Goal: Task Accomplishment & Management: Complete application form

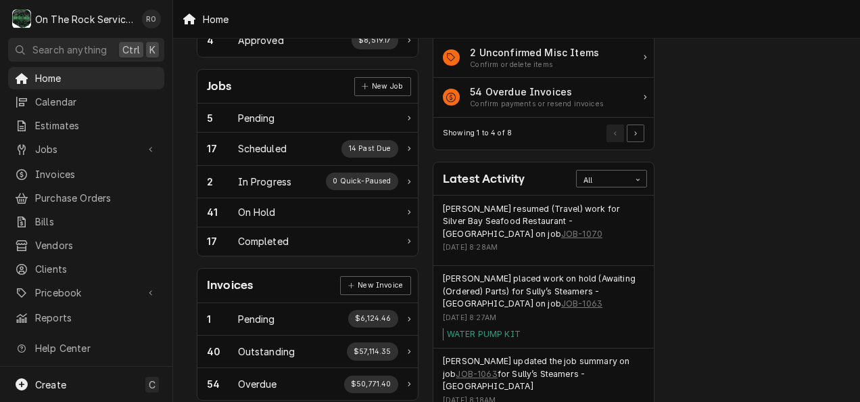
scroll to position [178, 0]
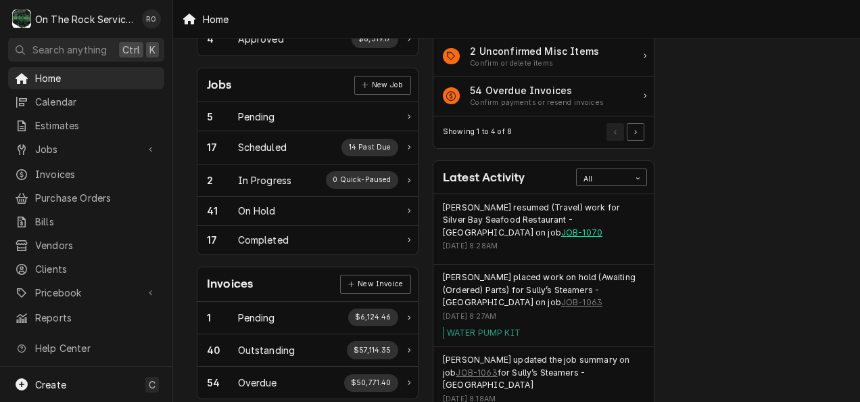
click at [561, 229] on link "JOB-1070" at bounding box center [581, 232] width 41 height 12
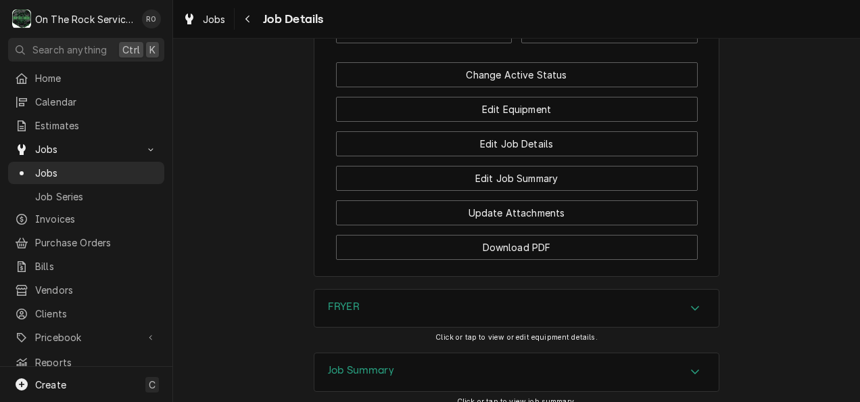
scroll to position [1577, 0]
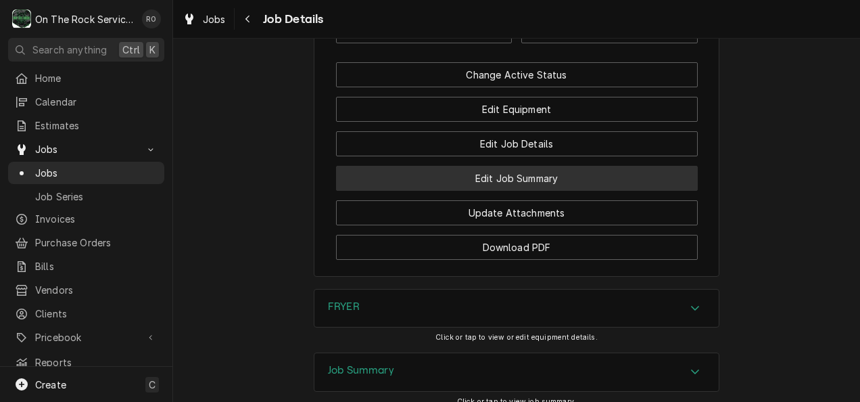
click at [620, 191] on button "Edit Job Summary" at bounding box center [517, 178] width 362 height 25
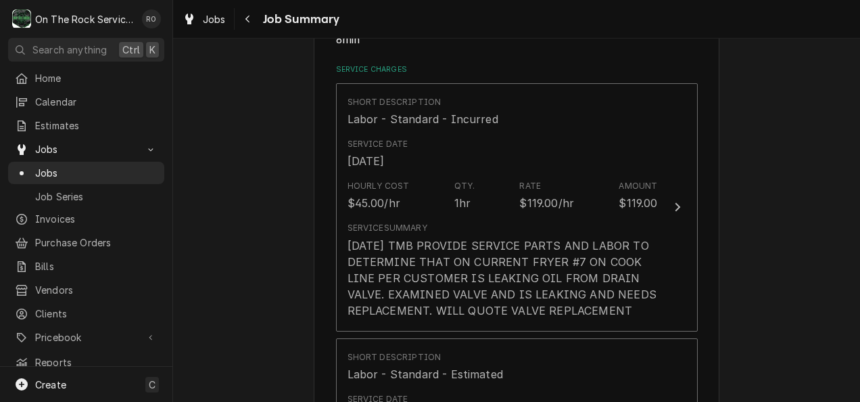
scroll to position [297, 0]
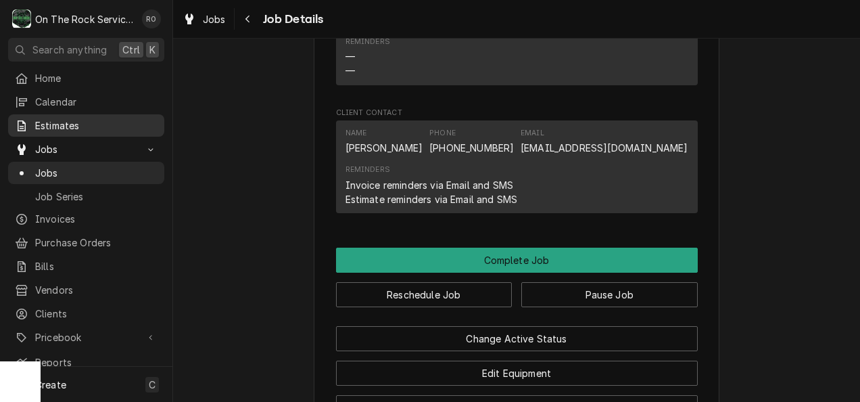
scroll to position [1316, 0]
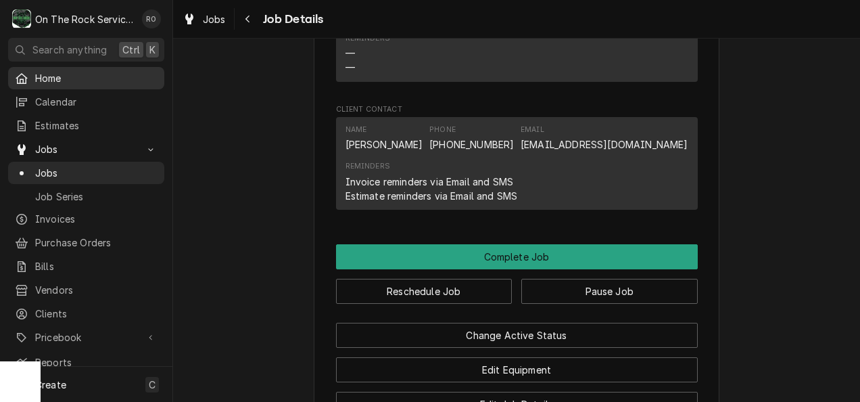
click at [114, 82] on div "Home" at bounding box center [86, 78] width 151 height 17
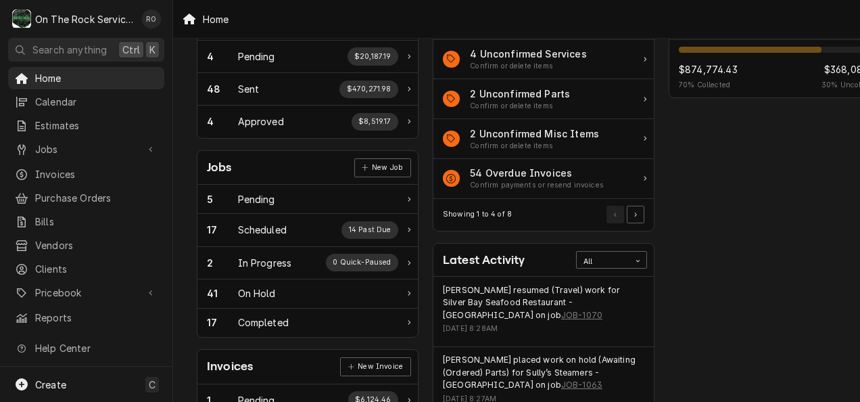
scroll to position [82, 0]
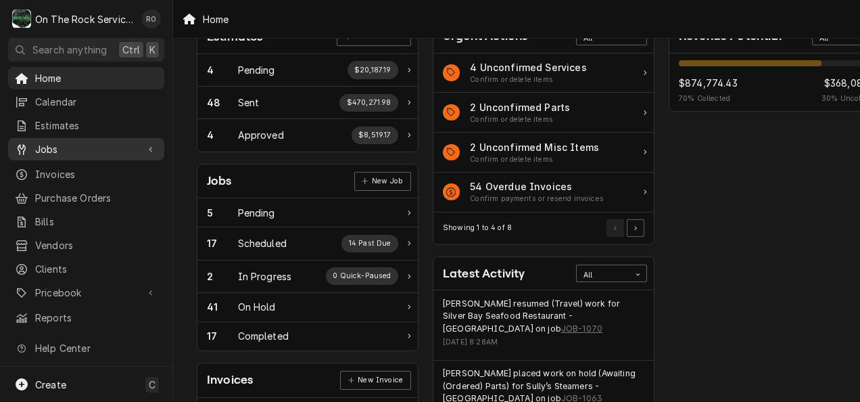
click at [111, 143] on span "Jobs" at bounding box center [86, 149] width 102 height 14
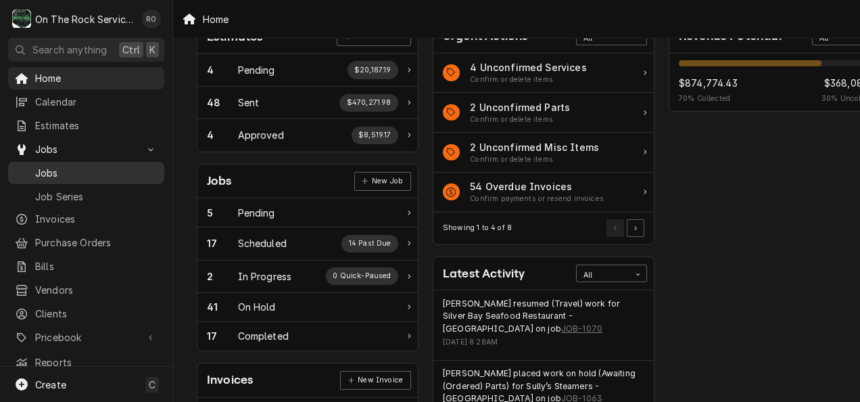
click at [110, 166] on span "Jobs" at bounding box center [96, 173] width 122 height 14
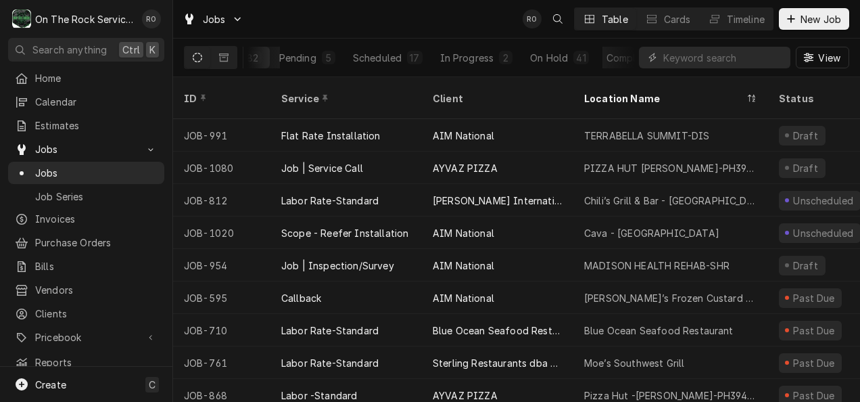
scroll to position [0, 103]
click at [597, 57] on div "Completed" at bounding box center [586, 58] width 51 height 14
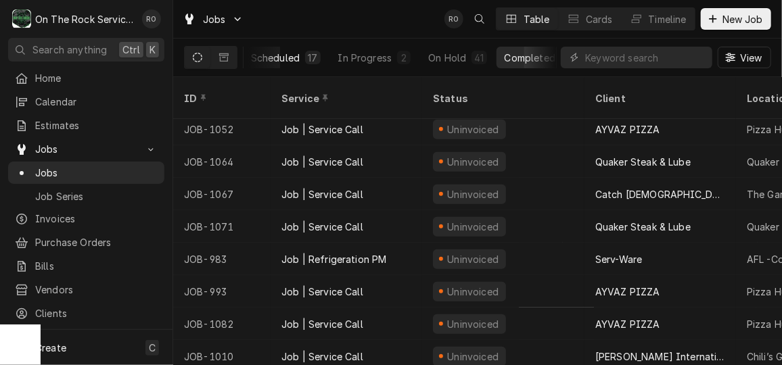
scroll to position [0, 160]
click at [446, 57] on div "On Hold" at bounding box center [446, 58] width 38 height 14
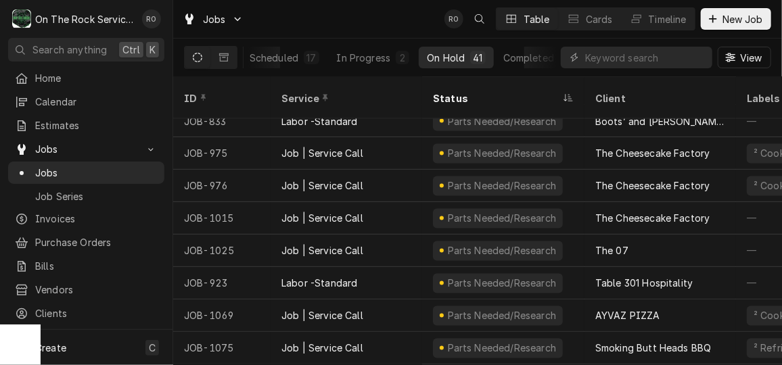
scroll to position [1077, 0]
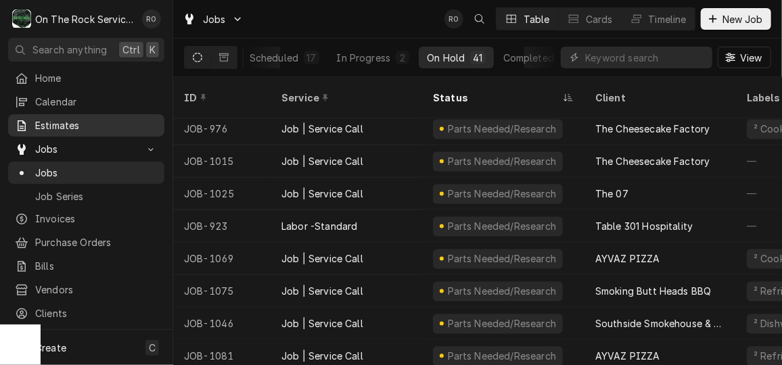
click at [87, 130] on link "Estimates" at bounding box center [86, 125] width 156 height 22
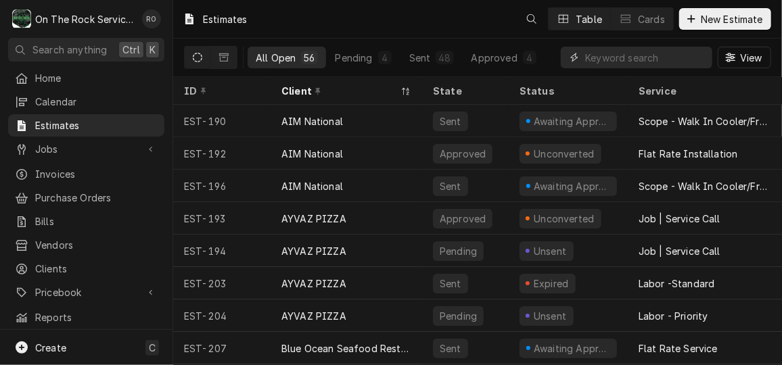
click at [651, 56] on input "Dynamic Content Wrapper" at bounding box center [645, 58] width 120 height 22
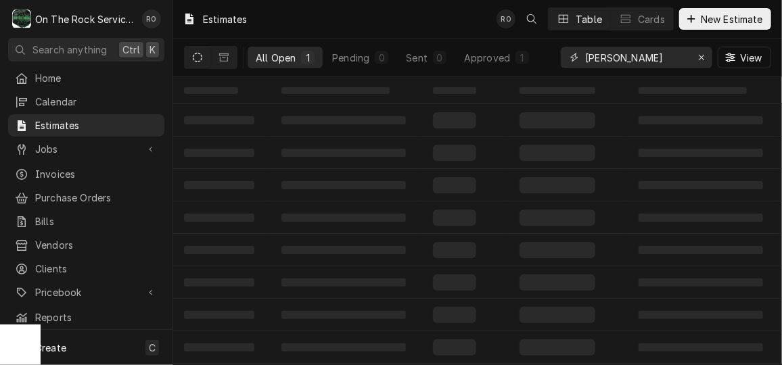
type input "[PERSON_NAME]"
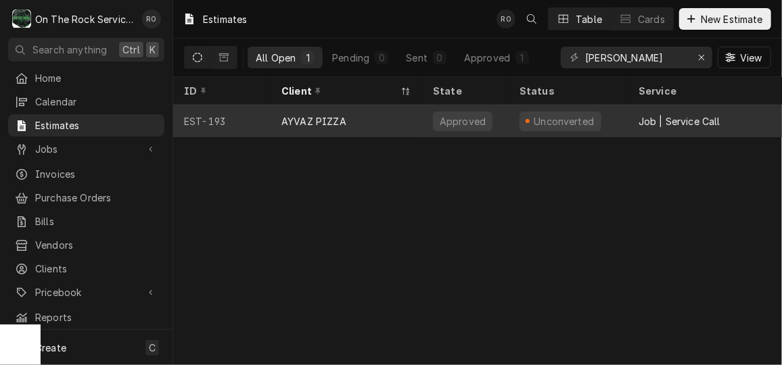
click at [606, 112] on div "Unconverted" at bounding box center [567, 121] width 119 height 32
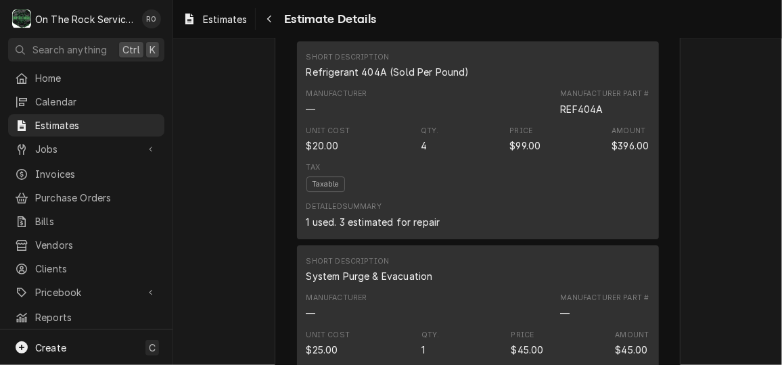
scroll to position [1770, 0]
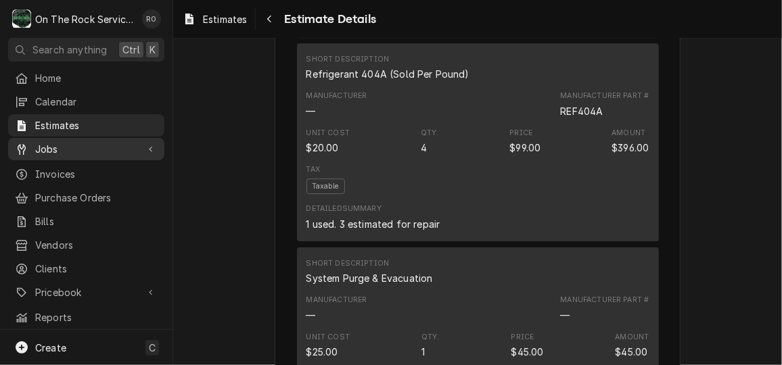
click at [65, 143] on span "Jobs" at bounding box center [86, 149] width 102 height 14
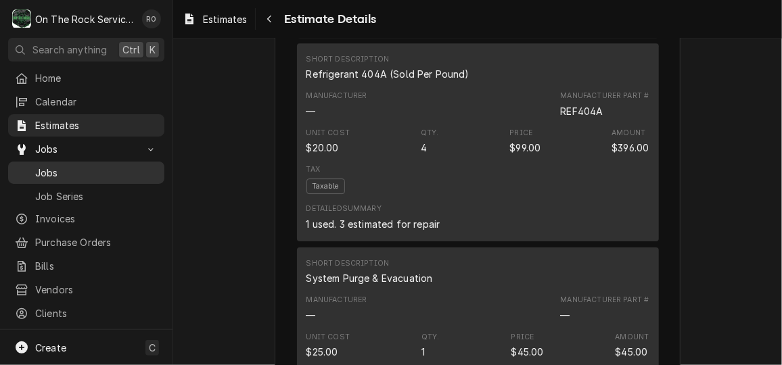
click at [67, 164] on div "Jobs" at bounding box center [86, 172] width 151 height 17
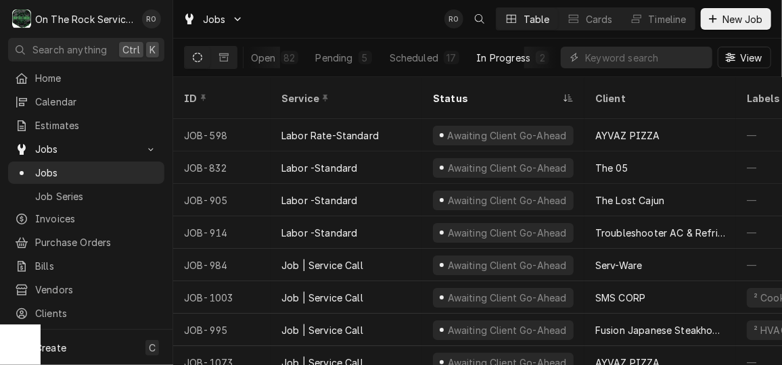
scroll to position [0, 20]
click at [524, 63] on div "In Progress" at bounding box center [504, 58] width 54 height 14
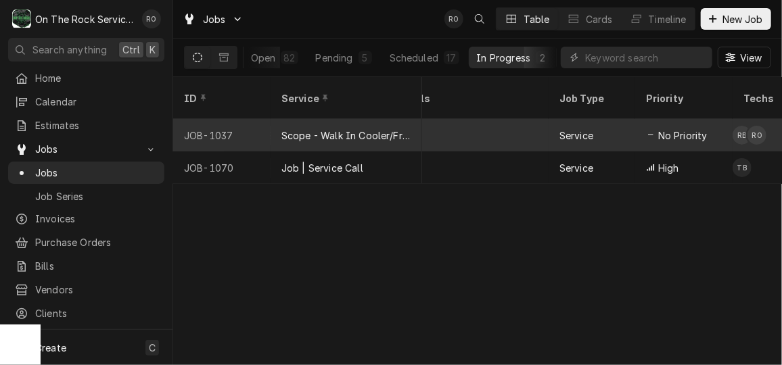
scroll to position [0, 118]
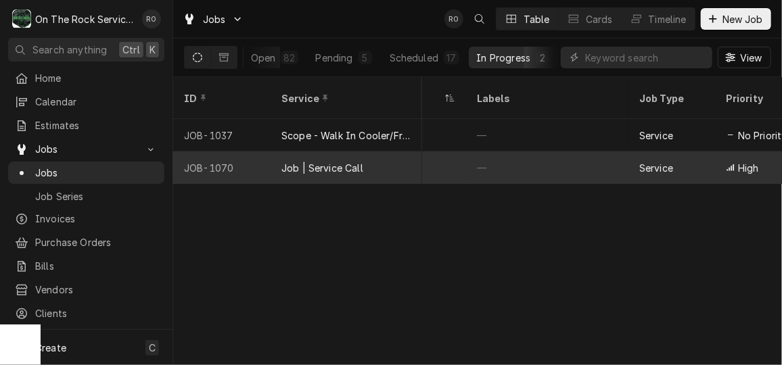
click at [547, 151] on div "—" at bounding box center [547, 167] width 162 height 32
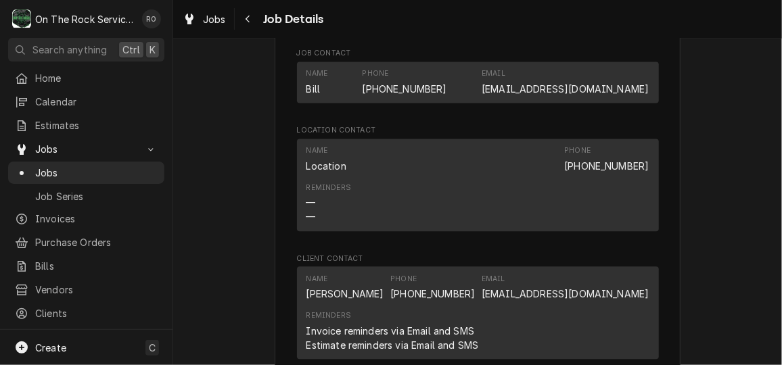
scroll to position [1166, 0]
click at [110, 166] on span "Jobs" at bounding box center [96, 173] width 122 height 14
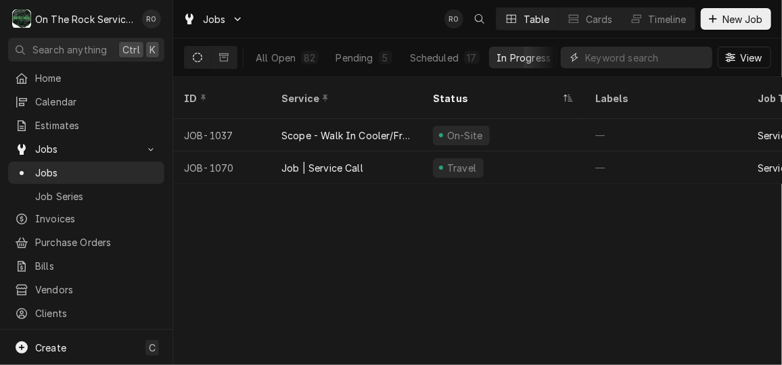
click at [619, 60] on input "Dynamic Content Wrapper" at bounding box center [645, 58] width 120 height 22
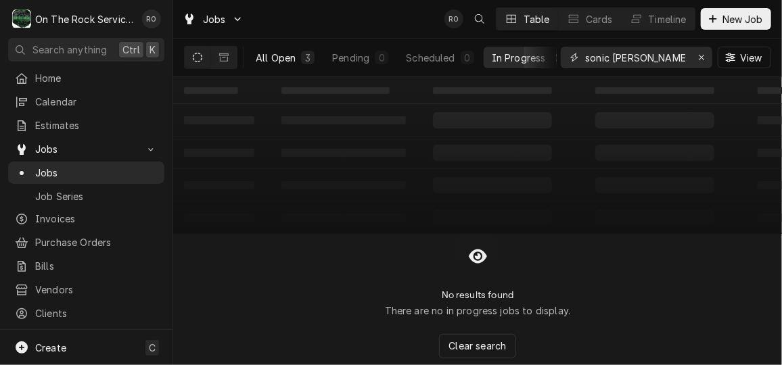
type input "sonic greer"
click at [285, 60] on div "All Open" at bounding box center [276, 58] width 40 height 14
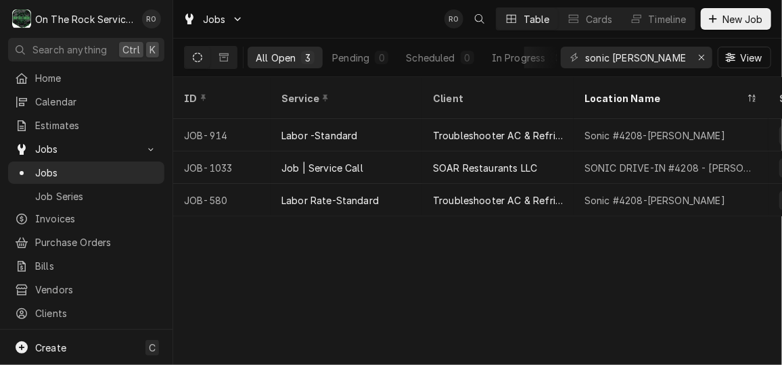
click at [354, 8] on div "Jobs RO Table Cards Timeline New Job" at bounding box center [477, 19] width 609 height 38
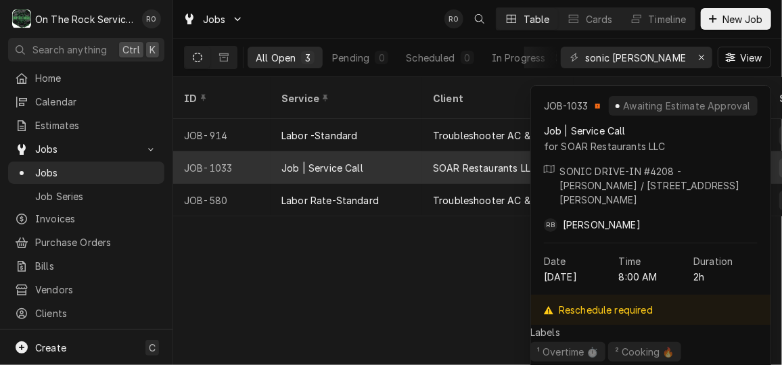
click at [370, 151] on div "Job | Service Call" at bounding box center [345, 167] width 151 height 32
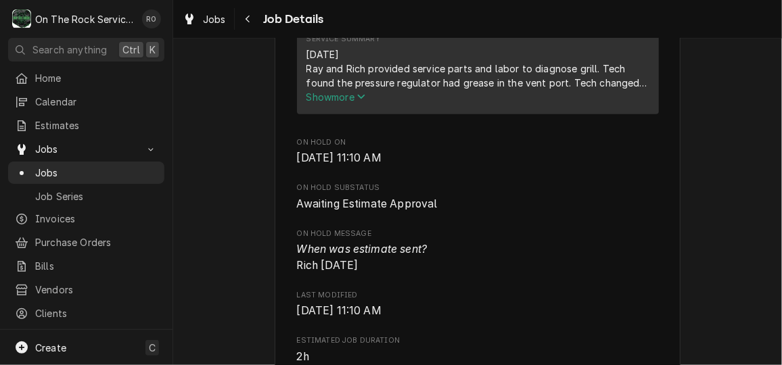
scroll to position [544, 0]
click at [354, 103] on span "Show more" at bounding box center [335, 97] width 59 height 11
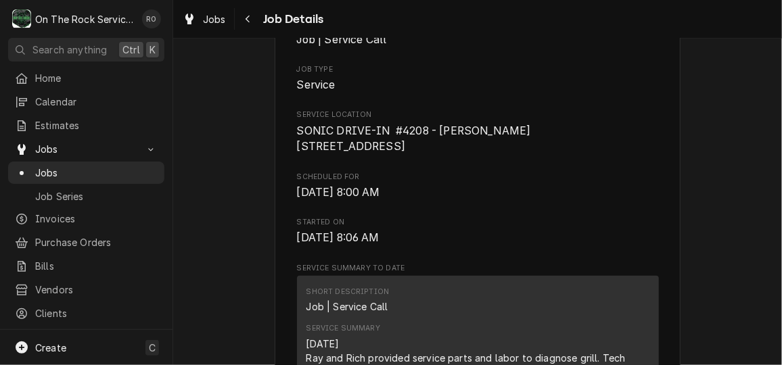
scroll to position [254, 0]
click at [78, 168] on span "Jobs" at bounding box center [96, 173] width 122 height 14
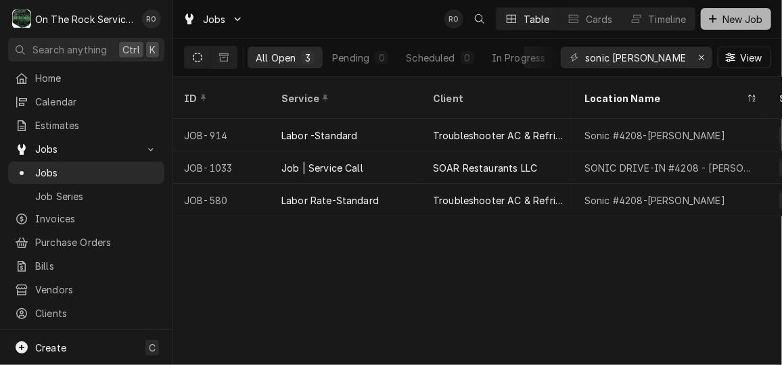
click at [732, 26] on button "New Job" at bounding box center [735, 19] width 70 height 22
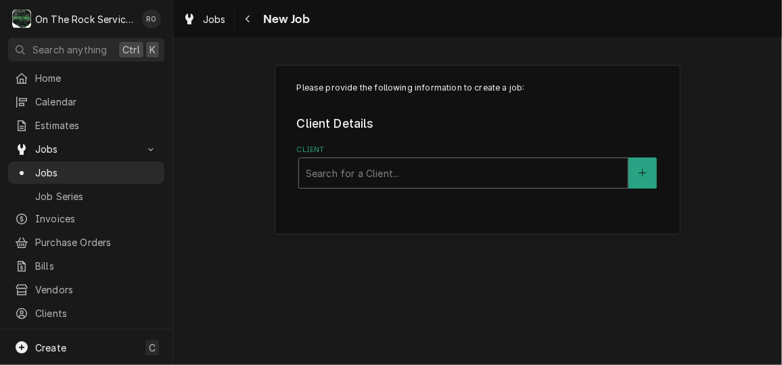
click at [497, 177] on div "Client" at bounding box center [463, 173] width 315 height 24
type input "sonic"
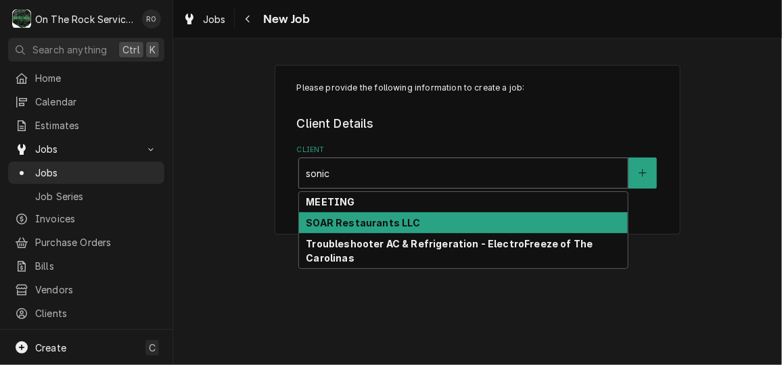
click at [483, 220] on div "SOAR Restaurants LLC" at bounding box center [463, 222] width 329 height 21
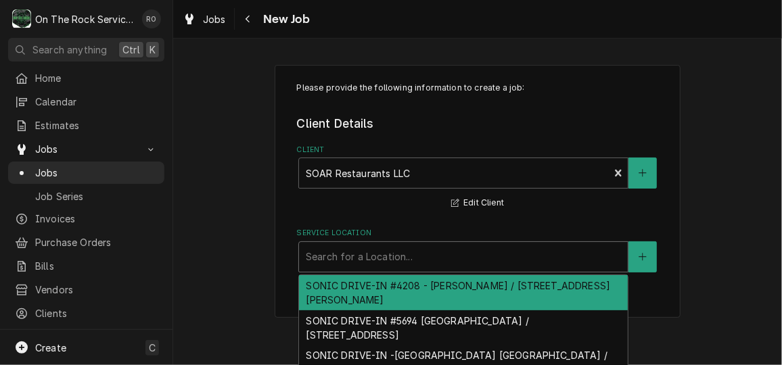
click at [509, 254] on div "Service Location" at bounding box center [463, 257] width 315 height 24
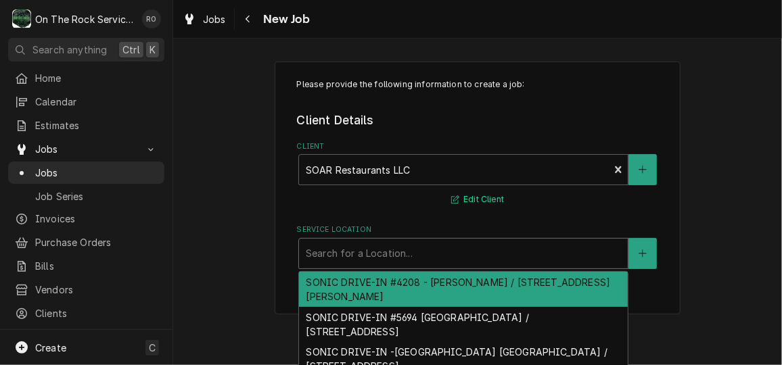
scroll to position [3, 0]
click at [498, 279] on div "SONIC DRIVE-IN #4208 - Greer / 119 S Buncombe Rd, Greer, SC 29650" at bounding box center [463, 289] width 329 height 35
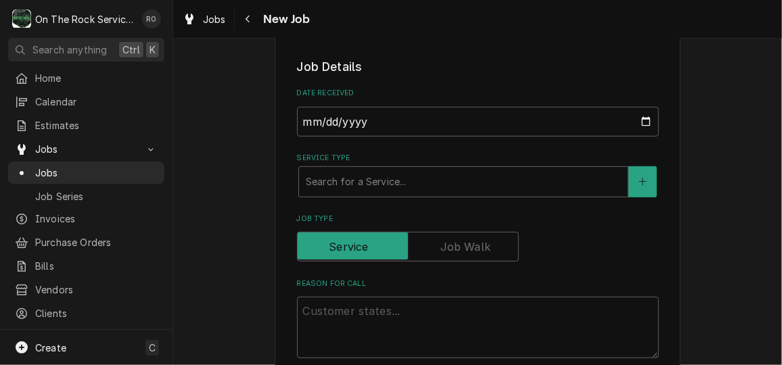
scroll to position [265, 0]
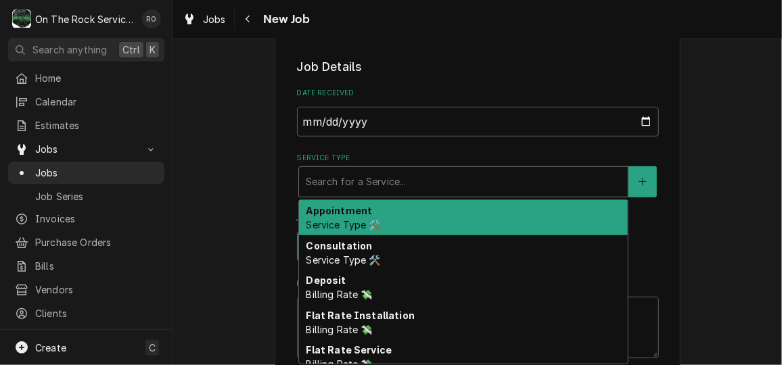
click at [490, 173] on div "Service Type" at bounding box center [463, 182] width 315 height 24
type textarea "x"
type input "s"
type textarea "x"
type input "se"
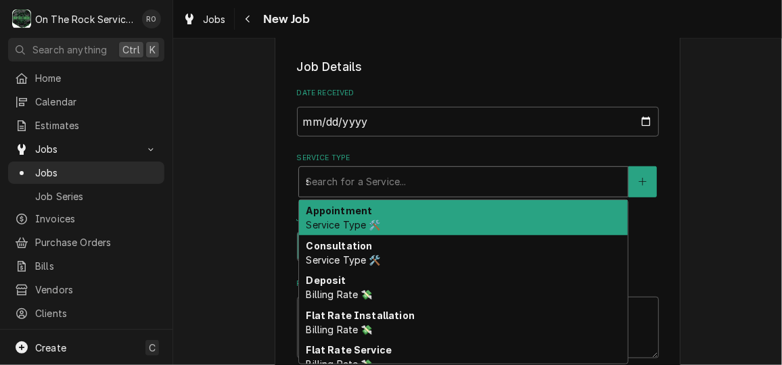
type textarea "x"
type input "ser"
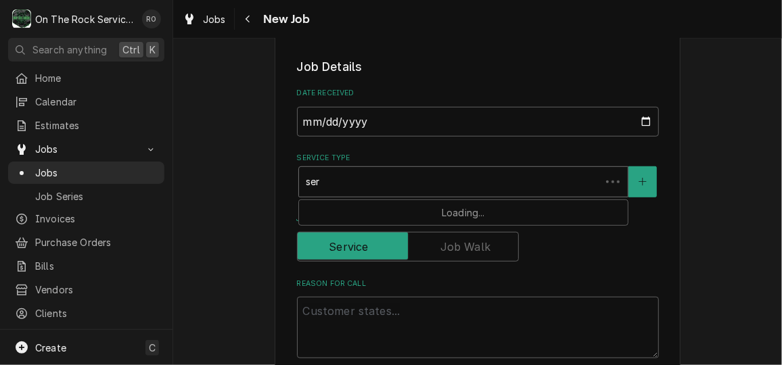
type textarea "x"
type input "serv"
type textarea "x"
type input "servi"
type textarea "x"
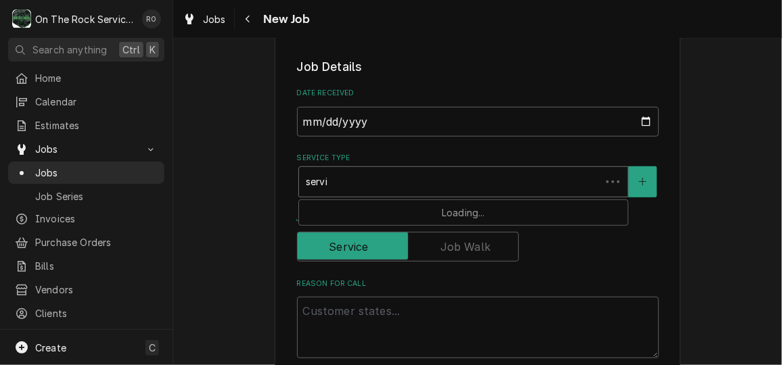
type input "servic"
type textarea "x"
type input "service"
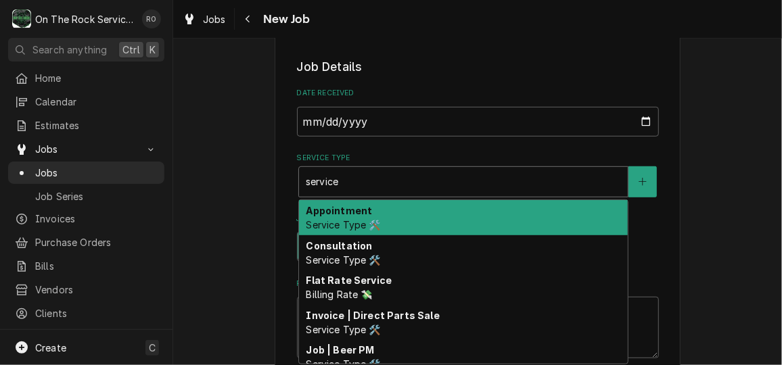
type textarea "x"
type input "service"
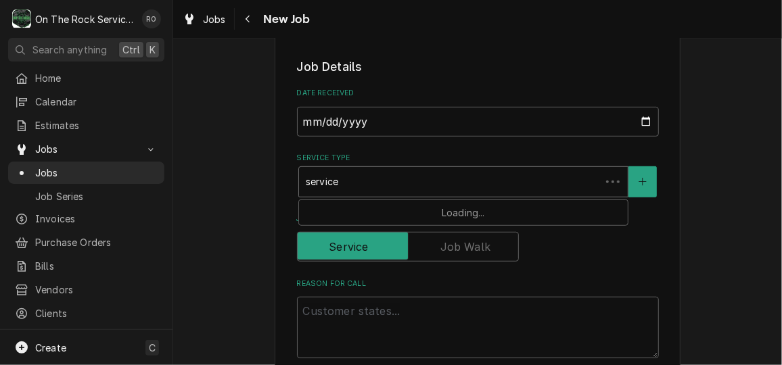
type textarea "x"
type input "service ca"
type textarea "x"
type input "service cal"
type textarea "x"
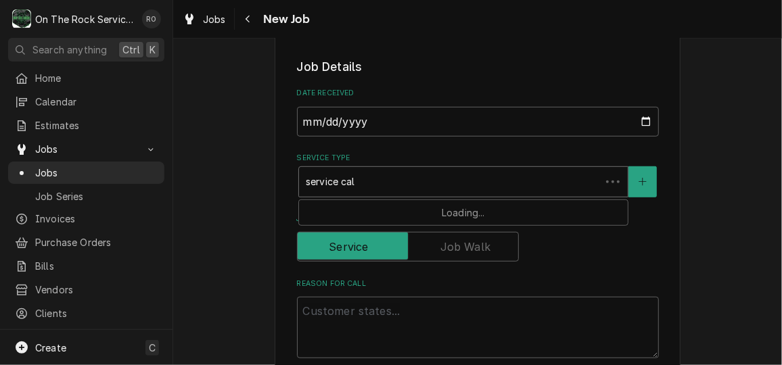
type input "service call"
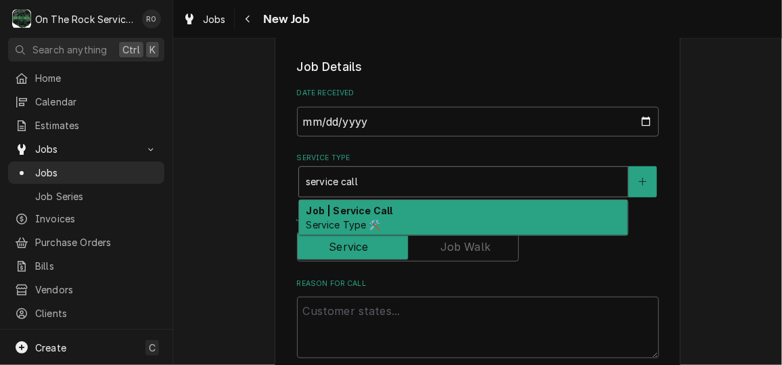
click at [494, 212] on div "Job | Service Call Service Type 🛠️" at bounding box center [463, 217] width 329 height 35
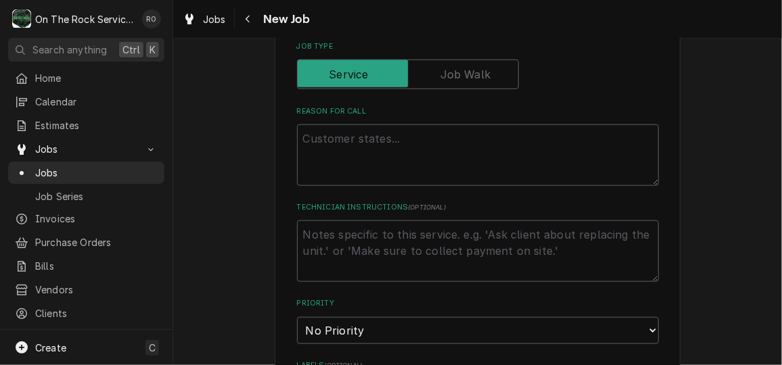
scroll to position [460, 0]
click at [515, 168] on textarea "Reason For Call" at bounding box center [478, 154] width 362 height 61
type textarea "x"
type textarea "G"
type textarea "x"
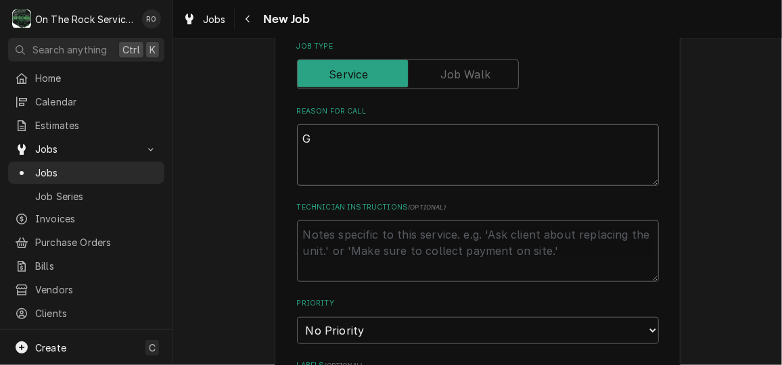
type textarea "Gr"
type textarea "x"
type textarea "Gri"
type textarea "x"
type textarea "Gril"
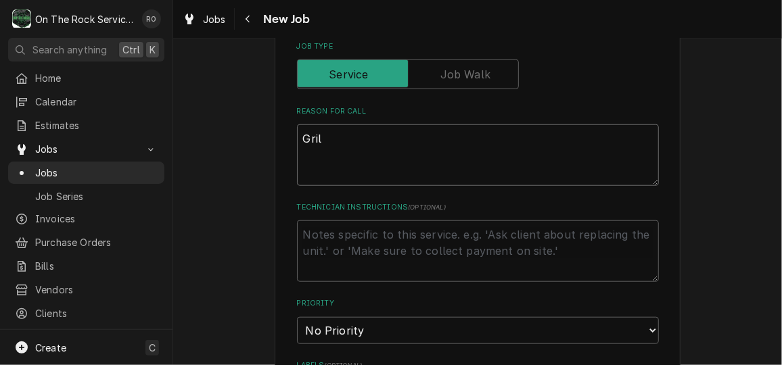
type textarea "x"
type textarea "Grill"
type textarea "x"
type textarea "Grill"
type textarea "x"
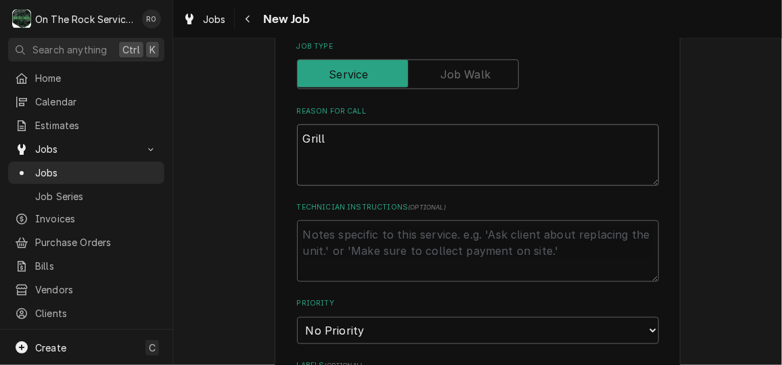
type textarea "Grill n"
type textarea "x"
type textarea "Grill ne"
type textarea "x"
type textarea "Grill nee"
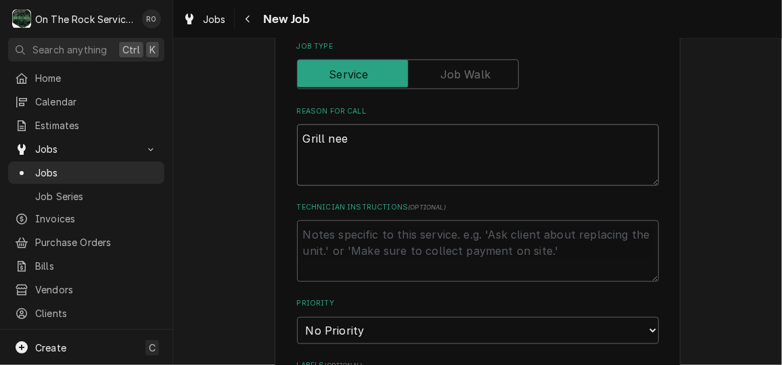
type textarea "x"
type textarea "Grill need"
type textarea "x"
type textarea "Grill needs"
type textarea "x"
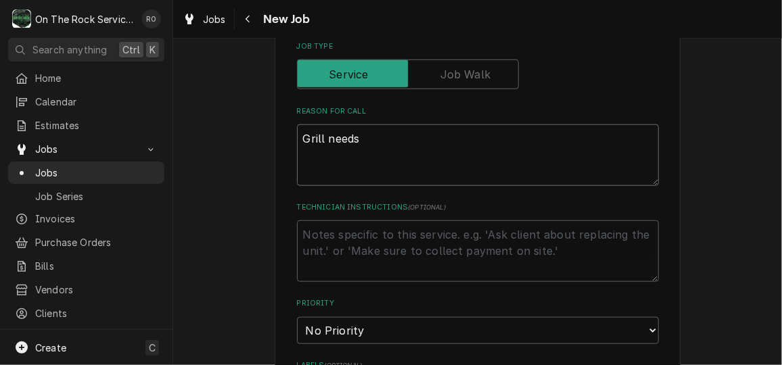
type textarea "Grill needs"
type textarea "x"
type textarea "Grill needs c"
type textarea "x"
type textarea "Grill needs ch"
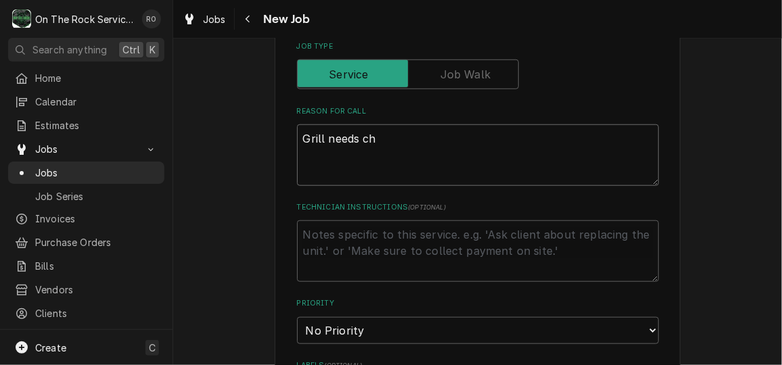
type textarea "x"
type textarea "Grill needs chec"
type textarea "x"
type textarea "Grill needs check"
type textarea "x"
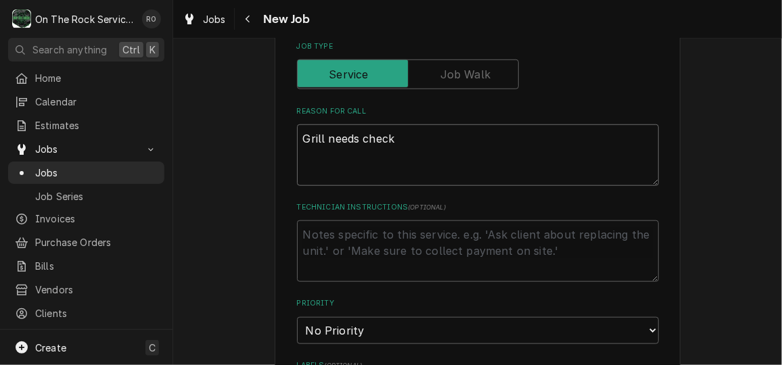
type textarea "Grill needs checke"
type textarea "x"
type textarea "Grill needs checked."
type textarea "x"
type textarea "Grill needs checked."
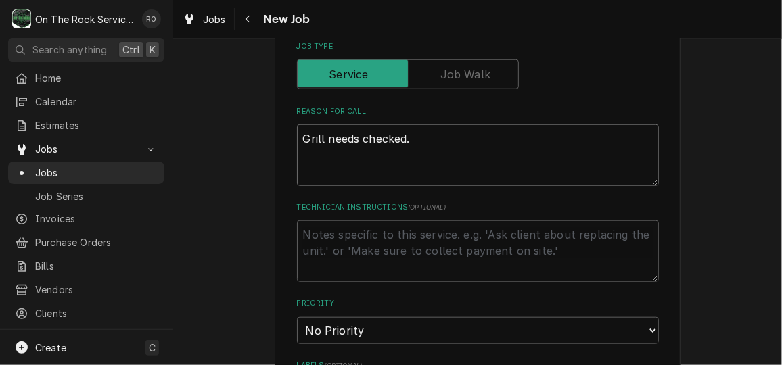
type textarea "x"
type textarea "Grill needs checked. Th"
type textarea "x"
type textarea "Grill needs checked. The"
type textarea "x"
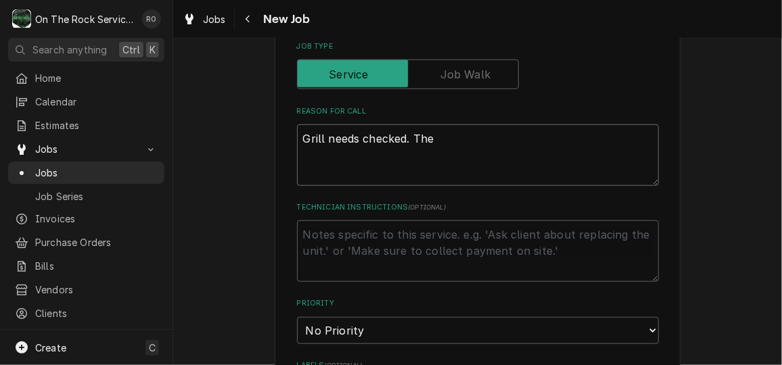
type textarea "Grill needs checked. The"
type textarea "x"
type textarea "Grill needs checked. Thehy"
type textarea "x"
type textarea "Grill needs checked. Thehy"
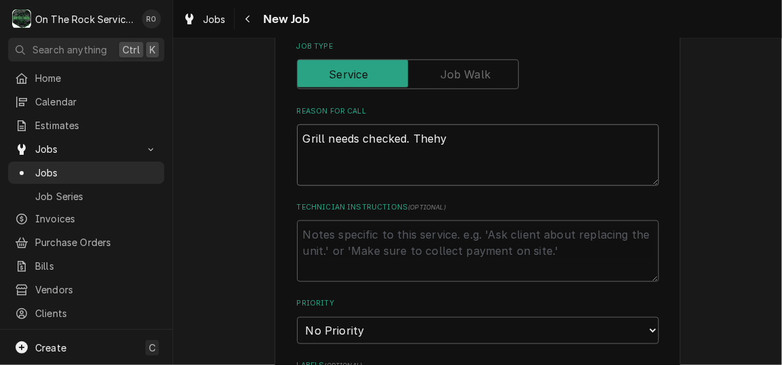
type textarea "x"
type textarea "Grill needs checked. Thehy h"
type textarea "x"
type textarea "Grill needs checked. Thehy"
type textarea "x"
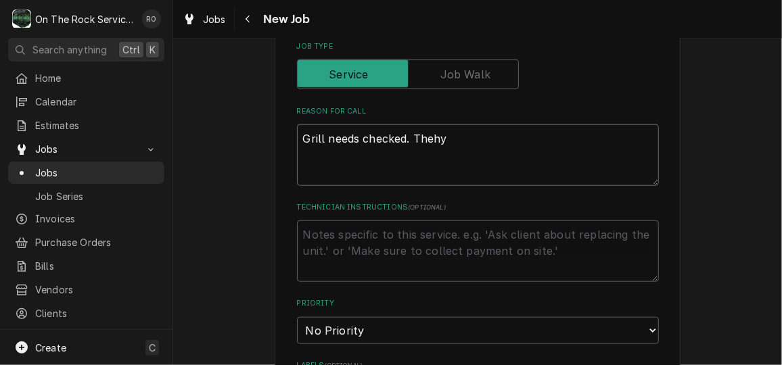
type textarea "Grill needs checked. Thehy"
type textarea "x"
type textarea "Grill needs checked. Theh"
type textarea "x"
type textarea "Grill needs checked. The"
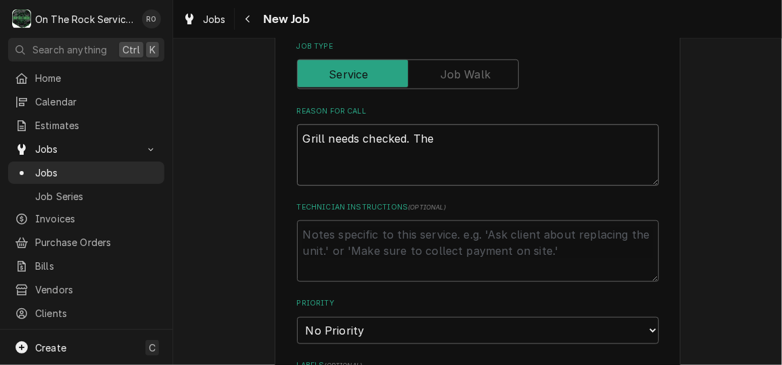
type textarea "x"
type textarea "Grill needs checked. They"
type textarea "x"
type textarea "Grill needs checked. They"
type textarea "x"
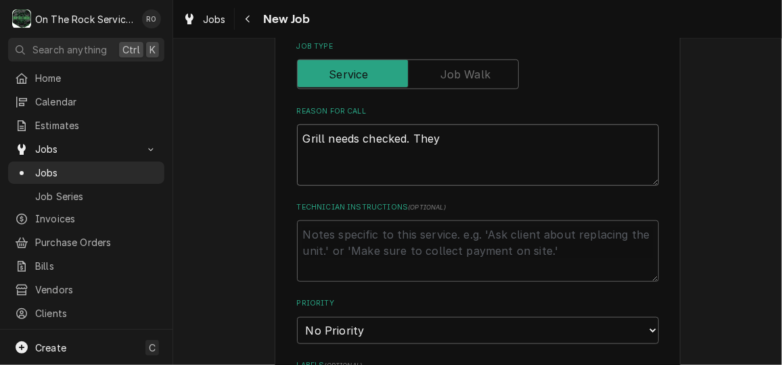
type textarea "Grill needs checked. They h"
type textarea "x"
type textarea "Grill needs checked. They had"
type textarea "x"
type textarea "Grill needs checked. They had"
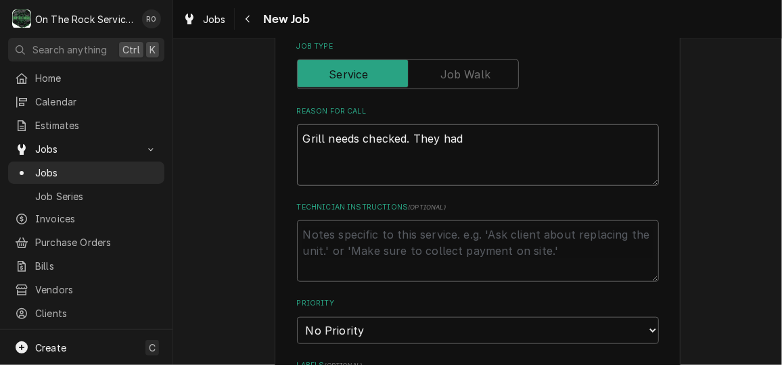
type textarea "x"
type textarea "Grill needs checked. They had a"
type textarea "x"
type textarea "Grill needs checked. They had a"
type textarea "x"
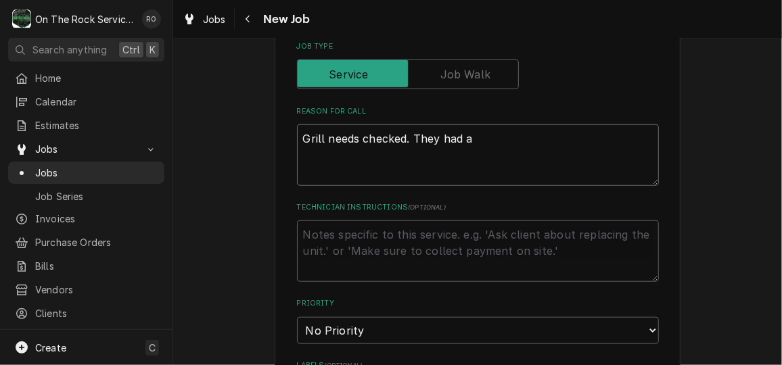
type textarea "Grill needs checked. They had a f"
type textarea "x"
type textarea "Grill needs checked. They had a fi"
type textarea "x"
type textarea "Grill needs checked. They had a fir"
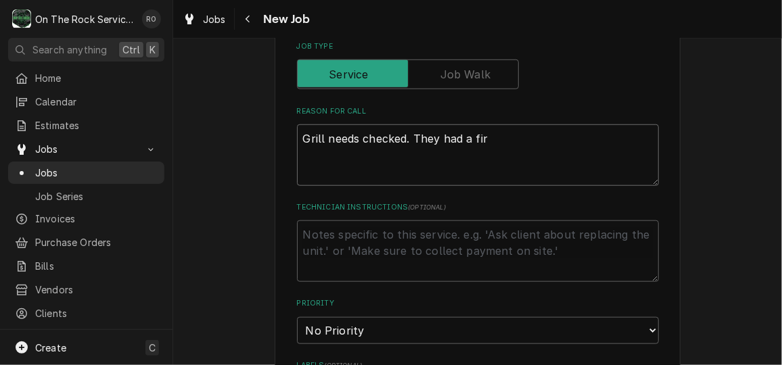
type textarea "x"
type textarea "Grill needs checked. They had a fire"
type textarea "x"
type textarea "Grill needs checked. They had a fire"
type textarea "x"
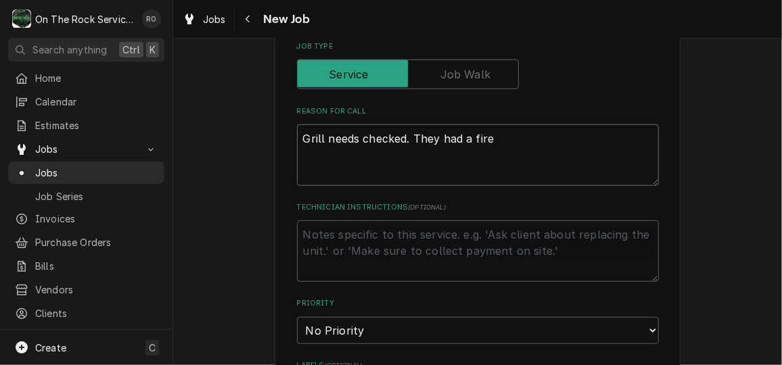
type textarea "Grill needs checked. They had a fire a"
type textarea "x"
type textarea "Grill needs checked. They had a fire an"
type textarea "x"
type textarea "Grill needs checked. They had a fire and"
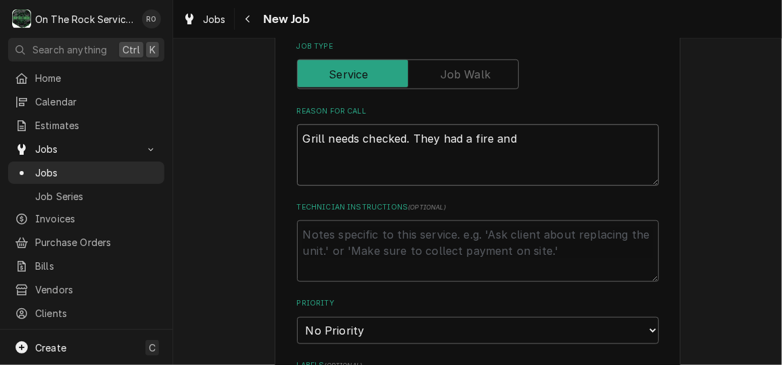
type textarea "x"
type textarea "Grill needs checked. They had a fire and"
type textarea "x"
type textarea "Grill needs checked. They had a fire and we"
type textarea "x"
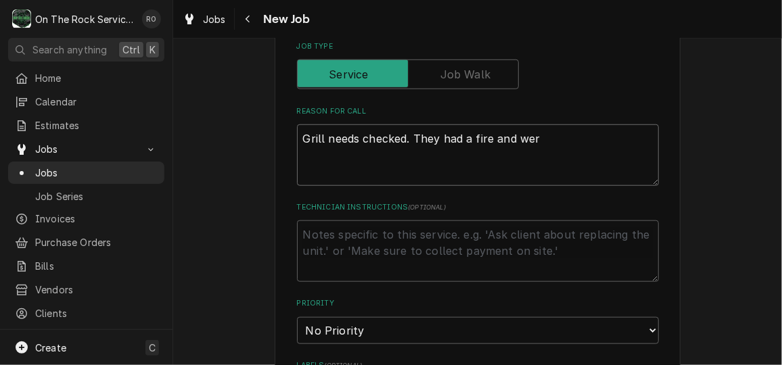
type textarea "Grill needs checked. They had a fire and were"
type textarea "x"
type textarea "Grill needs checked. They had a fire and were"
type textarea "x"
type textarea "Grill needs checked. They had a fire and were sh"
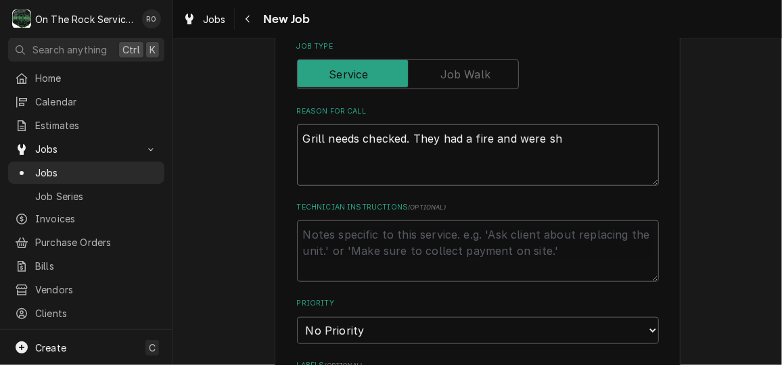
type textarea "x"
type textarea "Grill needs checked. They had a fire and were shu"
type textarea "x"
type textarea "Grill needs checked. They had a fire and were shut"
type textarea "x"
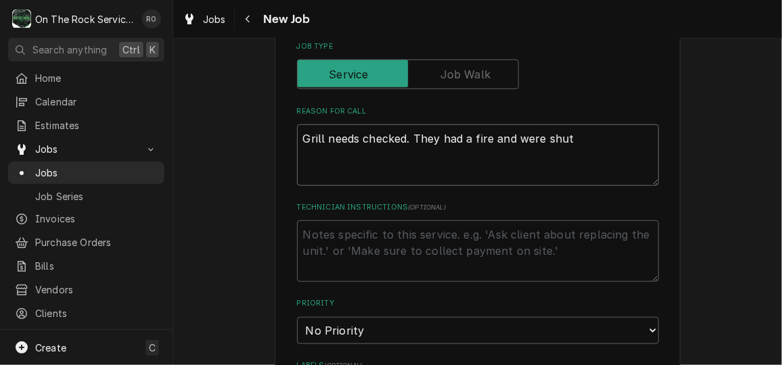
type textarea "Grill needs checked. They had a fire and were shut d"
type textarea "x"
type textarea "Grill needs checked. They had a fire and were shut dow"
type textarea "x"
type textarea "Grill needs checked. They had a fire and were shut down"
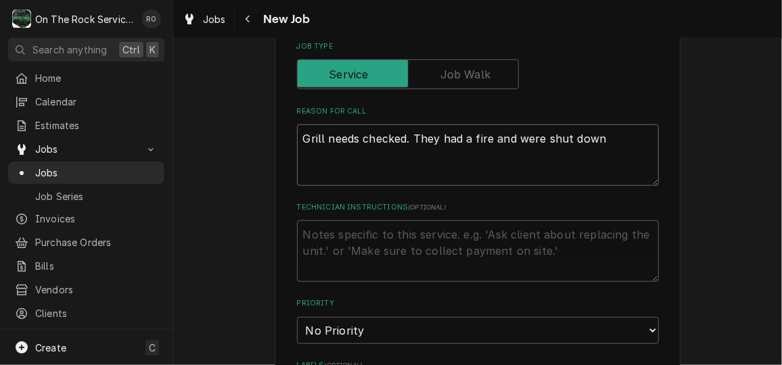
type textarea "x"
type textarea "Grill needs checked. They had a fire and were shut down."
type textarea "x"
type textarea "Grill needs checked. They had a fire and were shut down."
type textarea "x"
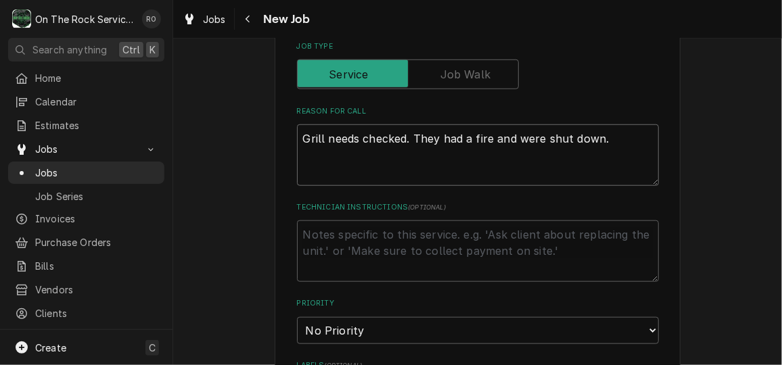
type textarea "Grill needs checked. They had a fire and were shut down. F"
type textarea "x"
type textarea "Grill needs checked. They had a fire and were shut down. Fir"
type textarea "x"
type textarea "Grill needs checked. They had a fire and were shut down. Fire"
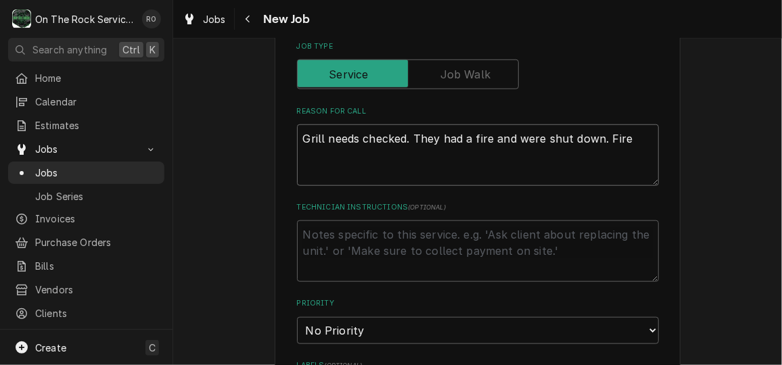
type textarea "x"
type textarea "Grill needs checked. They had a fire and were shut down. Fire"
type textarea "x"
type textarea "Grill needs checked. They had a fire and were shut down. Fire ma"
type textarea "x"
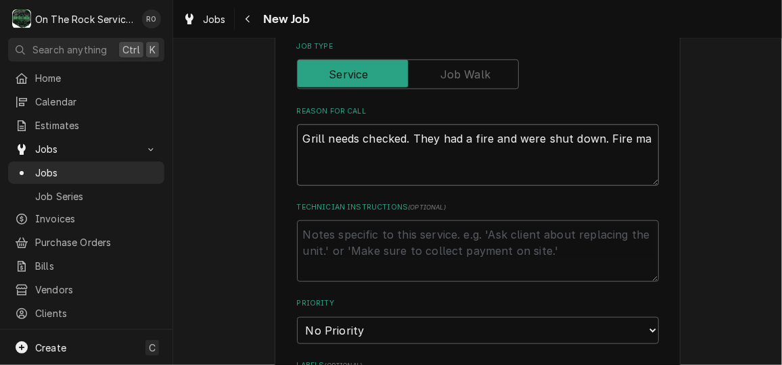
type textarea "Grill needs checked. They had a fire and were shut down. Fire mar"
type textarea "x"
type textarea "Grill needs checked. They had a fire and were shut down. Fire mars"
type textarea "x"
type textarea "Grill needs checked. They had a fire and were shut down. Fire marsh"
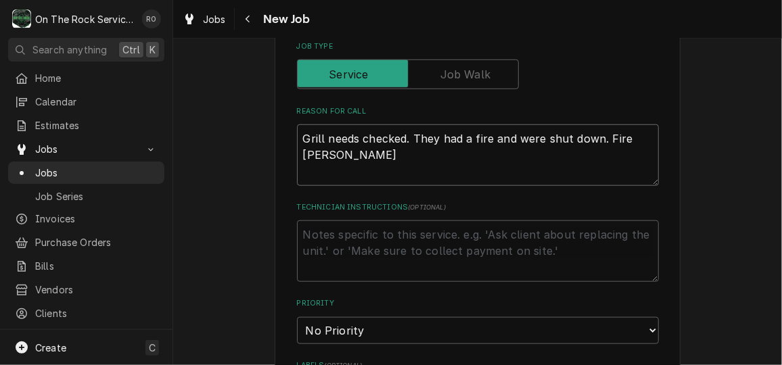
type textarea "x"
type textarea "Grill needs checked. They had a fire and were shut down. Fire marsha"
type textarea "x"
type textarea "Grill needs checked. They had a fire and were shut down. Fire marshal"
type textarea "x"
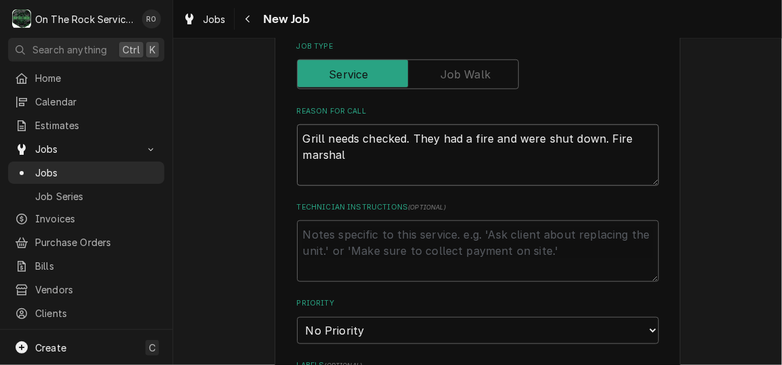
type textarea "Grill needs checked. They had a fire and were shut down. Fire marshall"
type textarea "x"
type textarea "Grill needs checked. They had a fire and were shut down. Fire marshall"
type textarea "x"
type textarea "Grill needs checked. They had a fire and were shut down. Fire marshall g"
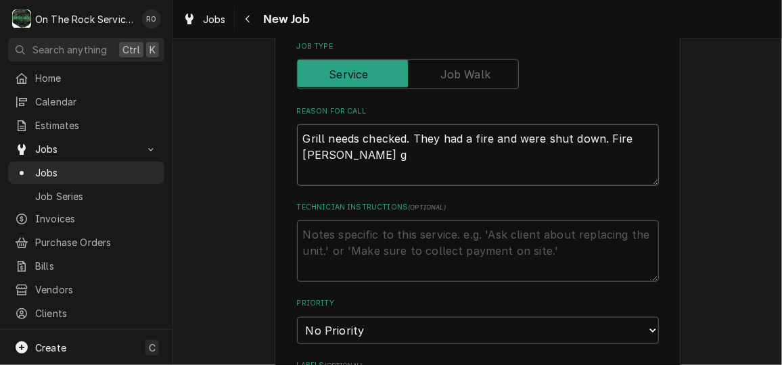
type textarea "x"
type textarea "Grill needs checked. They had a fire and were shut down. Fire marshall ga"
type textarea "x"
type textarea "Grill needs checked. They had a fire and were shut down. Fire marshall gav"
type textarea "x"
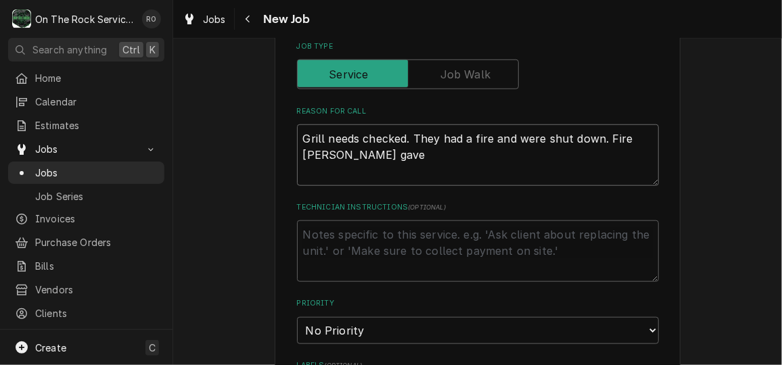
type textarea "Grill needs checked. They had a fire and were shut down. Fire marshall gave"
type textarea "x"
type textarea "Grill needs checked. They had a fire and were shut down. Fire marshall gave t"
type textarea "x"
type textarea "Grill needs checked. They had a fire and were shut down. Fire marshall gave the"
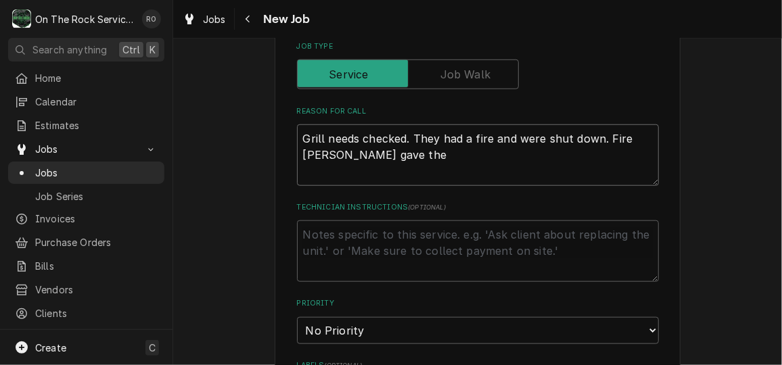
type textarea "x"
type textarea "Grill needs checked. They had a fire and were shut down. Fire marshall gave them"
type textarea "x"
type textarea "Grill needs checked. They had a fire and were shut down. Fire marshall gave them"
type textarea "x"
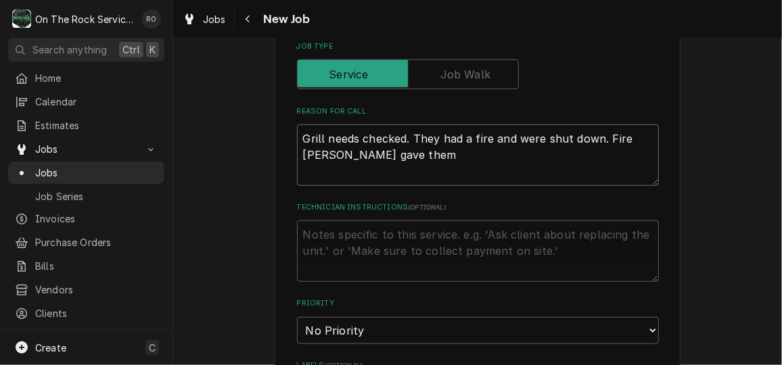
type textarea "Grill needs checked. They had a fire and were shut down. Fire marshall gave the…"
type textarea "x"
type textarea "Grill needs checked. They had a fire and were shut down. Fire marshall gave the…"
type textarea "x"
type textarea "Grill needs checked. They had a fire and were shut down. Fire marshall gave the…"
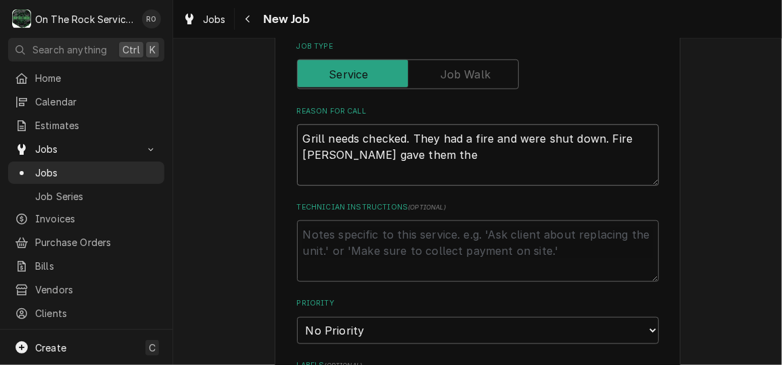
type textarea "x"
type textarea "Grill needs checked. They had a fire and were shut down. Fire marshall gave the…"
type textarea "x"
type textarea "Grill needs checked. They had a fire and were shut down. Fire marshall gave the…"
type textarea "x"
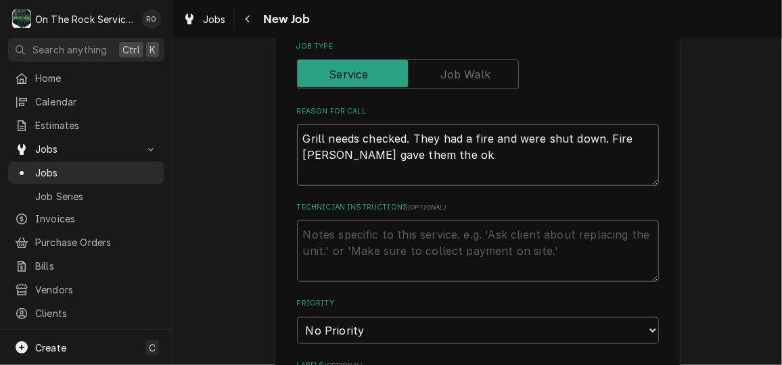
type textarea "Grill needs checked. They had a fire and were shut down. Fire marshall gave the…"
type textarea "x"
type textarea "Grill needs checked. They had a fire and were shut down. Fire marshall gave the…"
type textarea "x"
type textarea "Grill needs checked. They had a fire and were shut down. Fire marshall gave the…"
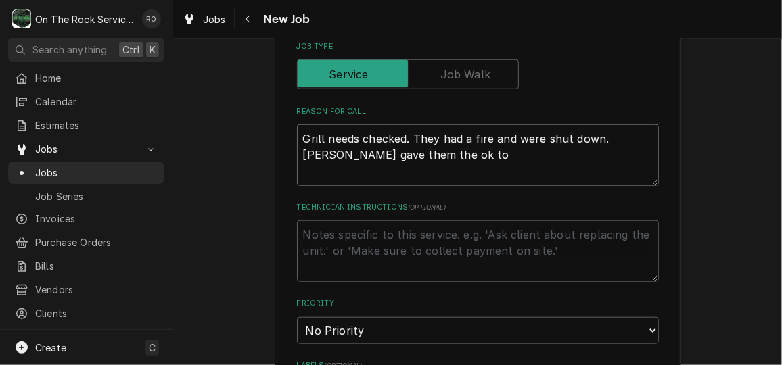
type textarea "x"
type textarea "Grill needs checked. They had a fire and were shut down. Fire marshall gave the…"
type textarea "x"
type textarea "Grill needs checked. They had a fire and were shut down. Fire marshall gave the…"
type textarea "x"
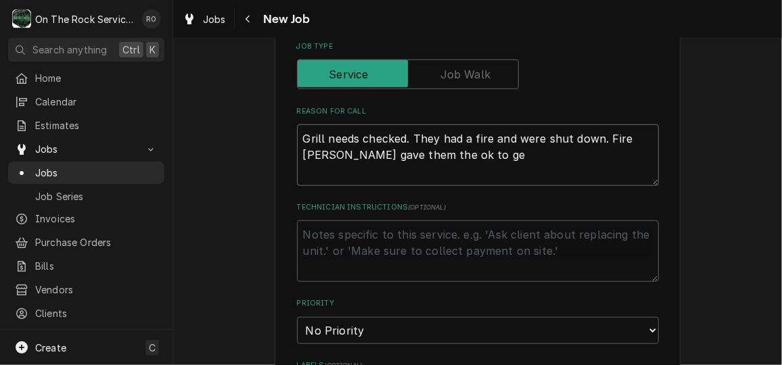
type textarea "Grill needs checked. They had a fire and were shut down. Fire marshall gave the…"
type textarea "x"
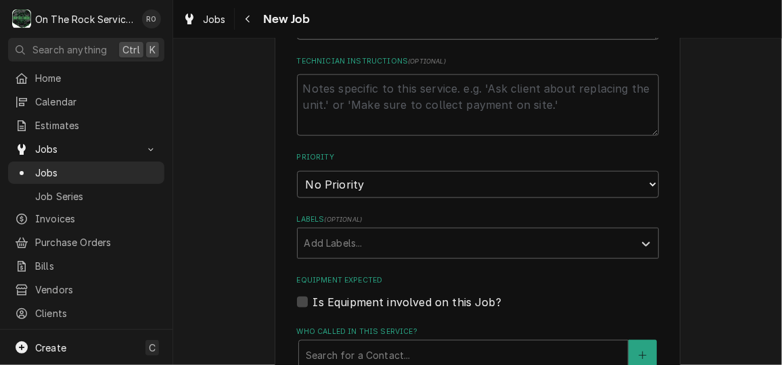
scroll to position [608, 0]
click at [510, 182] on select "No Priority Urgent High Medium Low" at bounding box center [478, 183] width 362 height 27
click at [297, 170] on select "No Priority Urgent High Medium Low" at bounding box center [478, 183] width 362 height 27
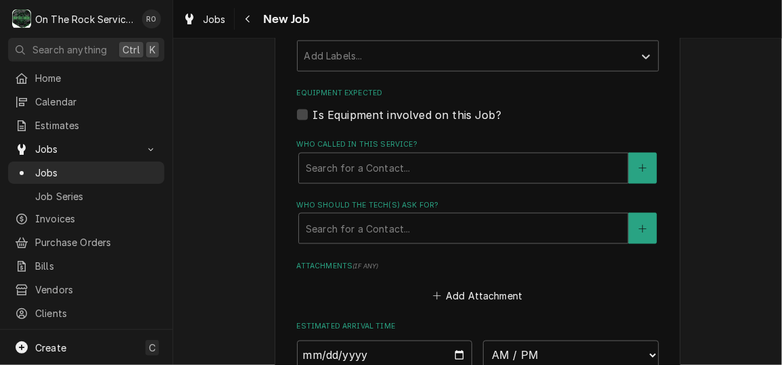
scroll to position [794, 0]
click at [483, 165] on div "Who called in this service?" at bounding box center [463, 168] width 315 height 24
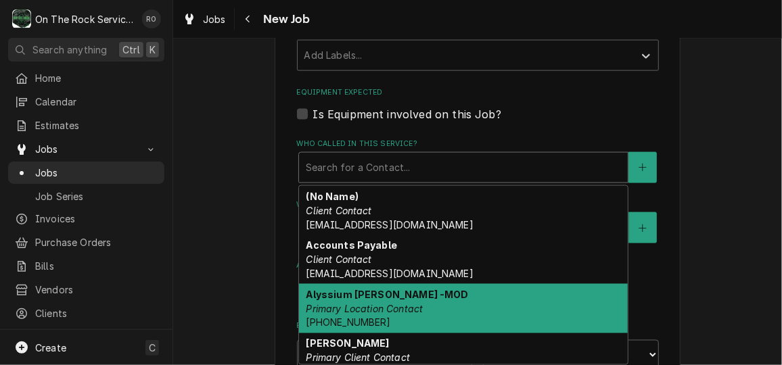
click at [459, 286] on div "Alyssium Moore -MOD Primary Location Contact (760) 397-5898" at bounding box center [463, 308] width 329 height 49
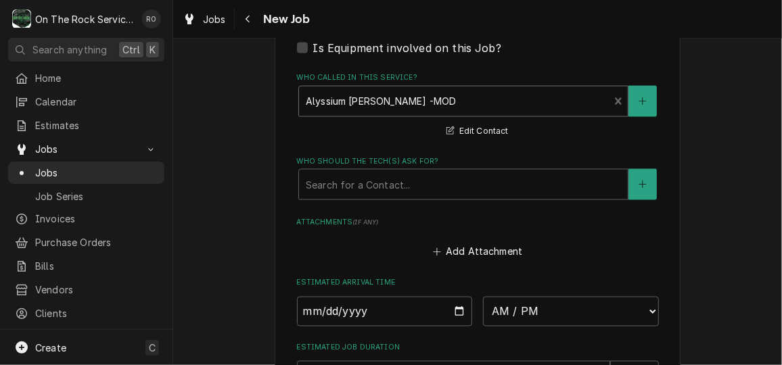
scroll to position [861, 0]
click at [451, 183] on div "Who should the tech(s) ask for?" at bounding box center [463, 184] width 315 height 24
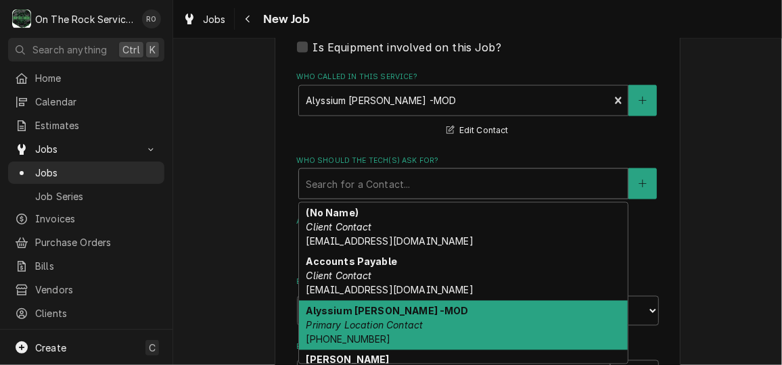
click at [443, 308] on div "Alyssium Moore -MOD Primary Location Contact (760) 397-5898" at bounding box center [463, 325] width 329 height 49
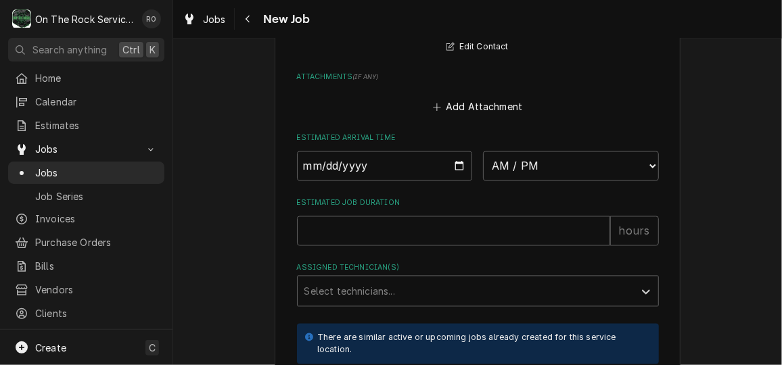
scroll to position [1028, 0]
click at [454, 167] on input "Date" at bounding box center [385, 166] width 176 height 30
click at [507, 178] on select "AM / PM 6:00 AM 6:15 AM 6:30 AM 6:45 AM 7:00 AM 7:15 AM 7:30 AM 7:45 AM 8:00 AM…" at bounding box center [571, 166] width 176 height 30
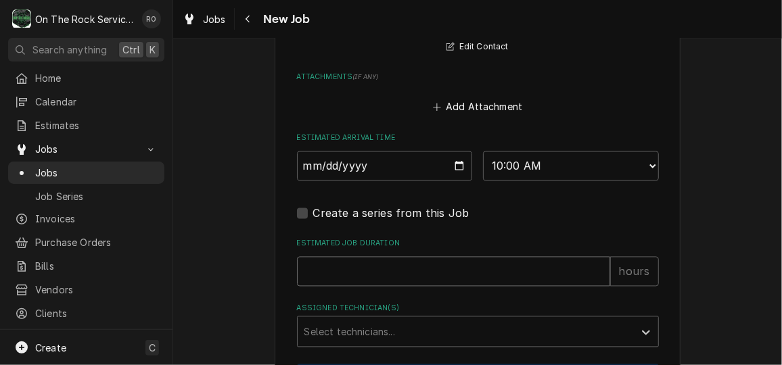
click at [389, 275] on input "Estimated Job Duration" at bounding box center [453, 272] width 313 height 30
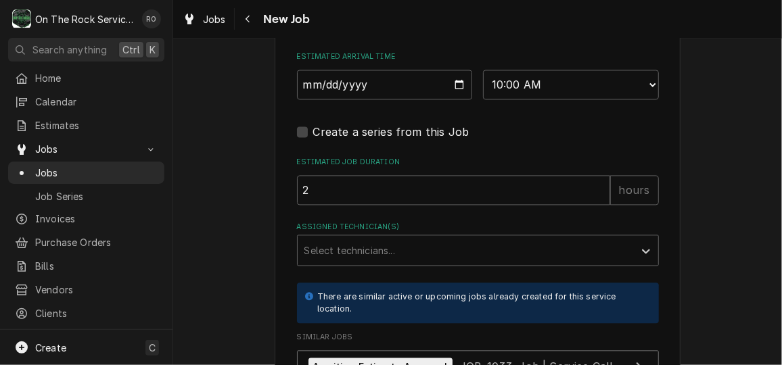
scroll to position [1122, 0]
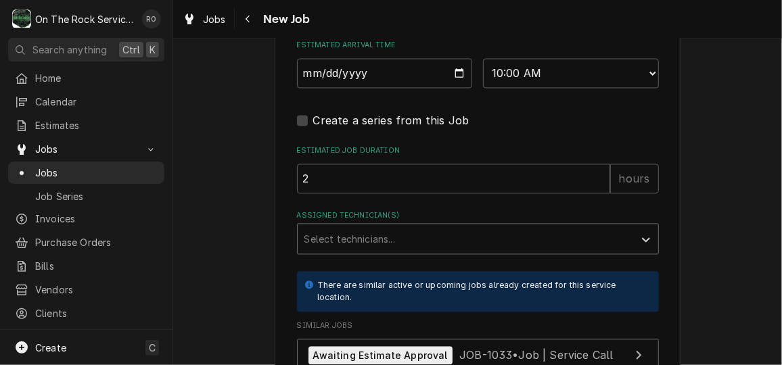
click at [402, 246] on div "Assigned Technician(s)" at bounding box center [465, 238] width 323 height 24
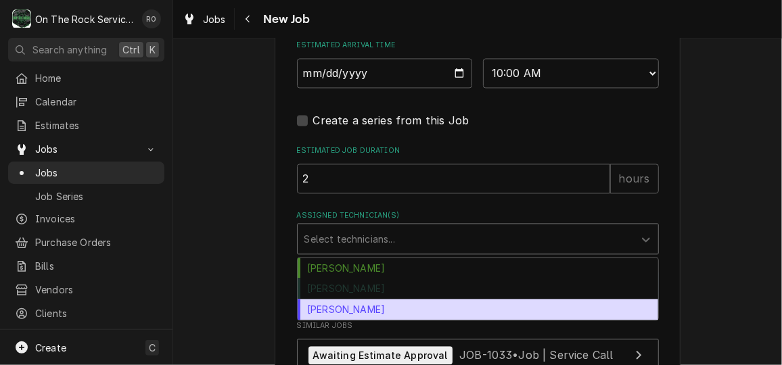
click at [391, 302] on div "Todd Brady" at bounding box center [477, 309] width 360 height 21
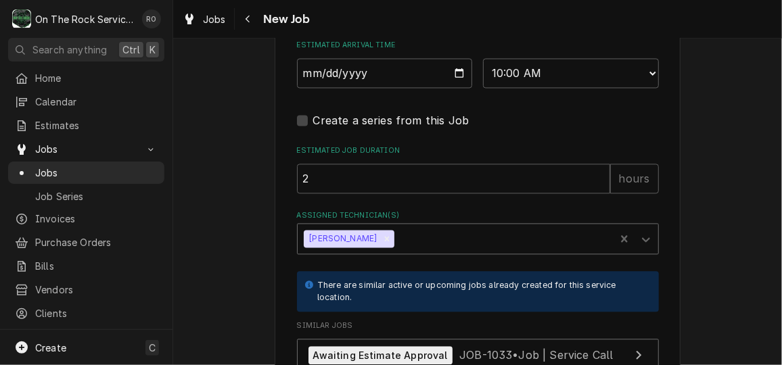
scroll to position [1253, 0]
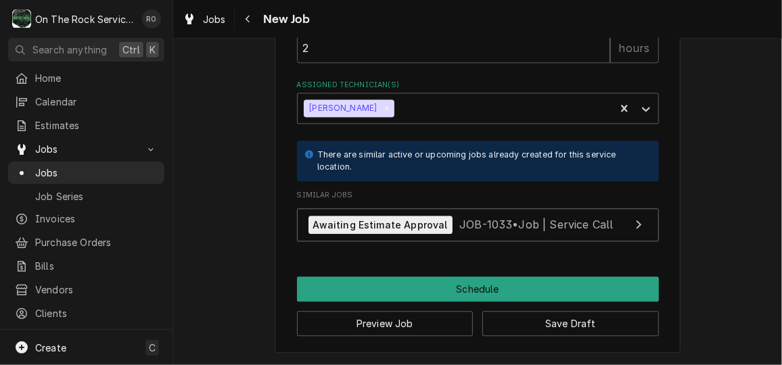
click at [484, 304] on div "Preview Job Save Draft" at bounding box center [478, 319] width 362 height 34
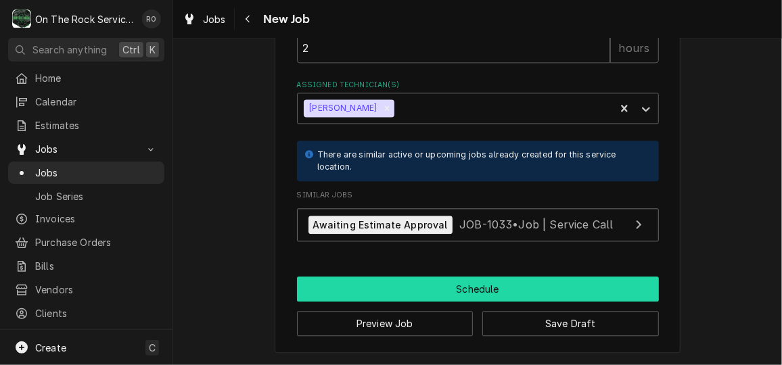
click at [485, 297] on button "Schedule" at bounding box center [478, 289] width 362 height 25
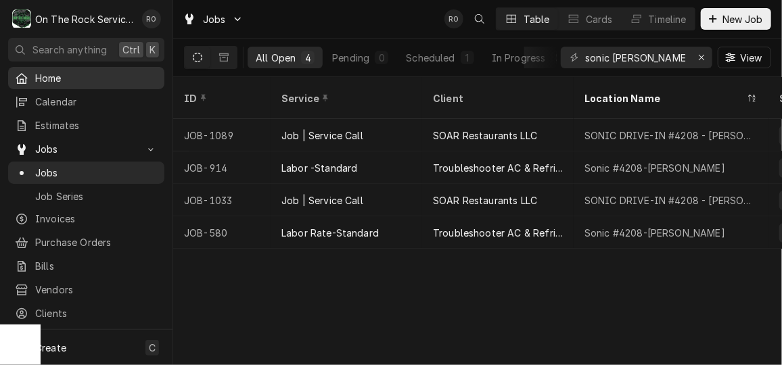
click at [85, 82] on span "Home" at bounding box center [96, 78] width 122 height 14
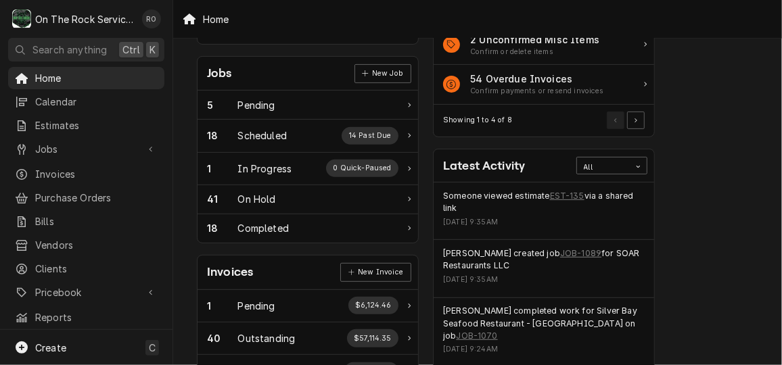
scroll to position [205, 0]
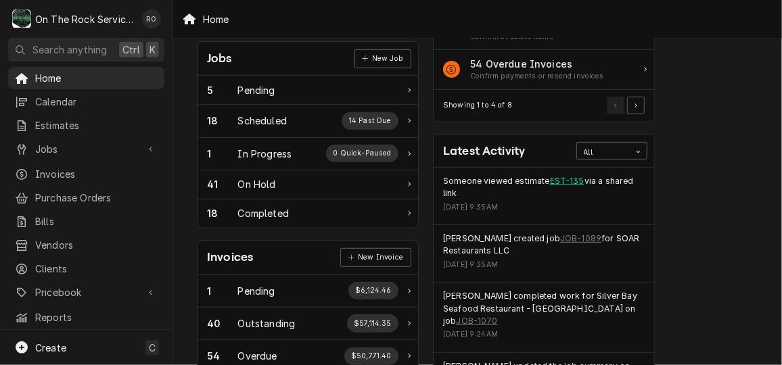
click at [565, 176] on link "EST-135" at bounding box center [567, 181] width 34 height 12
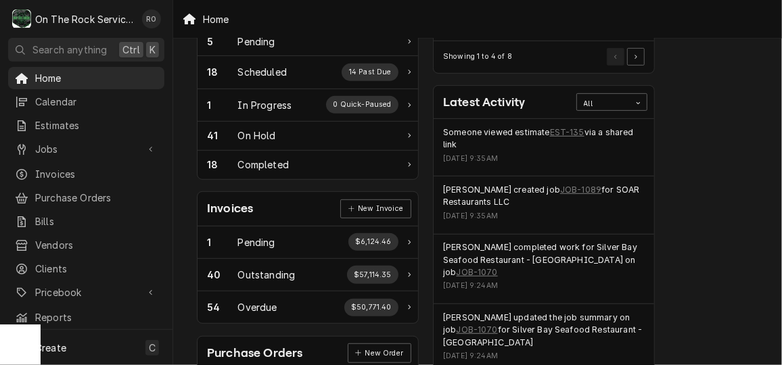
scroll to position [255, 0]
click at [569, 128] on link "EST-135" at bounding box center [567, 131] width 34 height 12
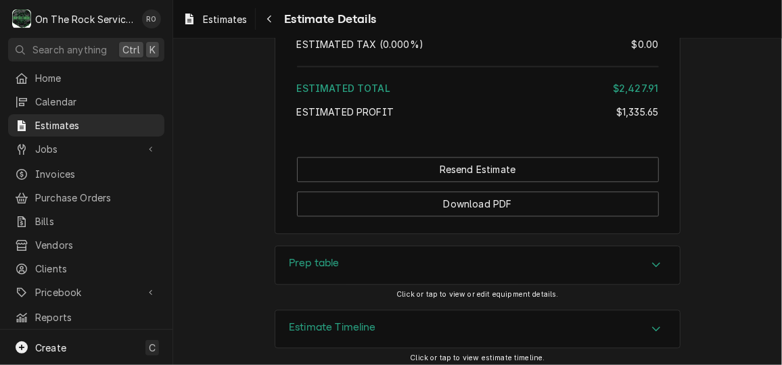
scroll to position [3443, 0]
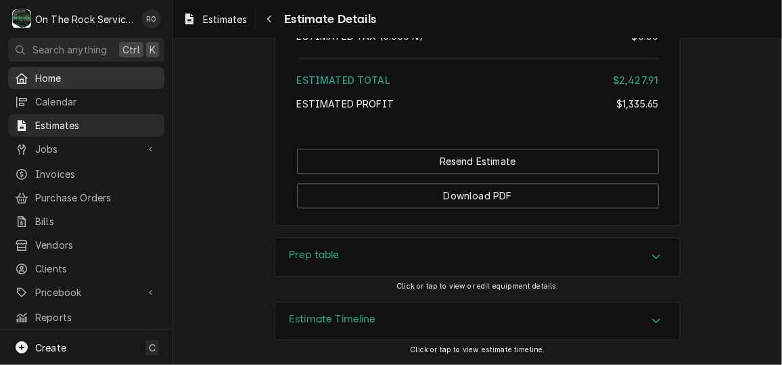
click at [114, 70] on div "Home" at bounding box center [86, 78] width 151 height 17
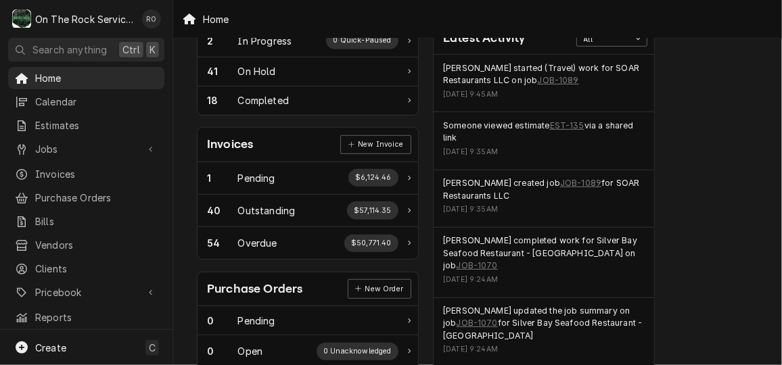
scroll to position [318, 0]
click at [473, 261] on link "JOB-1070" at bounding box center [476, 266] width 41 height 12
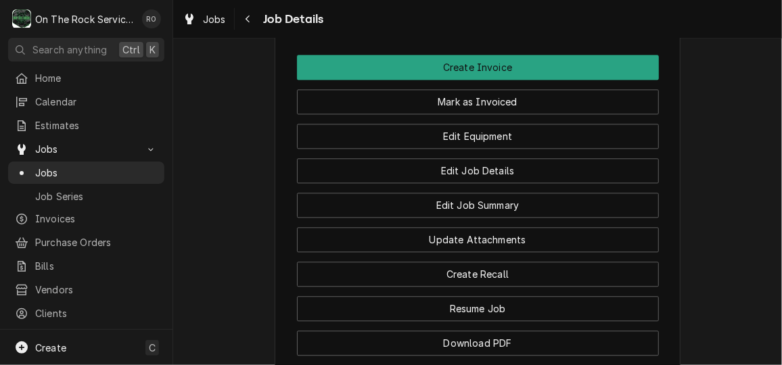
scroll to position [1298, 0]
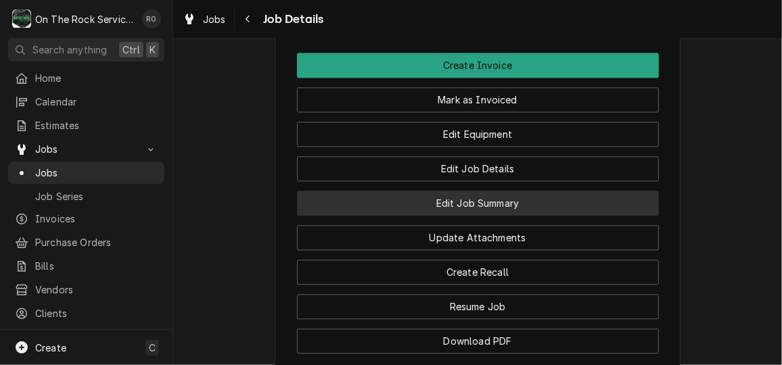
click at [598, 216] on button "Edit Job Summary" at bounding box center [478, 203] width 362 height 25
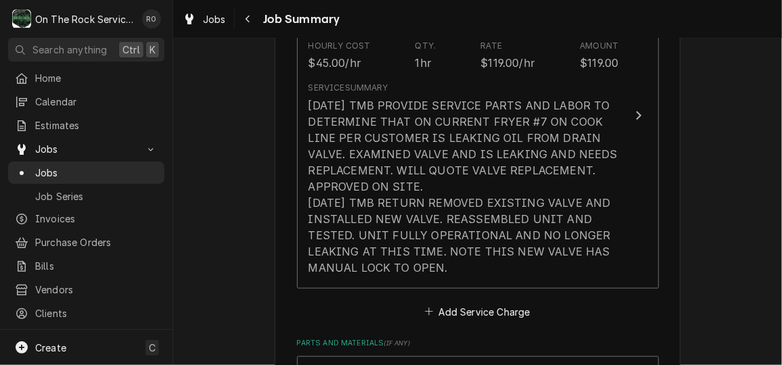
scroll to position [444, 0]
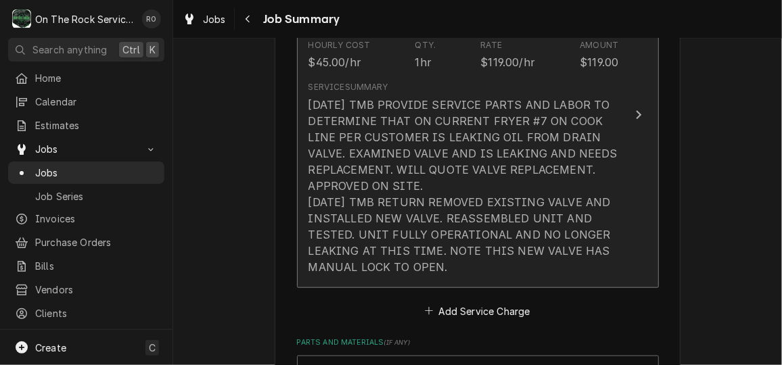
click at [574, 216] on div "[DATE] TMB PROVIDE SERVICE PARTS AND LABOR TO DETERMINE THAT ON CURRENT FRYER #…" at bounding box center [463, 186] width 310 height 178
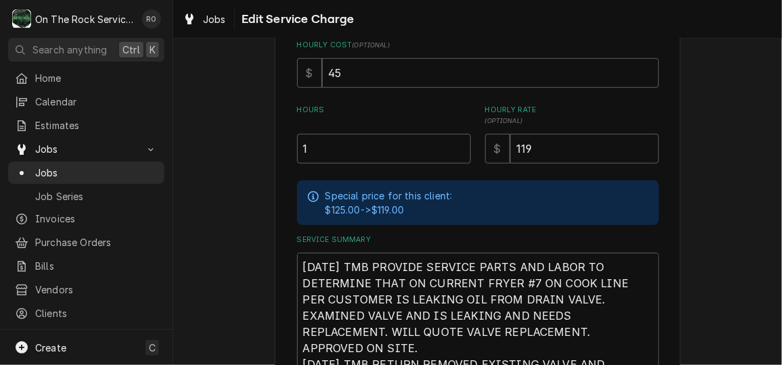
scroll to position [335, 0]
click at [402, 151] on input "1" at bounding box center [384, 148] width 174 height 30
type textarea "x"
type input "3"
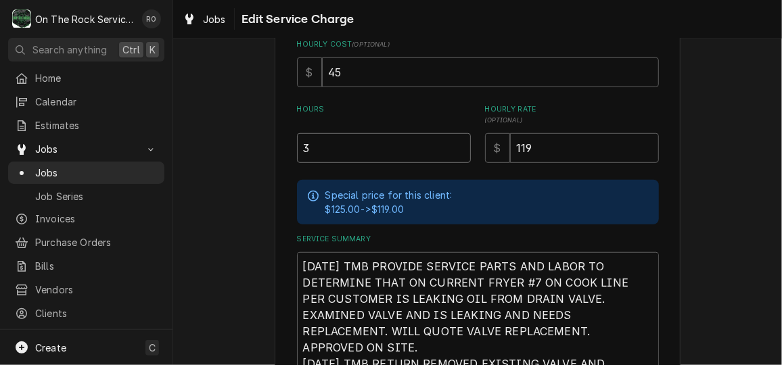
type textarea "x"
type input "2"
click at [685, 225] on div "Use the fields below to edit this service charge Short Description Labor - Stan…" at bounding box center [477, 122] width 609 height 809
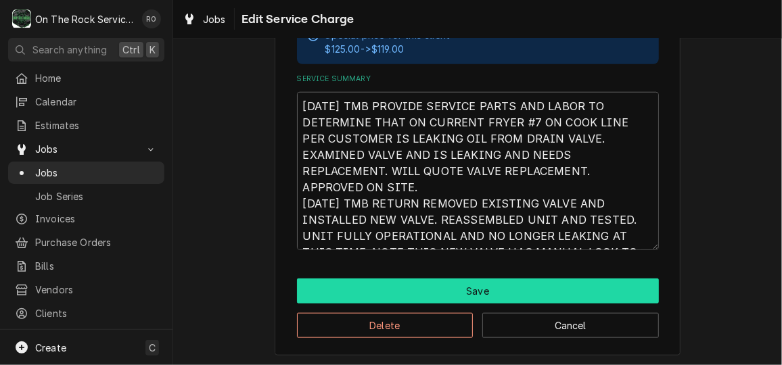
click at [577, 289] on button "Save" at bounding box center [478, 291] width 362 height 25
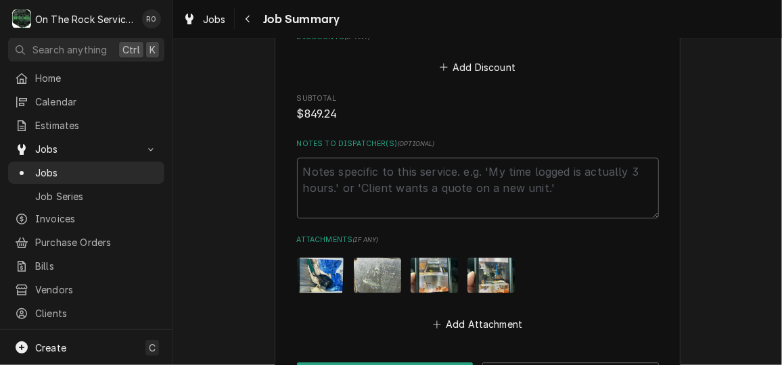
scroll to position [1527, 0]
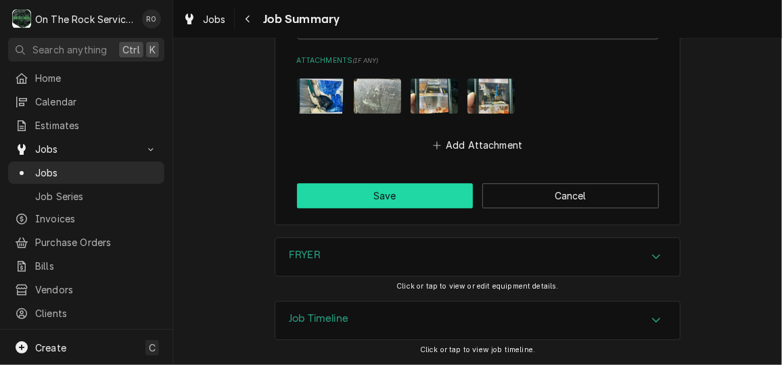
click at [434, 205] on button "Save" at bounding box center [385, 195] width 176 height 25
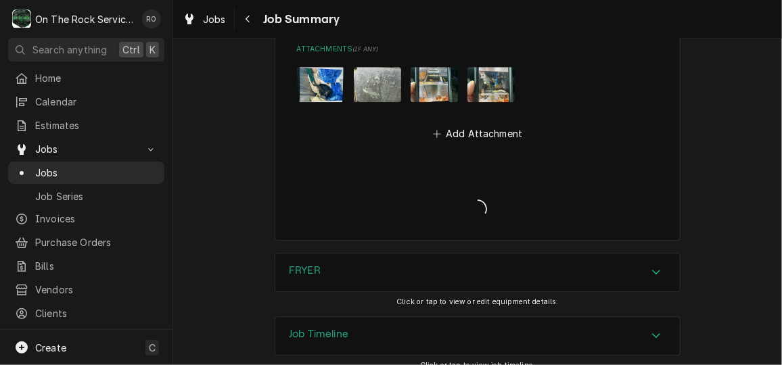
type textarea "x"
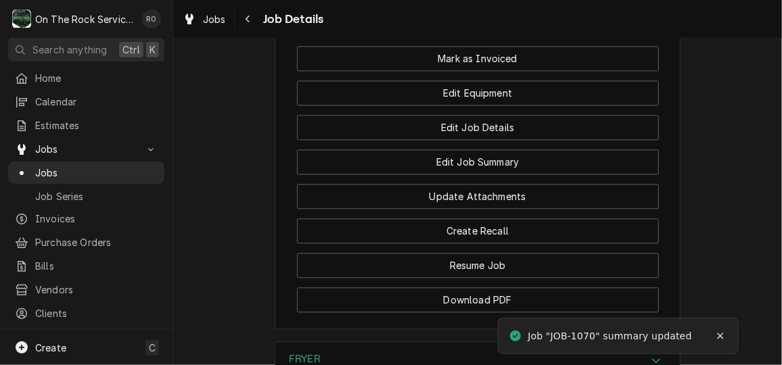
scroll to position [1338, 0]
click at [594, 38] on button "Create Invoice" at bounding box center [478, 25] width 362 height 25
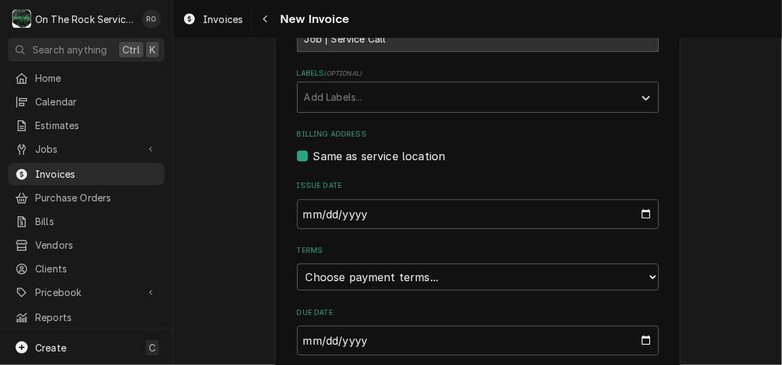
scroll to position [457, 0]
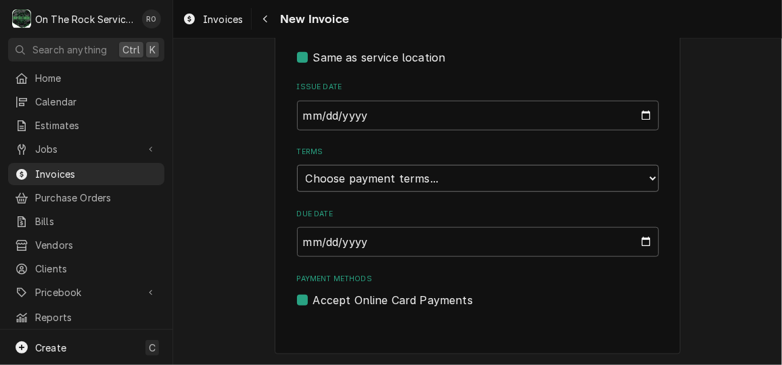
click at [548, 175] on select "Choose payment terms... Same Day Net 7 Net 14 Net 21 Net 30 Net 45 Net 60 Net 90" at bounding box center [478, 178] width 362 height 27
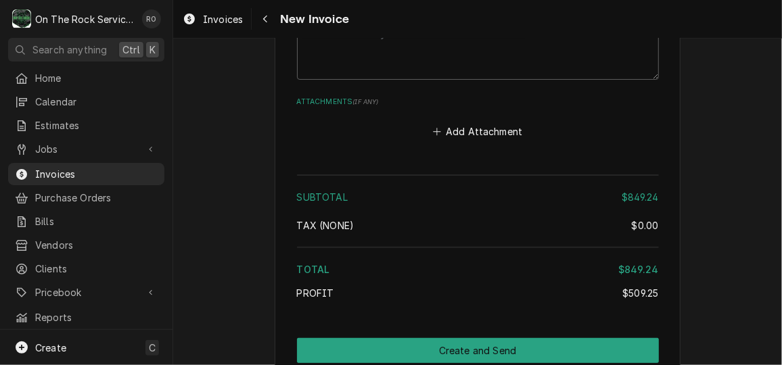
scroll to position [2295, 0]
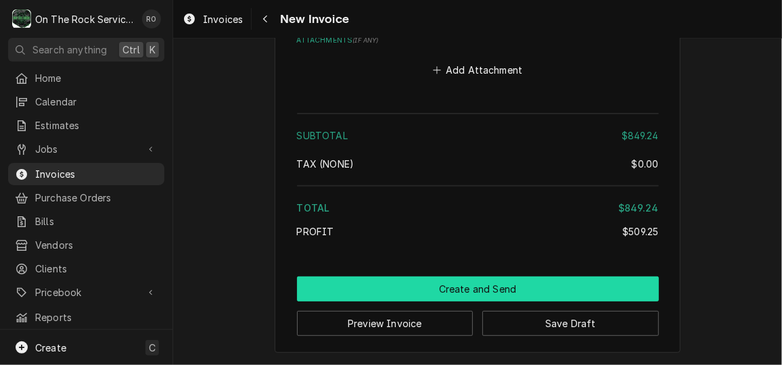
click at [442, 294] on button "Create and Send" at bounding box center [478, 289] width 362 height 25
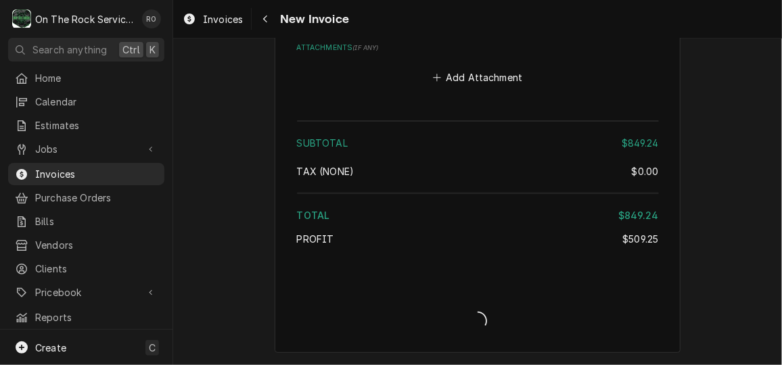
type textarea "x"
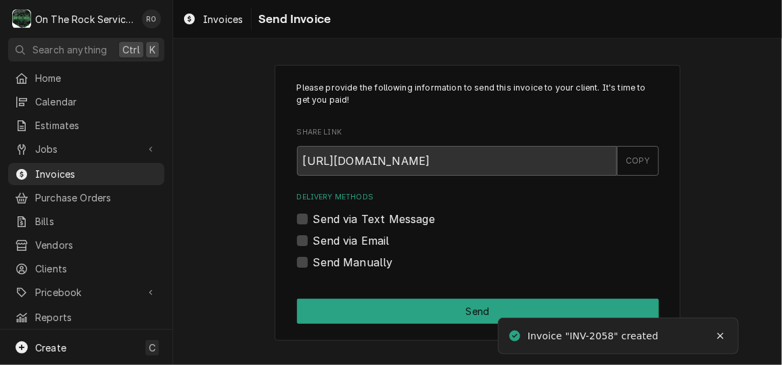
click at [331, 237] on label "Send via Email" at bounding box center [351, 241] width 76 height 16
click at [331, 237] on input "Send via Email" at bounding box center [494, 248] width 362 height 30
checkbox input "true"
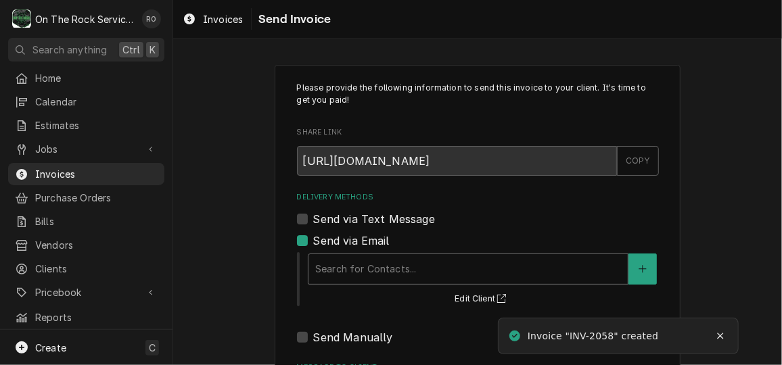
click at [398, 263] on div "Delivery Methods" at bounding box center [468, 269] width 306 height 24
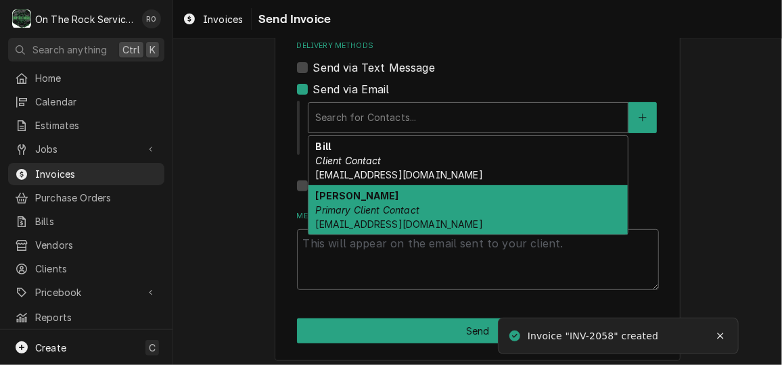
scroll to position [152, 0]
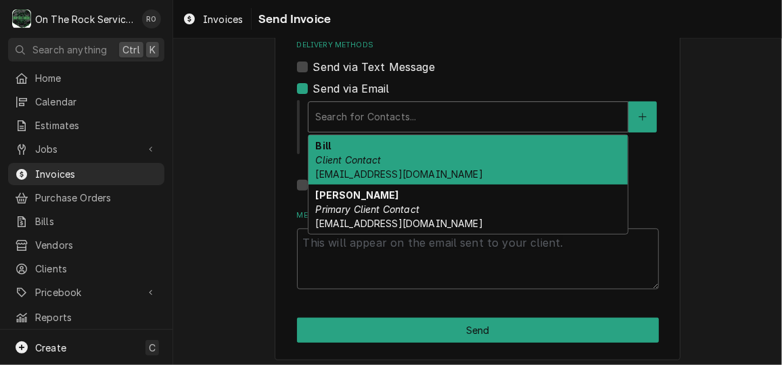
click at [437, 172] on span "BILLSIALMAS@GMAIL.COM" at bounding box center [398, 173] width 167 height 11
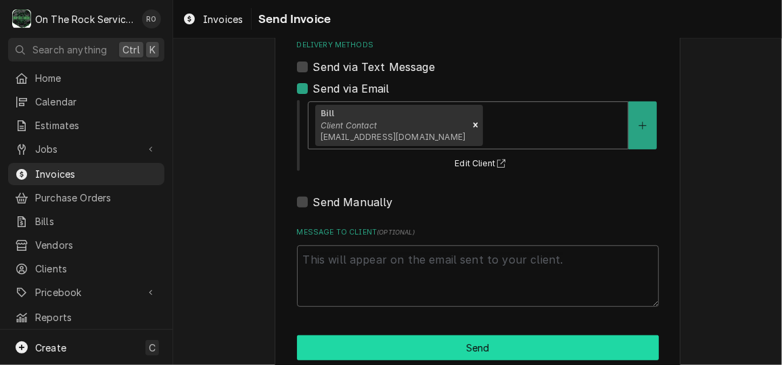
click at [490, 350] on button "Send" at bounding box center [478, 347] width 362 height 25
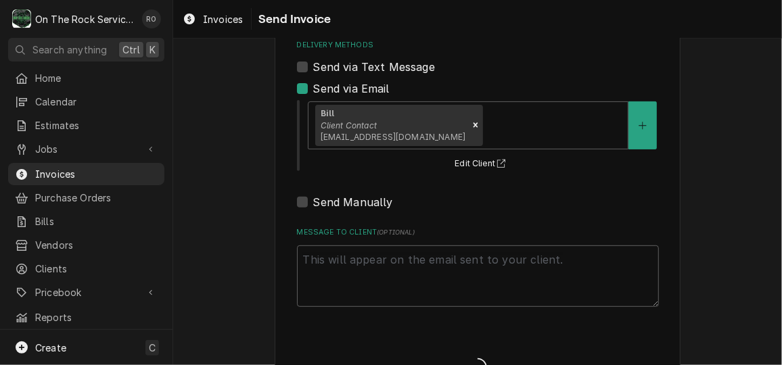
type textarea "x"
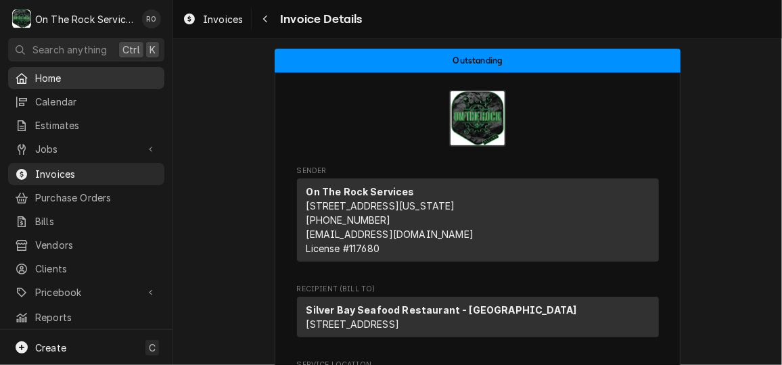
click at [52, 72] on span "Home" at bounding box center [96, 78] width 122 height 14
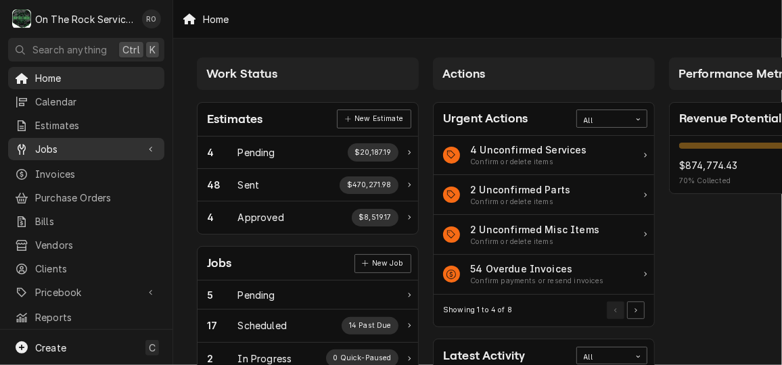
click at [101, 142] on span "Jobs" at bounding box center [86, 149] width 102 height 14
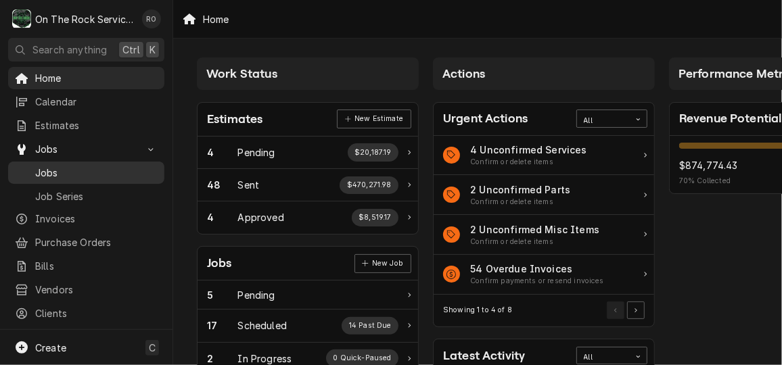
click at [91, 166] on span "Jobs" at bounding box center [96, 173] width 122 height 14
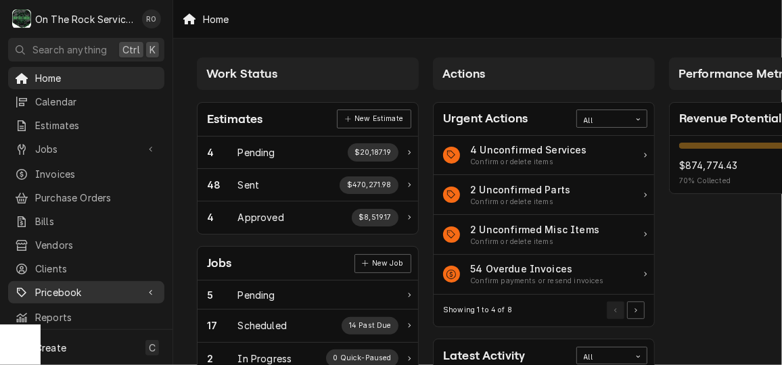
click at [68, 285] on span "Pricebook" at bounding box center [86, 292] width 102 height 14
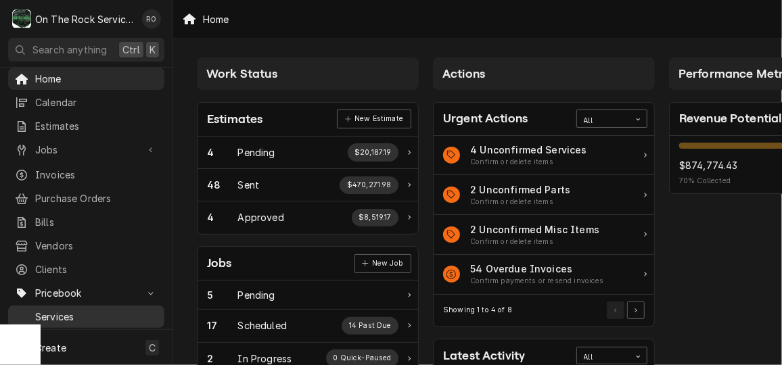
scroll to position [51, 0]
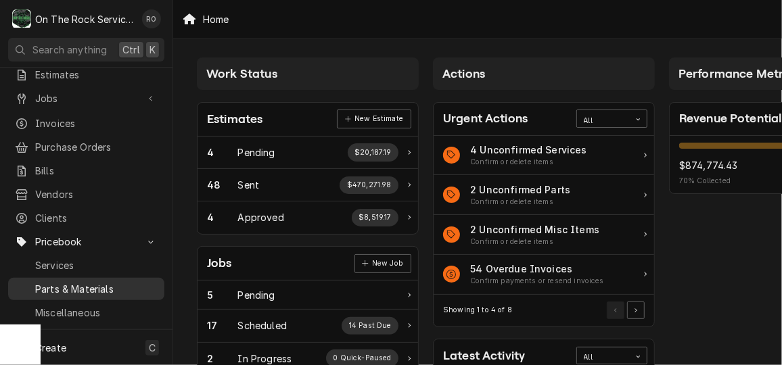
click at [82, 283] on span "Parts & Materials" at bounding box center [96, 289] width 122 height 14
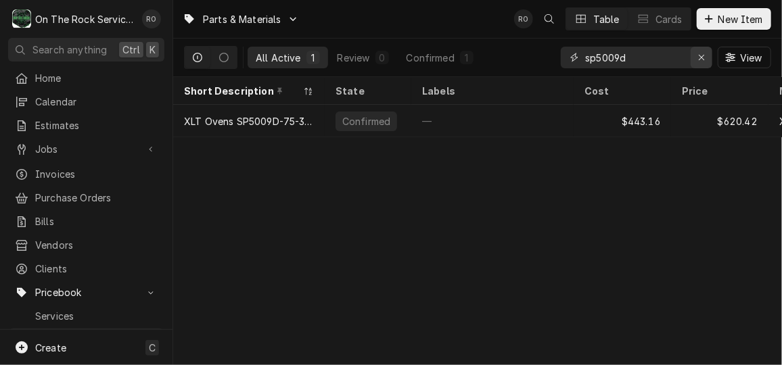
click at [705, 55] on icon "Erase input" at bounding box center [701, 57] width 7 height 9
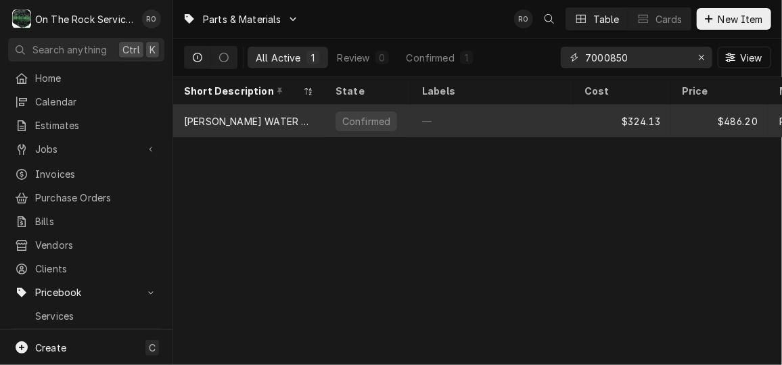
type input "7000850"
click at [465, 112] on div "—" at bounding box center [492, 121] width 162 height 32
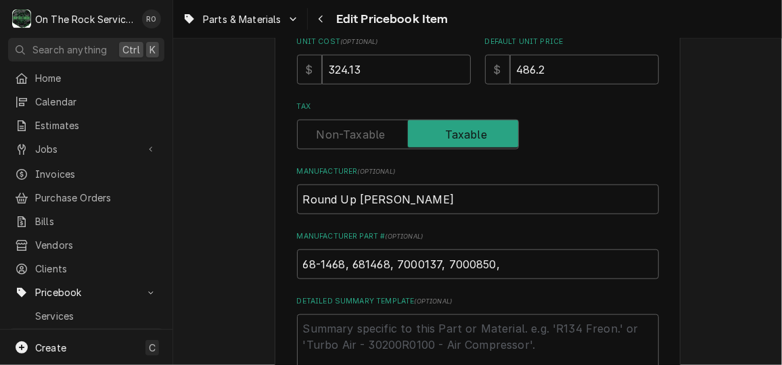
scroll to position [502, 0]
click at [377, 78] on input "324.13" at bounding box center [396, 70] width 149 height 30
type textarea "x"
type input "324.1"
type textarea "x"
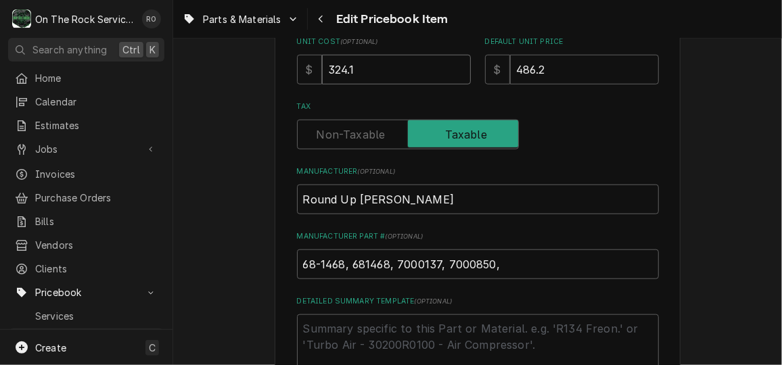
type input "324"
type textarea "x"
type input "3"
type textarea "x"
type input "35"
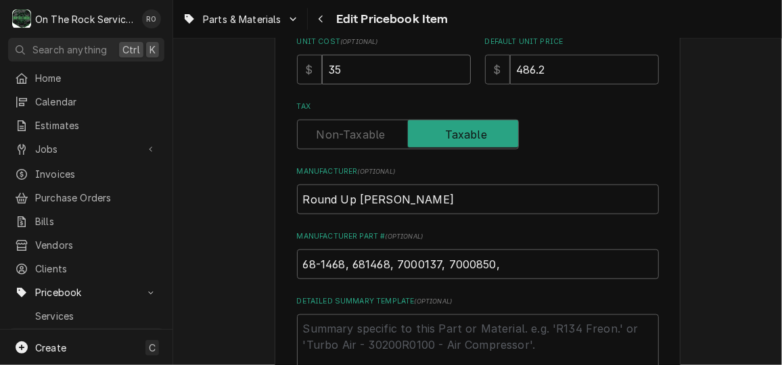
type textarea "x"
type input "353"
type textarea "x"
type input "353.6"
type textarea "x"
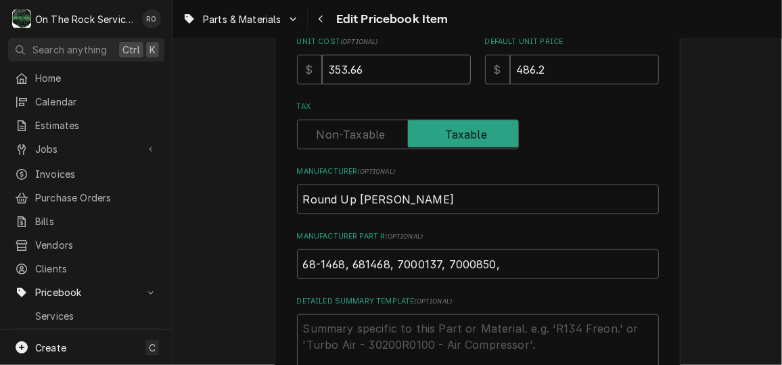
type input "353.66"
type textarea "x"
type input "5"
type textarea "x"
type input "53"
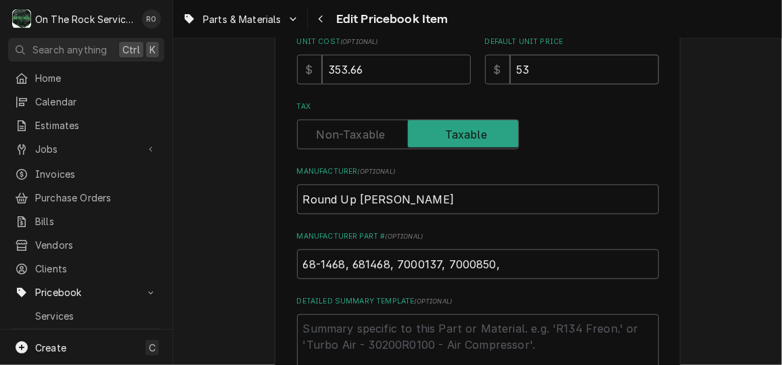
type textarea "x"
type input "530"
type textarea "x"
type input "530.4"
type textarea "x"
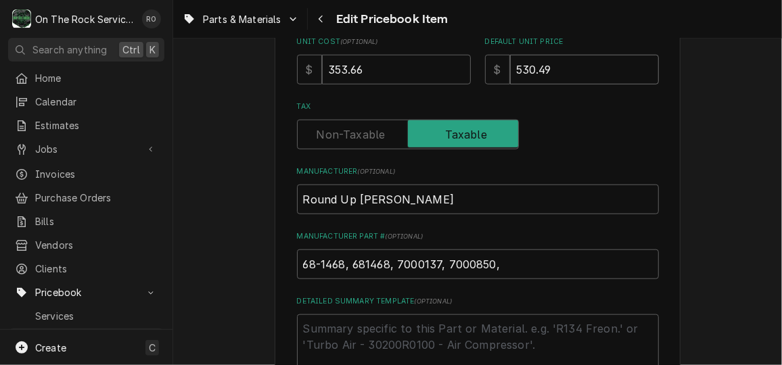
type input "530.49"
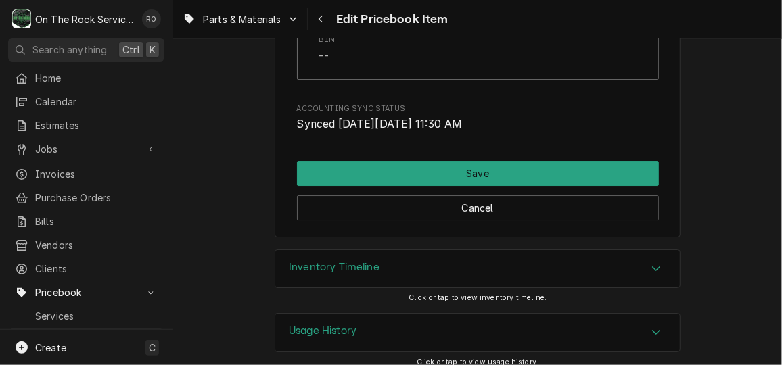
scroll to position [1888, 0]
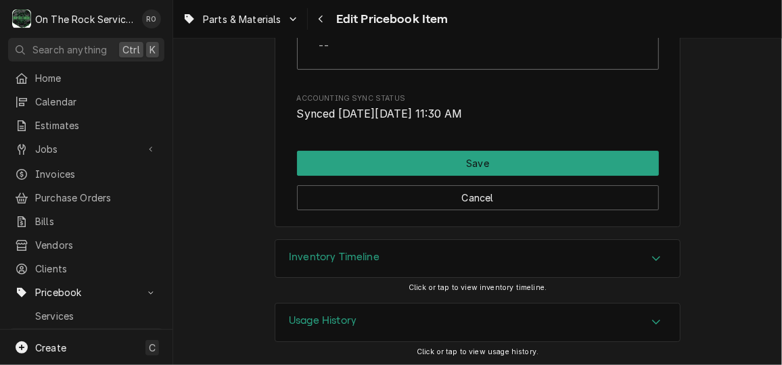
drag, startPoint x: 568, startPoint y: 159, endPoint x: 700, endPoint y: 108, distance: 141.5
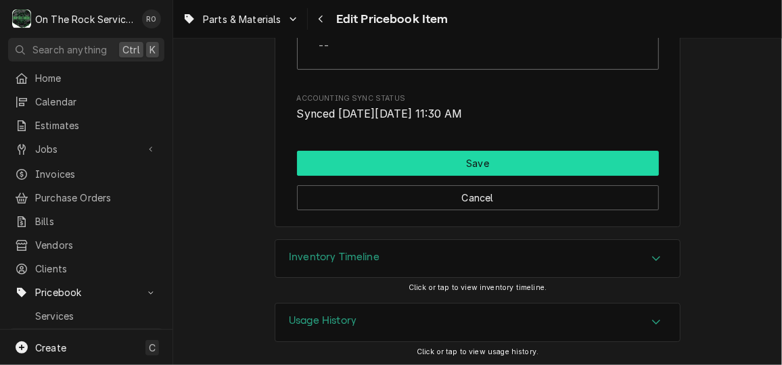
click at [617, 153] on button "Save" at bounding box center [478, 163] width 362 height 25
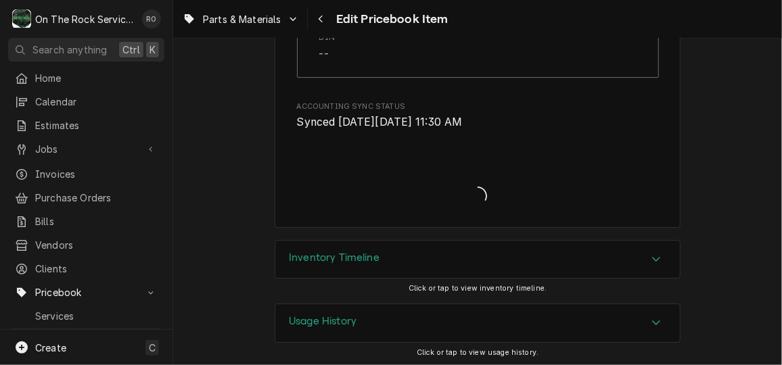
type textarea "x"
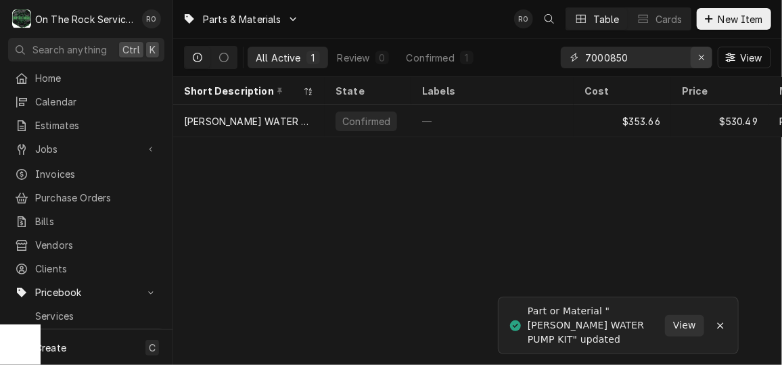
click at [702, 53] on icon "Erase input" at bounding box center [701, 57] width 7 height 9
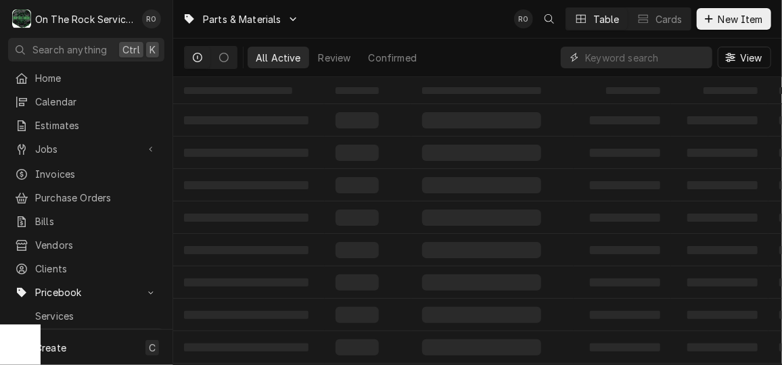
click at [651, 61] on input "Dynamic Content Wrapper" at bounding box center [645, 58] width 120 height 22
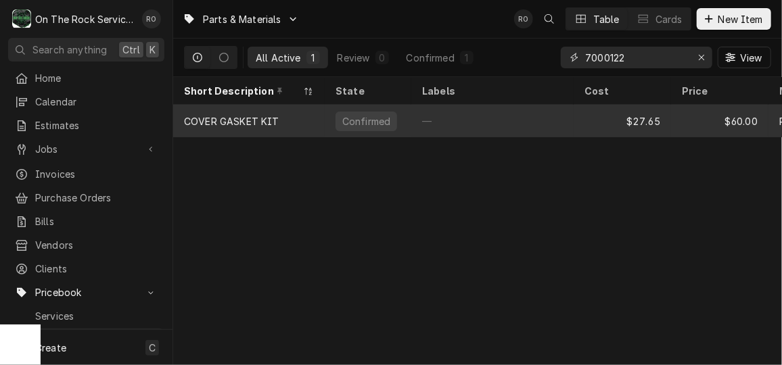
type input "7000122"
click at [621, 113] on div "$27.65" at bounding box center [621, 121] width 97 height 32
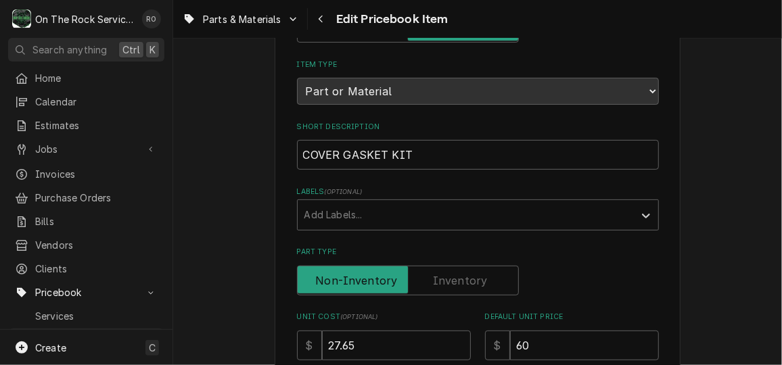
scroll to position [163, 0]
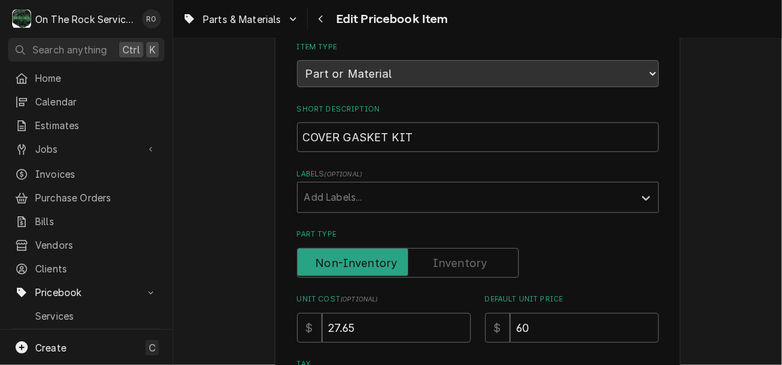
click at [396, 315] on input "27.65" at bounding box center [396, 328] width 149 height 30
type textarea "x"
type input "2.65"
type textarea "x"
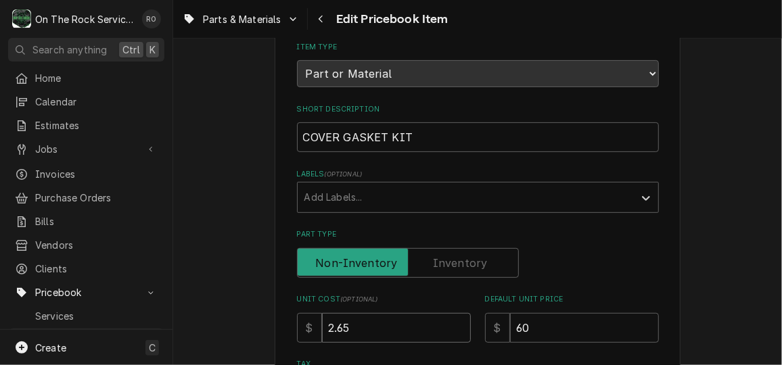
type input "29.65"
type textarea "x"
type input "29.6"
type textarea "x"
type input "29"
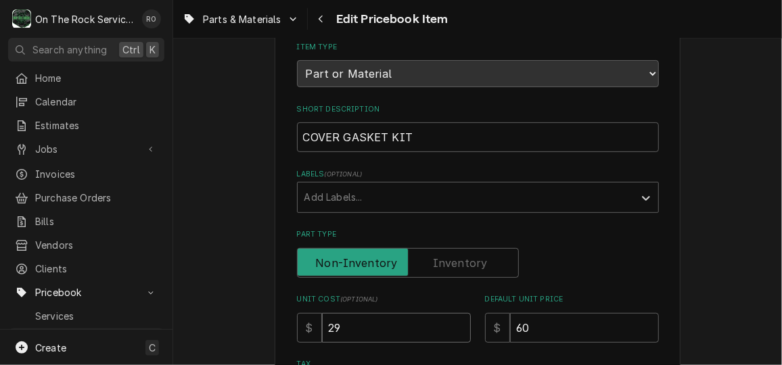
type textarea "x"
type input "29.0"
type textarea "x"
type input "29.04"
click at [599, 324] on input "60" at bounding box center [584, 328] width 149 height 30
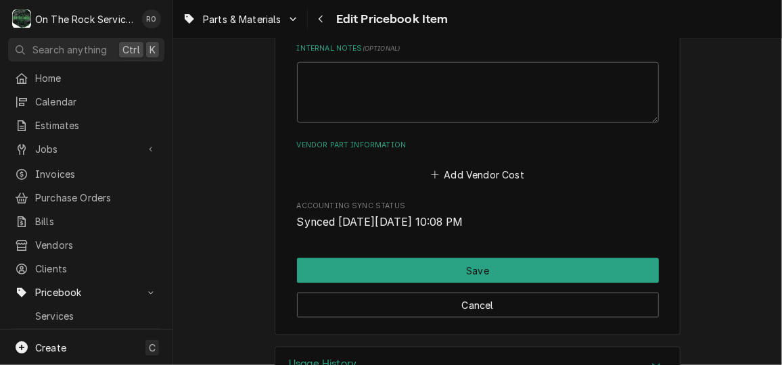
scroll to position [770, 0]
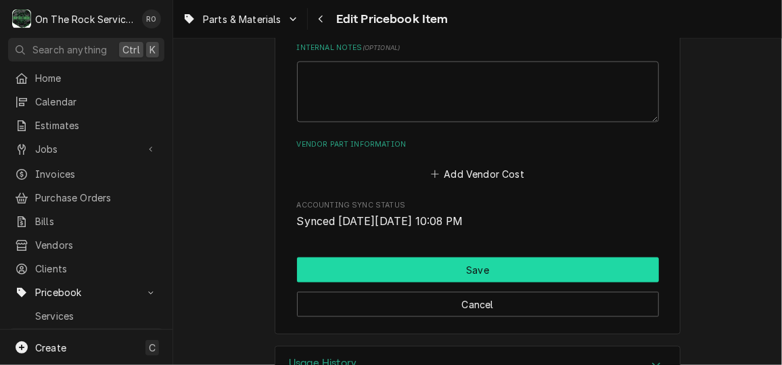
click at [469, 264] on button "Save" at bounding box center [478, 270] width 362 height 25
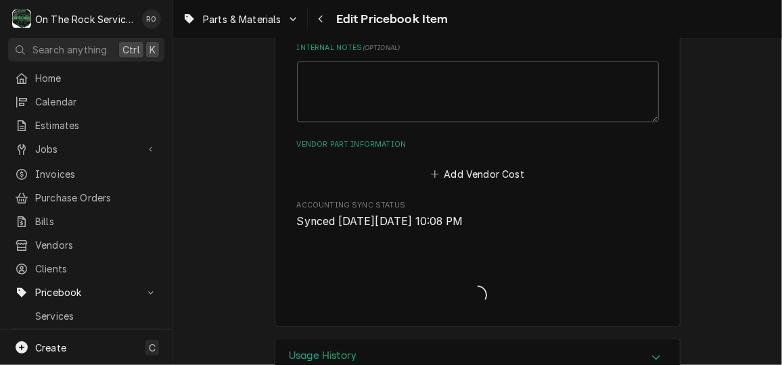
type textarea "x"
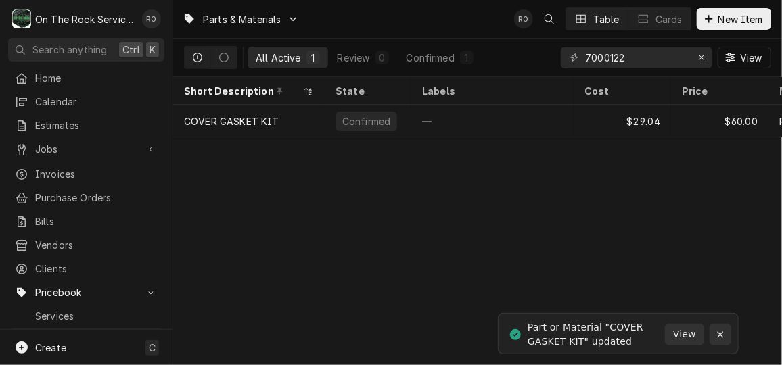
click at [715, 337] on div "Notifications alt+T" at bounding box center [720, 335] width 14 height 14
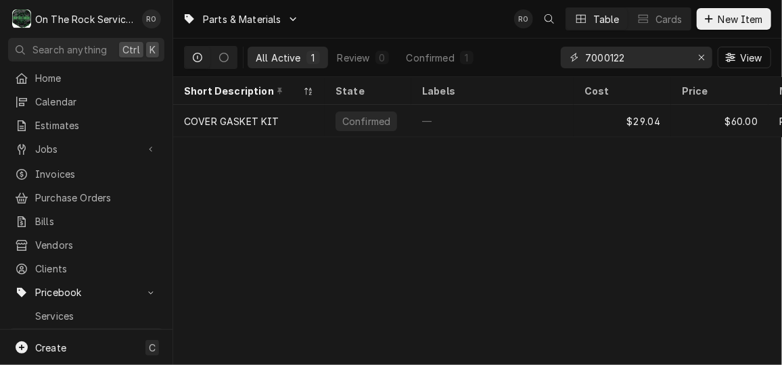
click at [659, 49] on input "7000122" at bounding box center [635, 58] width 101 height 22
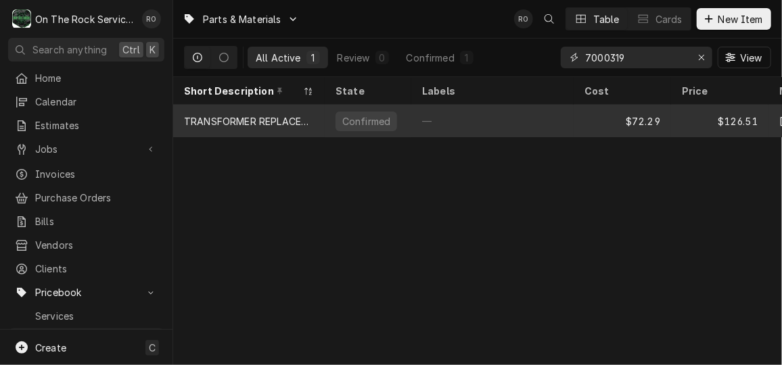
type input "7000319"
click at [458, 122] on div "—" at bounding box center [492, 121] width 162 height 32
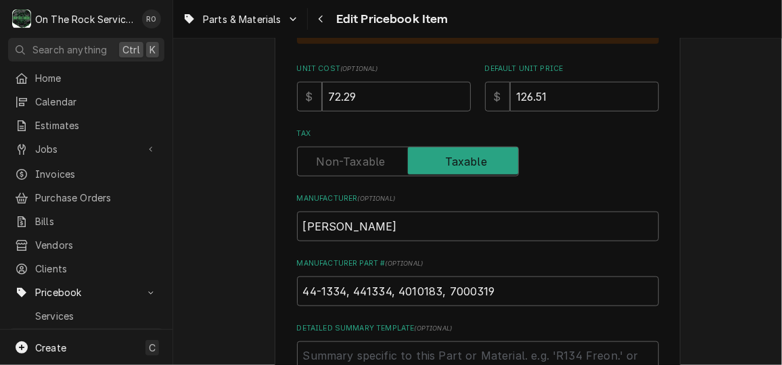
scroll to position [468, 0]
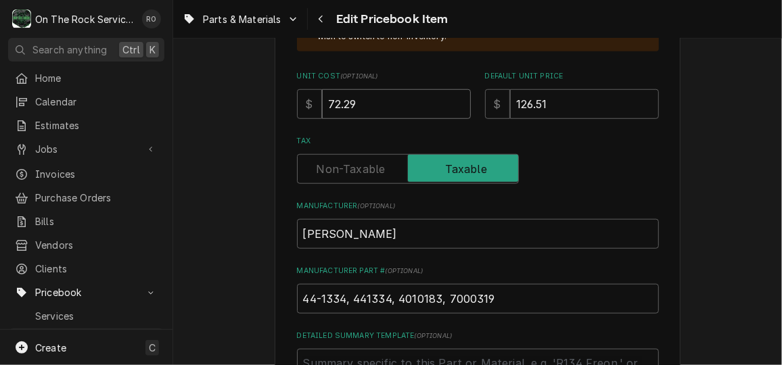
click at [376, 113] on input "72.29" at bounding box center [396, 104] width 149 height 30
type textarea "x"
type input "7.29"
type textarea "x"
type input "78.29"
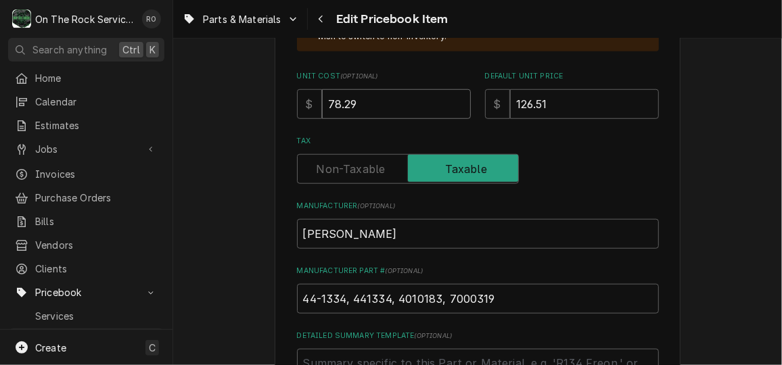
type textarea "x"
type input "78.2"
type textarea "x"
type input "78"
type textarea "x"
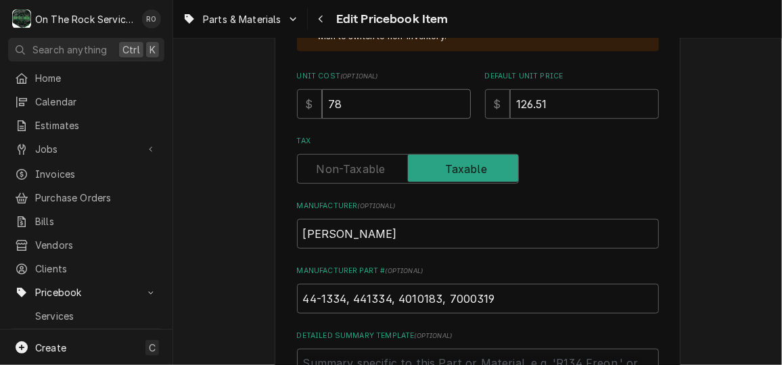
type input "78.8"
type textarea "x"
type input "78.81"
type textarea "x"
type input "1"
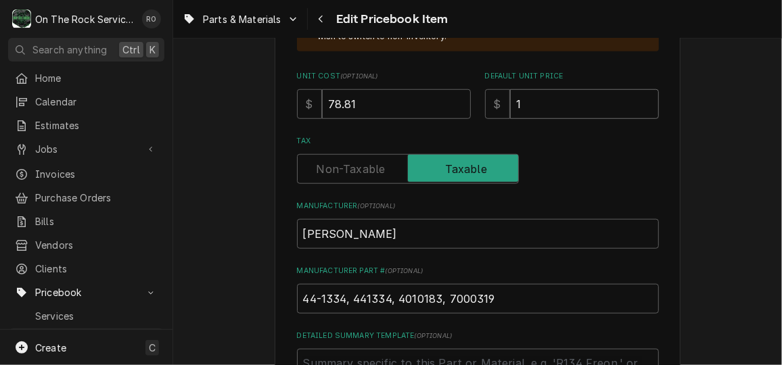
type textarea "x"
type input "13"
type textarea "x"
type input "137"
type textarea "x"
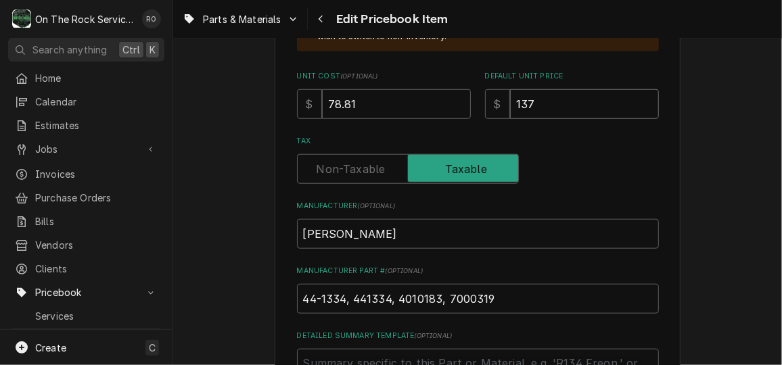
type input "137.9"
type textarea "x"
type input "137.92"
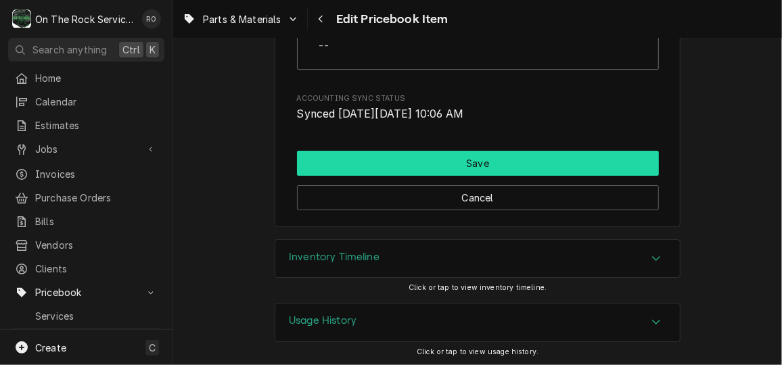
click at [406, 163] on button "Save" at bounding box center [478, 163] width 362 height 25
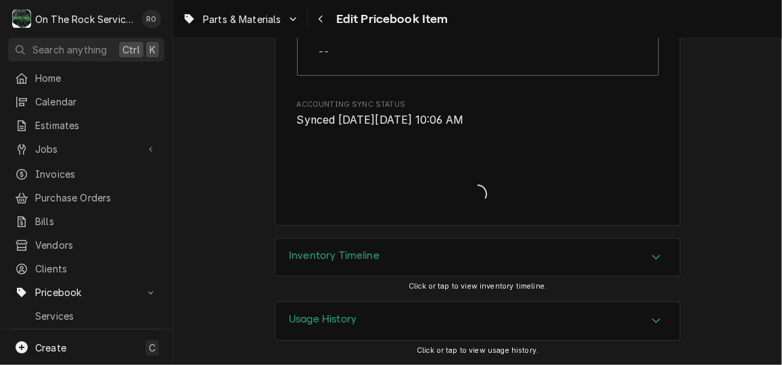
scroll to position [1880, 0]
type textarea "x"
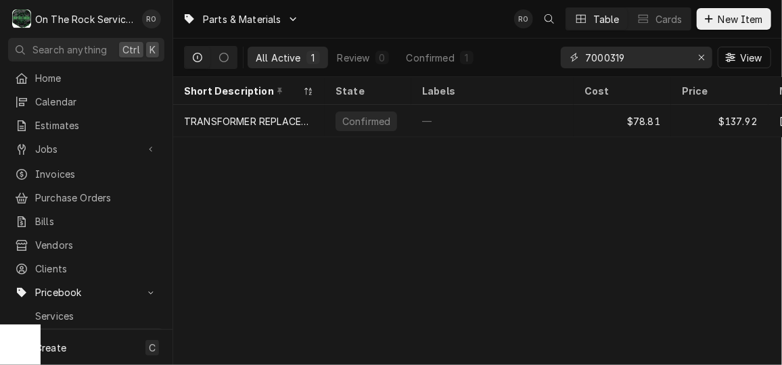
click at [654, 62] on input "7000319" at bounding box center [635, 58] width 101 height 22
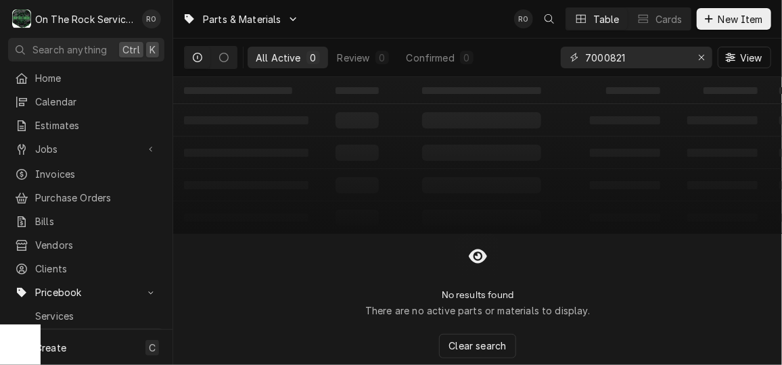
click at [606, 51] on input "7000821" at bounding box center [635, 58] width 101 height 22
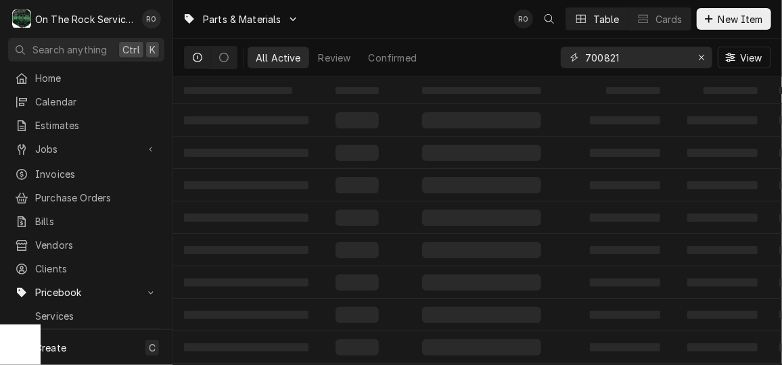
type input "700821"
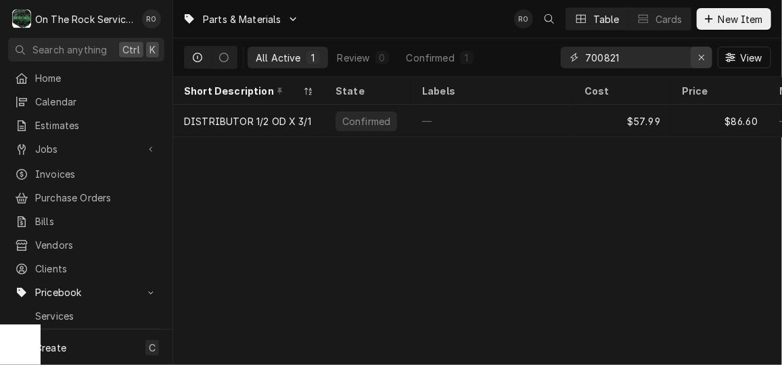
click at [706, 59] on div "Erase input" at bounding box center [701, 58] width 14 height 14
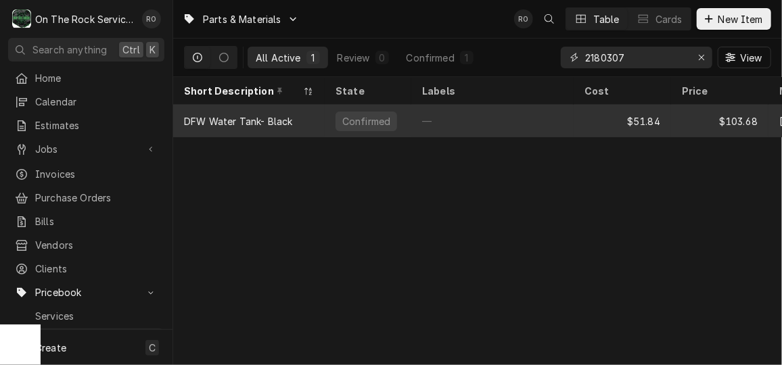
type input "2180307"
click at [538, 122] on div "—" at bounding box center [492, 121] width 162 height 32
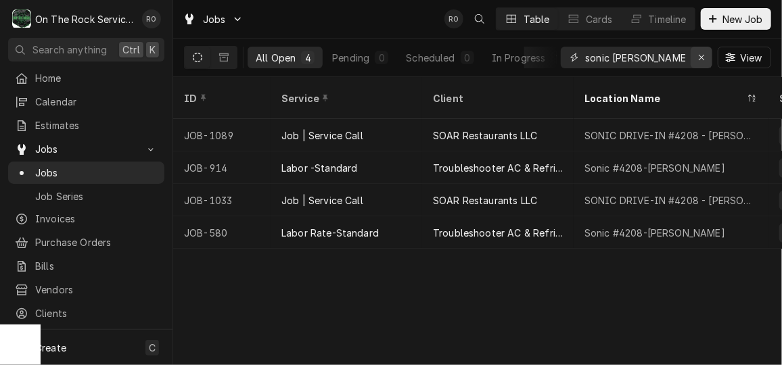
click at [705, 57] on div "Erase input" at bounding box center [701, 58] width 14 height 14
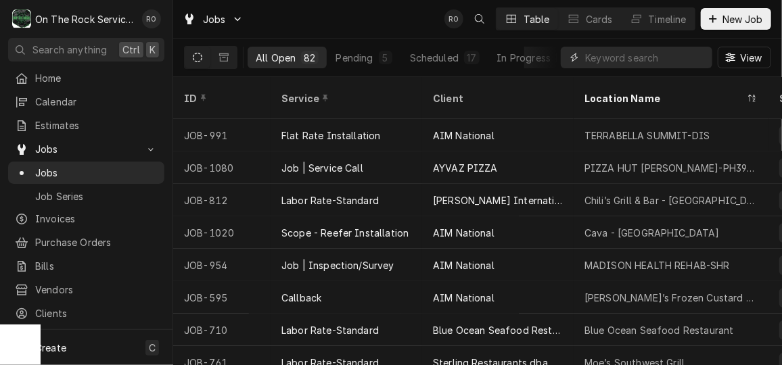
click at [641, 59] on input "Dynamic Content Wrapper" at bounding box center [645, 58] width 120 height 22
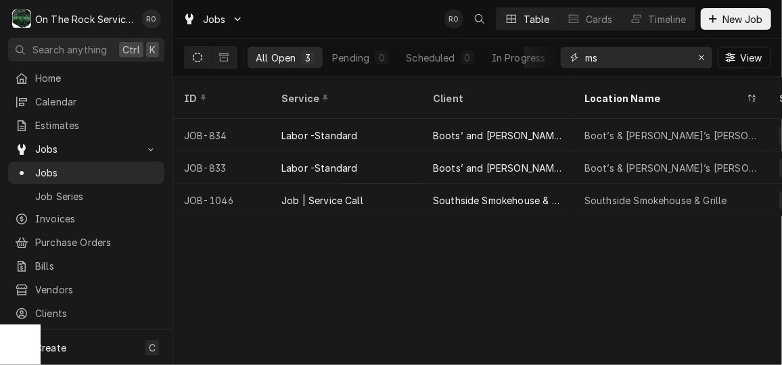
type input "m"
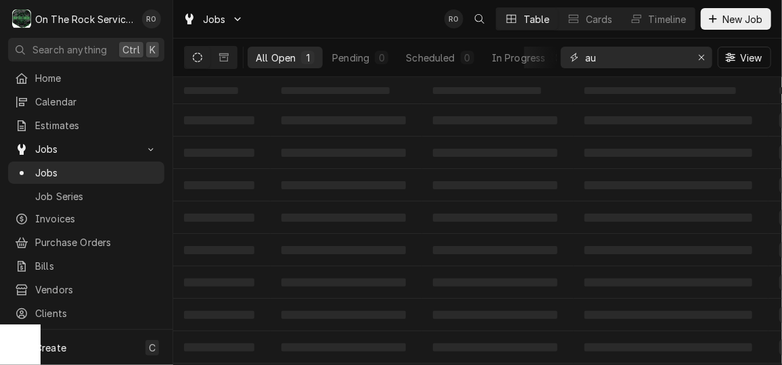
type input "a"
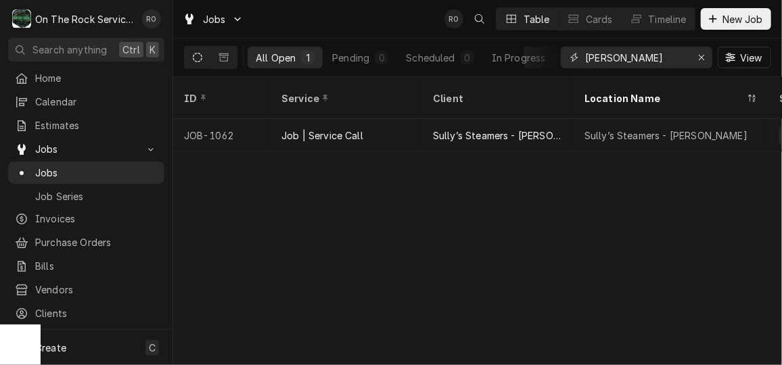
type input "[PERSON_NAME]"
drag, startPoint x: 650, startPoint y: 43, endPoint x: 579, endPoint y: 43, distance: 71.7
click at [579, 43] on div "[PERSON_NAME] View" at bounding box center [666, 58] width 210 height 38
drag, startPoint x: 579, startPoint y: 43, endPoint x: 604, endPoint y: 58, distance: 29.5
click at [604, 58] on input "[PERSON_NAME]" at bounding box center [635, 58] width 101 height 22
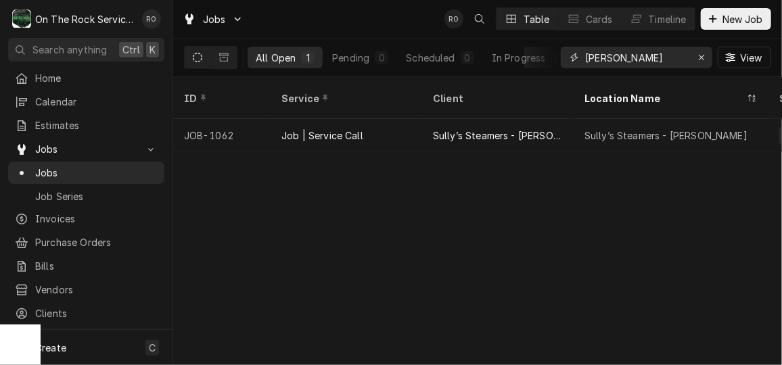
click at [604, 58] on input "[PERSON_NAME]" at bounding box center [635, 58] width 101 height 22
click at [700, 47] on button "Erase input" at bounding box center [701, 58] width 22 height 22
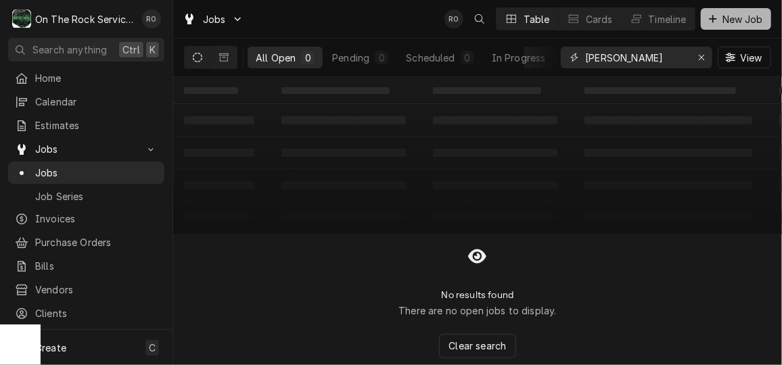
type input "[PERSON_NAME]"
click at [719, 20] on div "Dynamic Content Wrapper" at bounding box center [713, 19] width 14 height 14
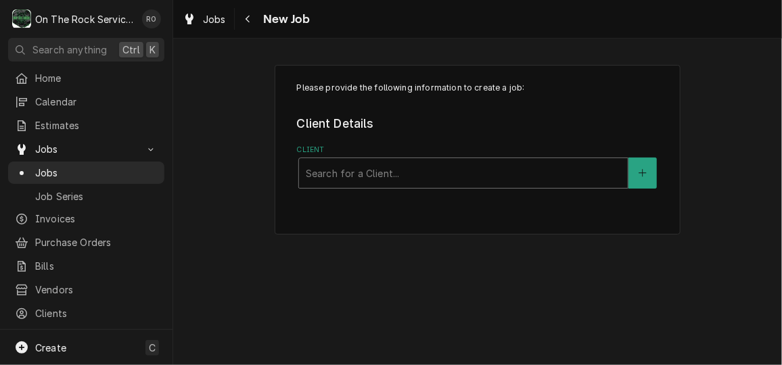
click at [425, 159] on div "Search for a Client..." at bounding box center [463, 173] width 329 height 30
type input "scio"
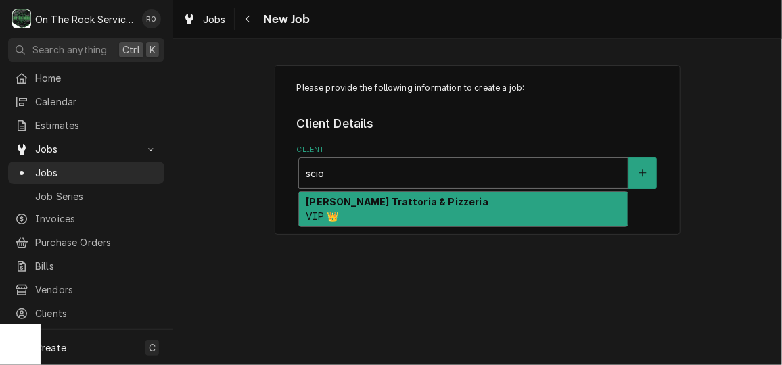
click at [422, 201] on strong "Sciortino's Trattoria & Pizzeria" at bounding box center [397, 201] width 182 height 11
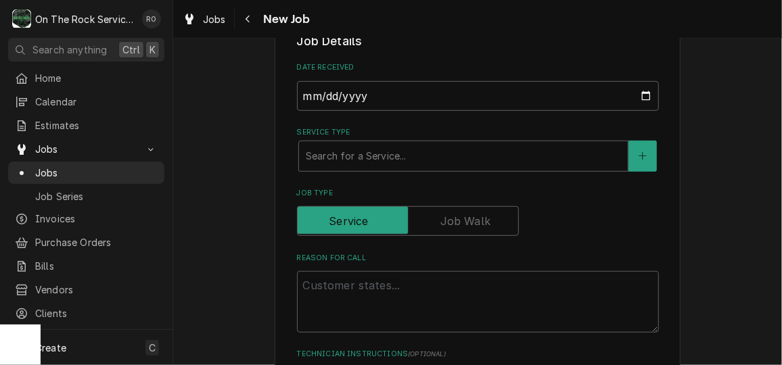
scroll to position [293, 0]
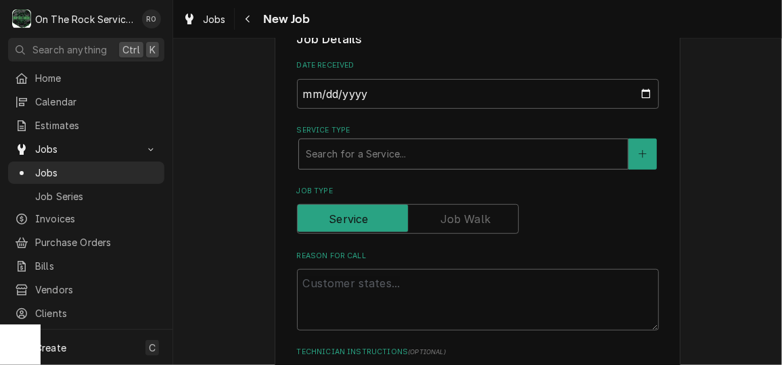
click at [425, 155] on div "Service Type" at bounding box center [463, 154] width 315 height 24
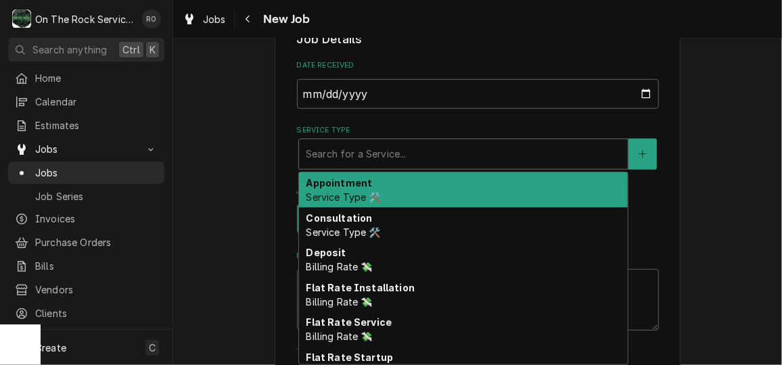
type textarea "x"
type input "s"
type textarea "x"
type input "se"
type textarea "x"
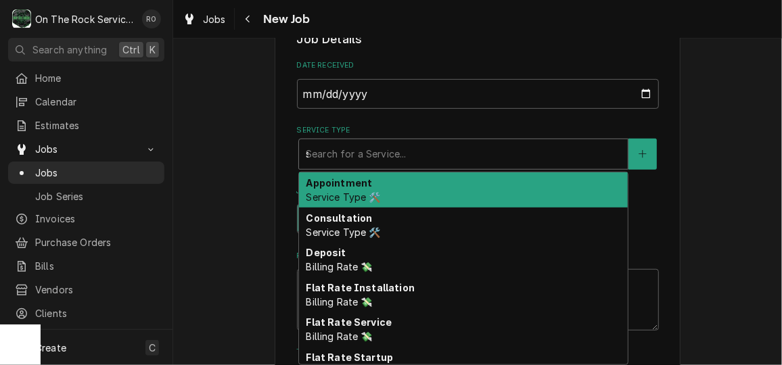
type input "ser"
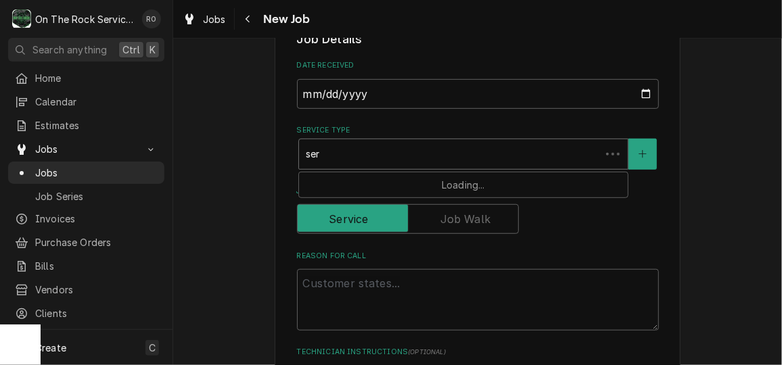
type textarea "x"
type input "serv"
type textarea "x"
type input "servi"
type textarea "x"
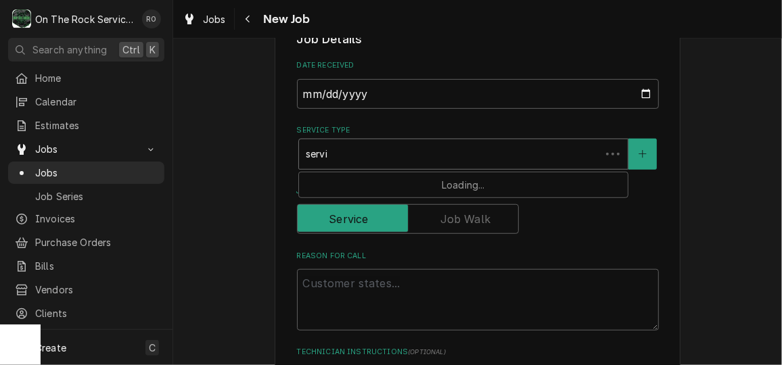
type input "servic"
type textarea "x"
type input "service"
type textarea "x"
type input "service"
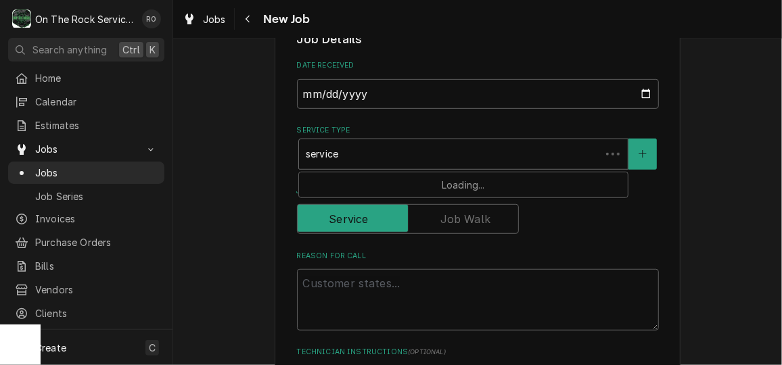
type textarea "x"
type input "service c"
type textarea "x"
type input "service cal"
type textarea "x"
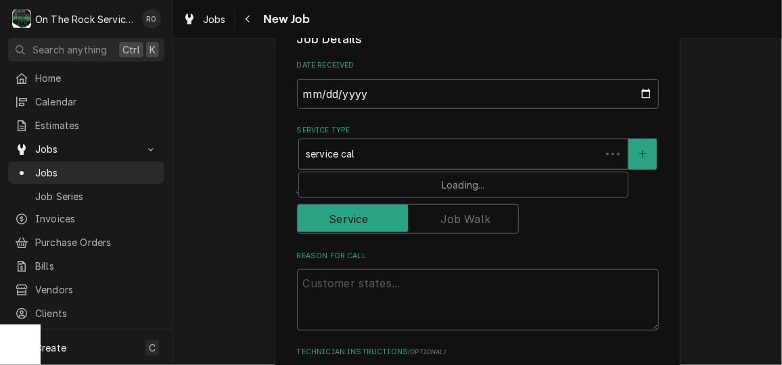
type input "service call"
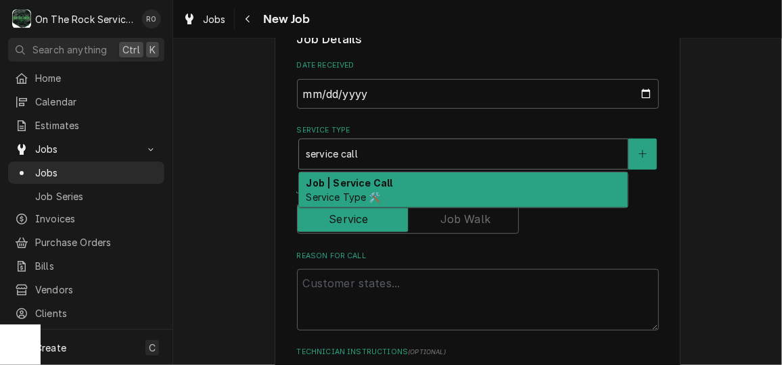
click at [424, 180] on div "Job | Service Call Service Type 🛠️" at bounding box center [463, 189] width 329 height 35
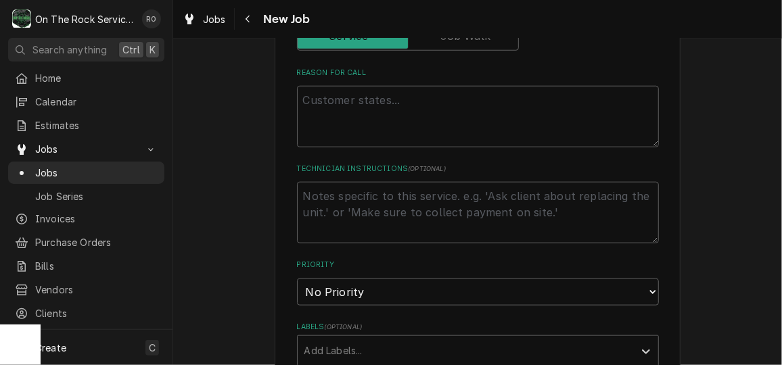
scroll to position [507, 0]
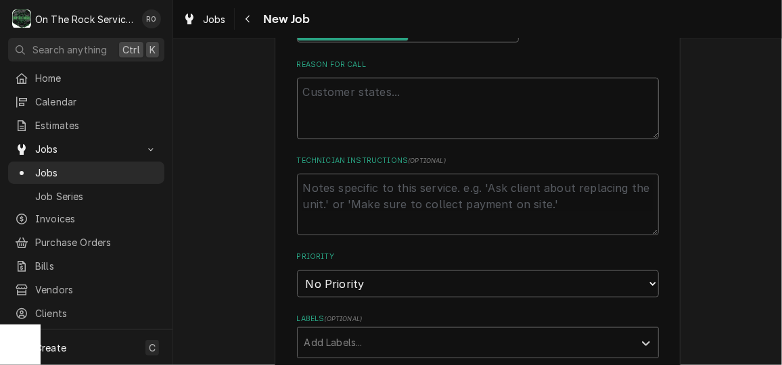
click at [406, 112] on textarea "Reason For Call" at bounding box center [478, 108] width 362 height 61
type textarea "x"
type textarea "d"
type textarea "x"
type textarea "dr"
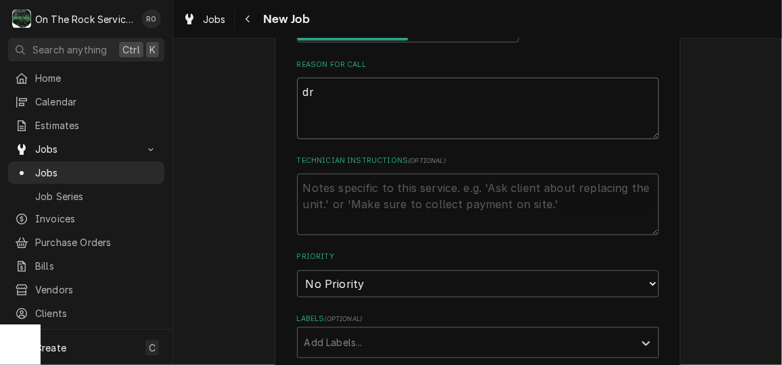
type textarea "x"
type textarea "draw"
type textarea "x"
type textarea "drawe"
type textarea "x"
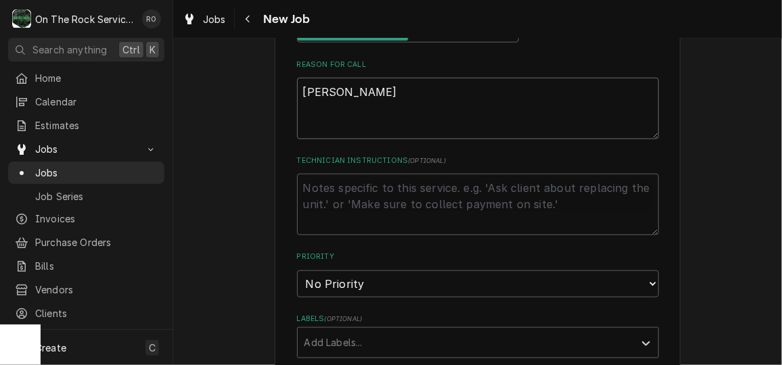
type textarea "drawer"
type textarea "x"
type textarea "drawer"
type textarea "x"
type textarea "drawer c"
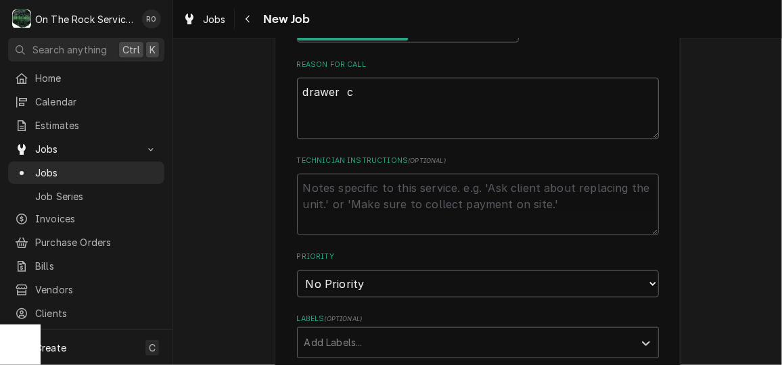
type textarea "x"
type textarea "drawer co"
type textarea "x"
type textarea "drawer coo"
type textarea "x"
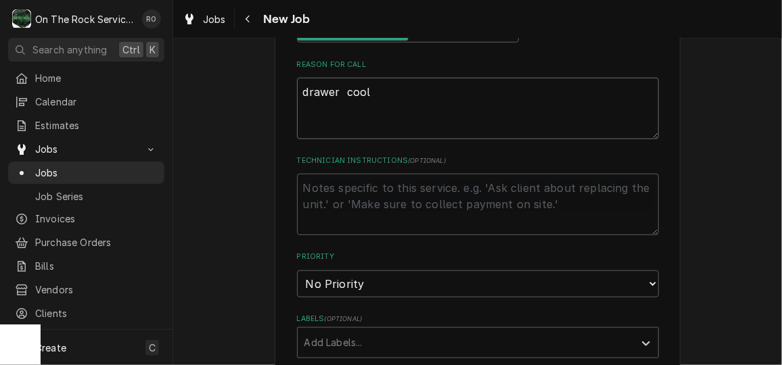
type textarea "drawer coole"
type textarea "x"
type textarea "drawer cooler"
type textarea "x"
type textarea "drawer cooler"
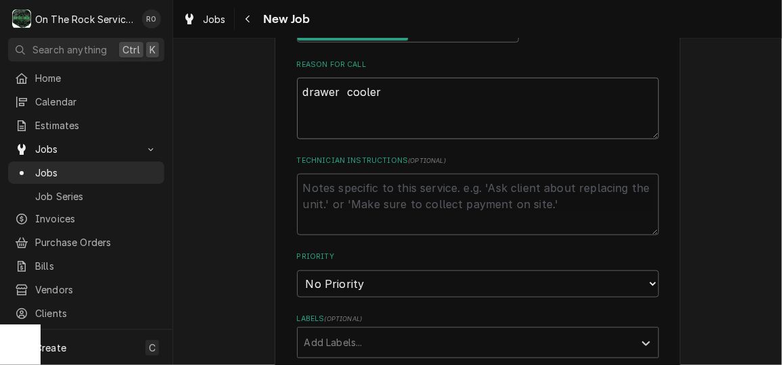
type textarea "x"
type textarea "drawer cooler u"
type textarea "x"
type textarea "drawer cooler und"
type textarea "x"
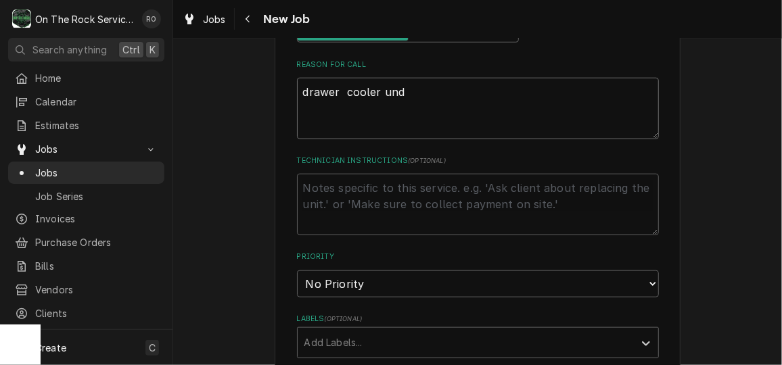
type textarea "drawer cooler unde"
type textarea "x"
type textarea "drawer cooler under"
type textarea "x"
type textarea "drawer cooler under"
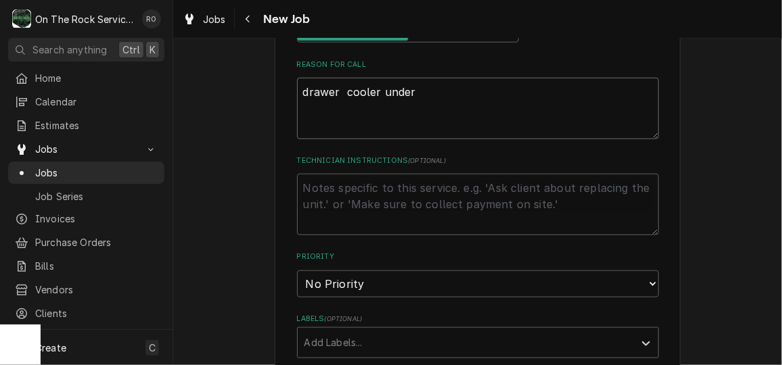
type textarea "x"
type textarea "drawer cooler under o"
type textarea "x"
type textarea "drawer cooler under ov"
type textarea "x"
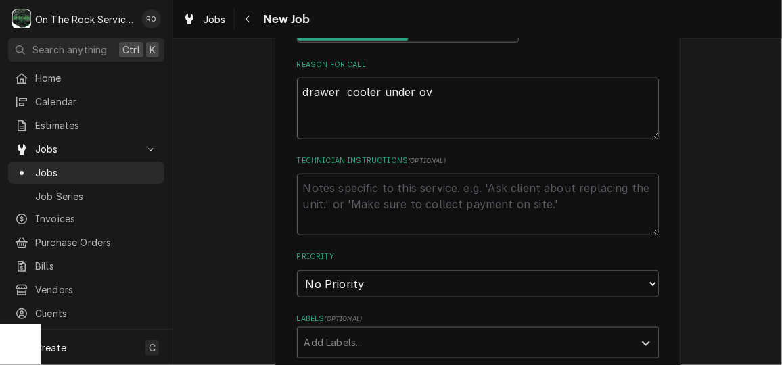
type textarea "drawer cooler under ove"
type textarea "x"
type textarea "drawer cooler under oven"
type textarea "x"
type textarea "drawer cooler under oven"
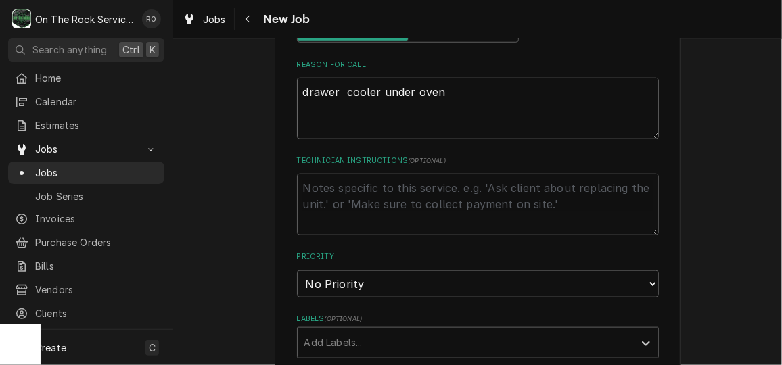
type textarea "x"
type textarea "drawer cooler under oven no"
type textarea "x"
type textarea "drawer cooler under oven not"
type textarea "x"
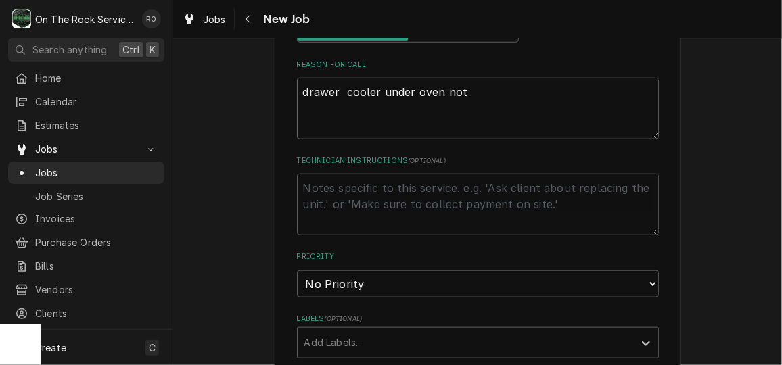
type textarea "drawer cooler under oven not"
type textarea "x"
type textarea "drawer cooler under oven not c"
type textarea "x"
type textarea "drawer cooler under oven not co"
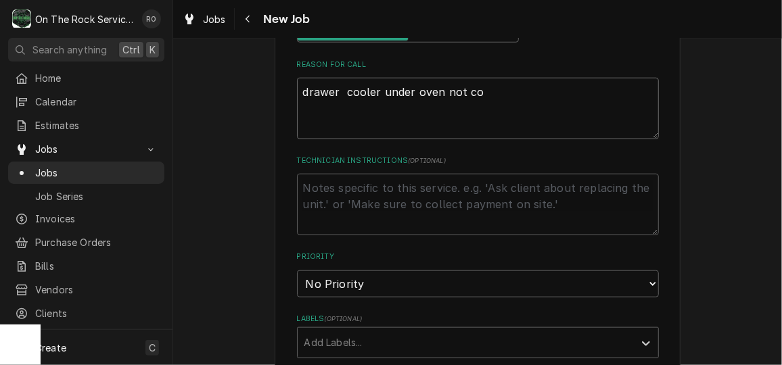
type textarea "x"
type textarea "drawer cooler under oven not coo"
type textarea "x"
type textarea "drawer cooler under oven not cool"
type textarea "x"
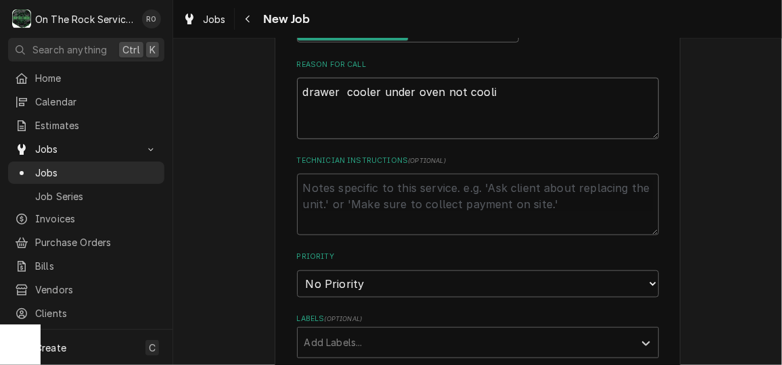
type textarea "drawer cooler under oven not coolin"
type textarea "x"
type textarea "drawer cooler under oven not cooling"
type textarea "x"
type textarea "drawer cooler under oven not cooling"
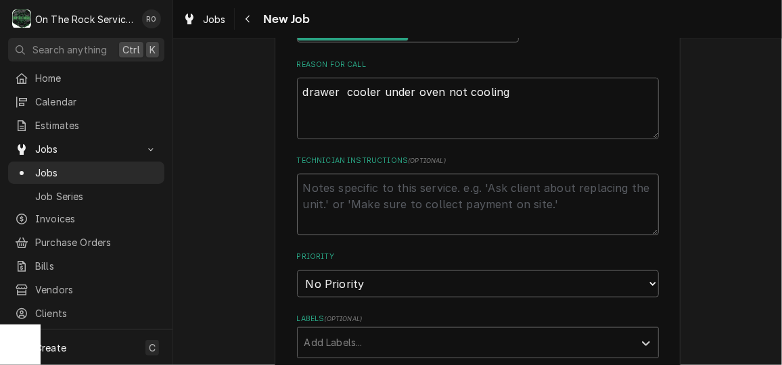
type textarea "x"
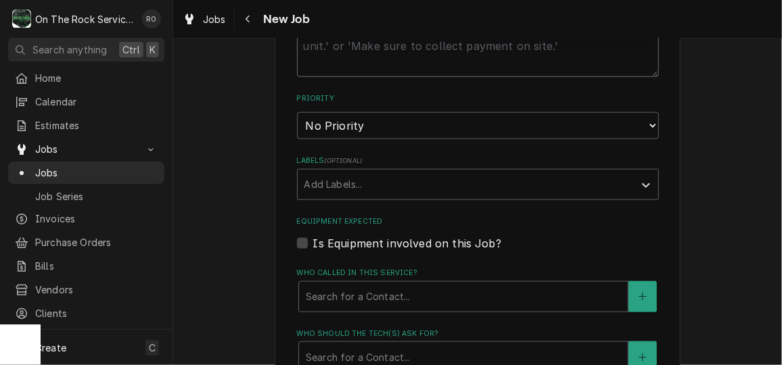
scroll to position [667, 0]
click at [403, 129] on select "No Priority Urgent High Medium Low" at bounding box center [478, 123] width 362 height 27
select select "2"
click at [297, 110] on select "No Priority Urgent High Medium Low" at bounding box center [478, 123] width 362 height 27
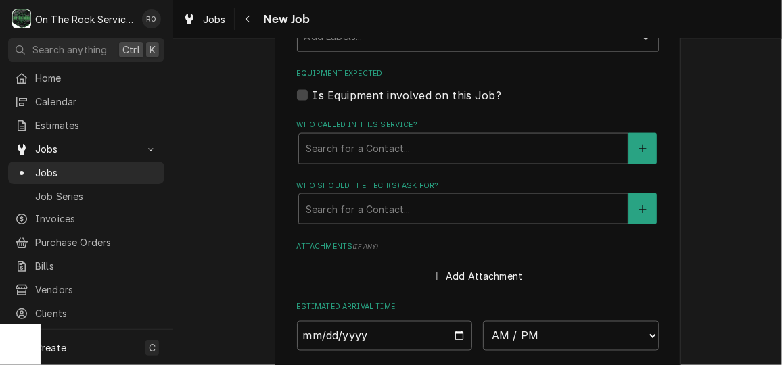
scroll to position [813, 0]
click at [391, 126] on label "Who called in this service?" at bounding box center [478, 125] width 362 height 11
click at [391, 130] on div "Who called in this service? Search for a Contact..." at bounding box center [478, 142] width 362 height 44
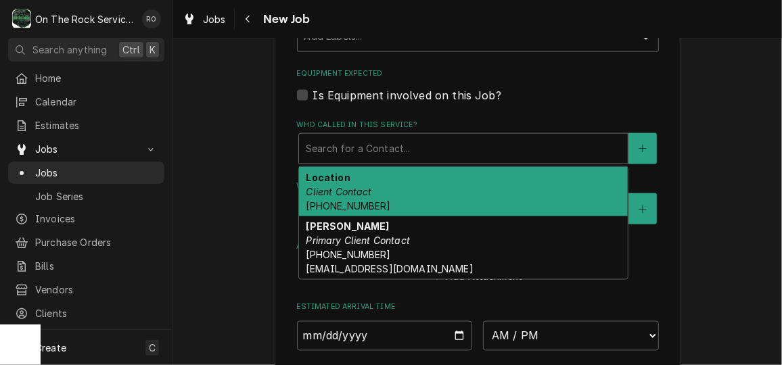
click at [391, 145] on div "Who called in this service?" at bounding box center [463, 149] width 315 height 24
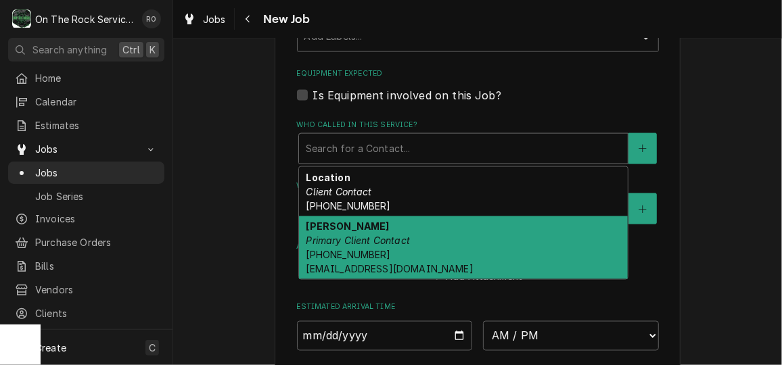
click at [387, 229] on div "Tony Primary Client Contact (864) 707-8861 sciort@aol.com" at bounding box center [463, 248] width 329 height 64
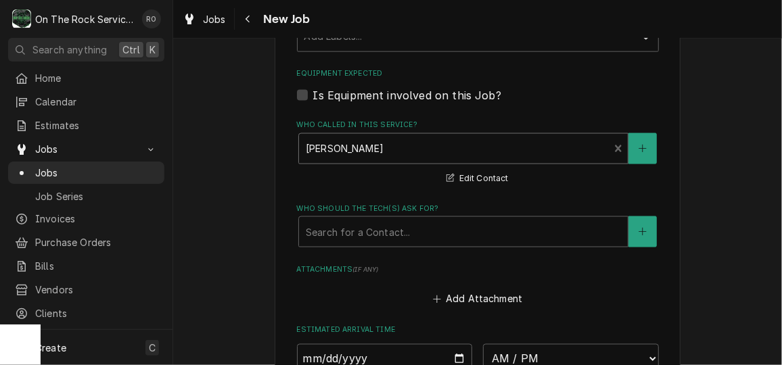
click at [387, 229] on div "Who should the tech(s) ask for?" at bounding box center [463, 232] width 315 height 24
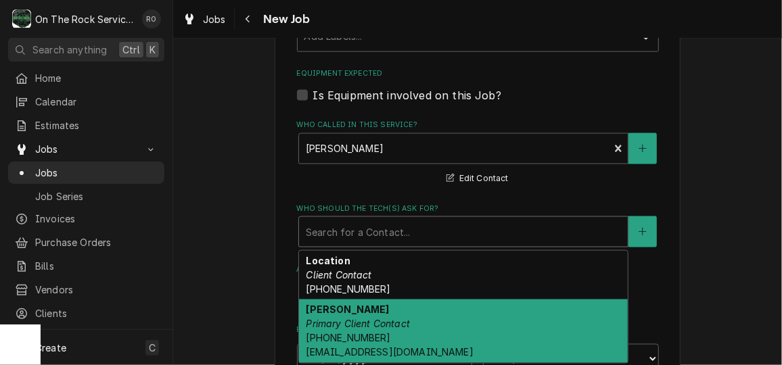
click at [395, 310] on div "Tony Primary Client Contact (864) 707-8861 sciort@aol.com" at bounding box center [463, 332] width 329 height 64
type textarea "x"
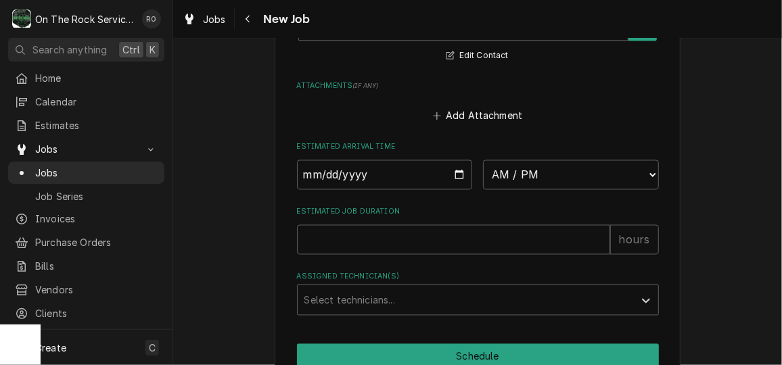
scroll to position [1022, 0]
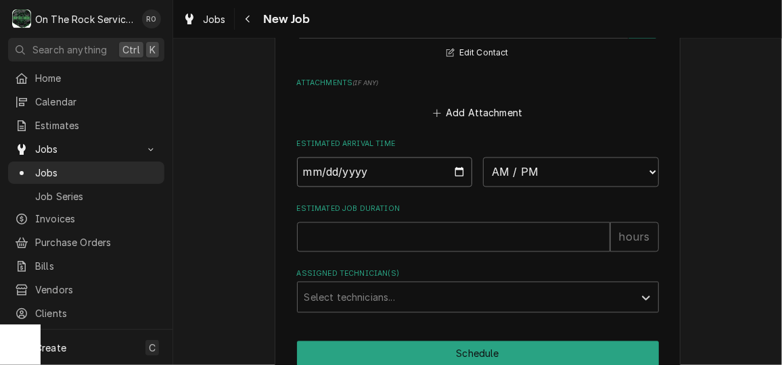
click at [448, 175] on input "Date" at bounding box center [385, 173] width 176 height 30
type input "2025-09-23"
type textarea "x"
click at [544, 174] on select "AM / PM 6:00 AM 6:15 AM 6:30 AM 6:45 AM 7:00 AM 7:15 AM 7:30 AM 7:45 AM 8:00 AM…" at bounding box center [571, 173] width 176 height 30
select select "14:00:00"
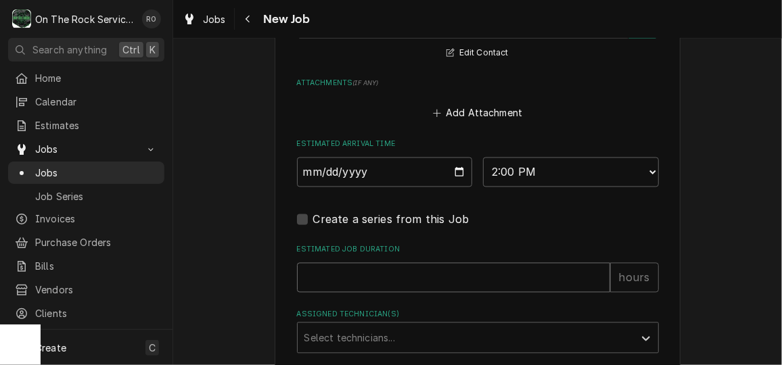
click at [429, 273] on input "Estimated Job Duration" at bounding box center [453, 278] width 313 height 30
type textarea "x"
type input "2"
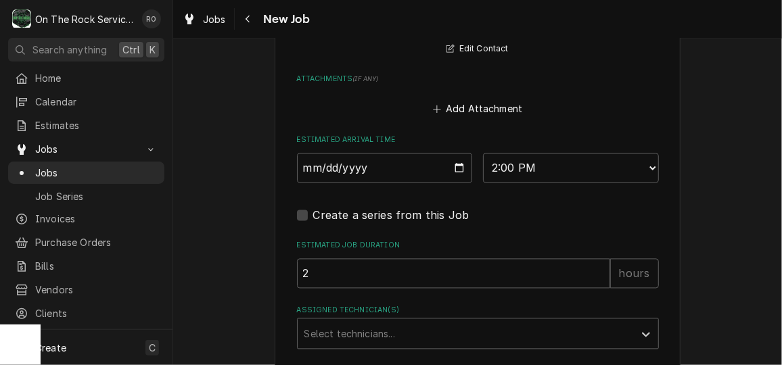
scroll to position [1125, 0]
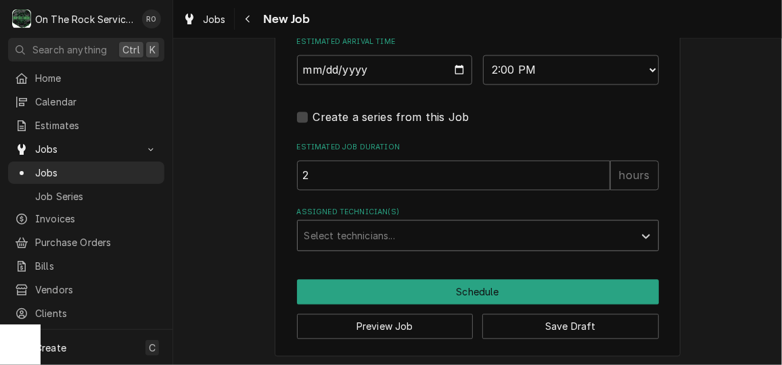
click at [419, 223] on div "Assigned Technician(s)" at bounding box center [465, 235] width 323 height 24
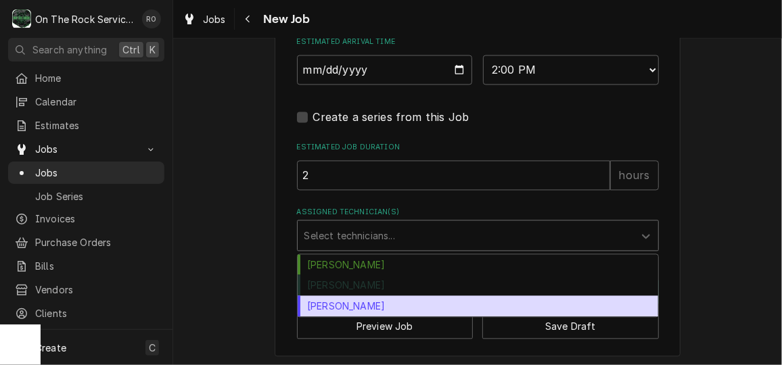
click at [405, 297] on div "Todd Brady" at bounding box center [477, 305] width 360 height 21
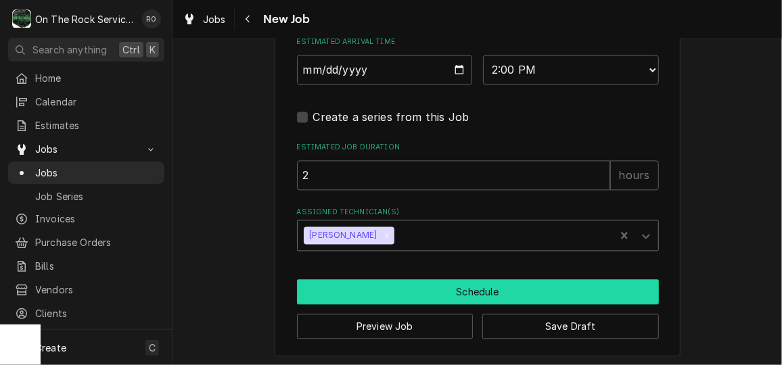
click at [546, 283] on button "Schedule" at bounding box center [478, 291] width 362 height 25
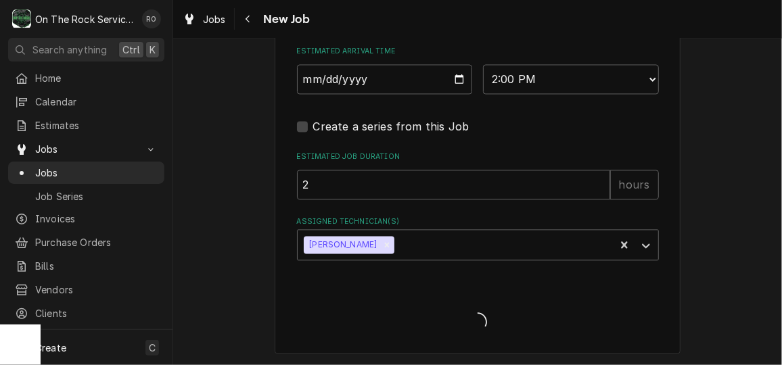
scroll to position [1116, 0]
type textarea "x"
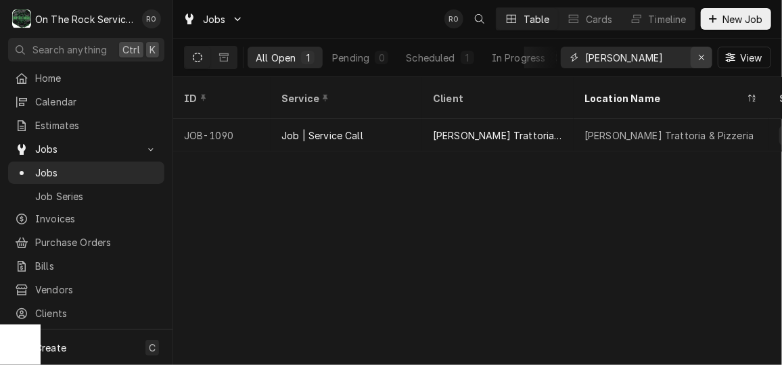
click at [706, 59] on div "Erase input" at bounding box center [701, 58] width 14 height 14
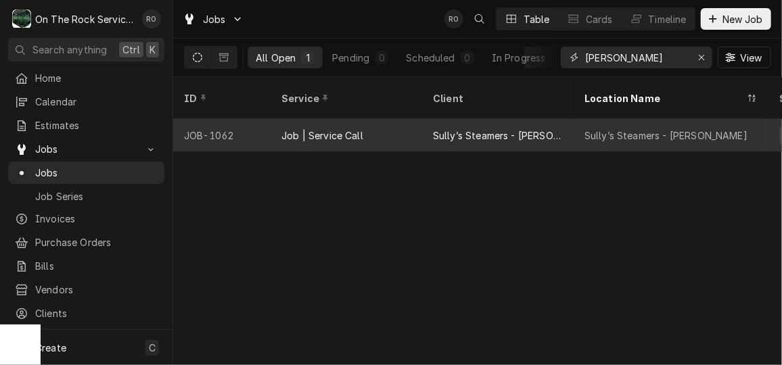
type input "[PERSON_NAME]"
click at [551, 119] on div "Sully’s Steamers - [PERSON_NAME]" at bounding box center [497, 135] width 151 height 32
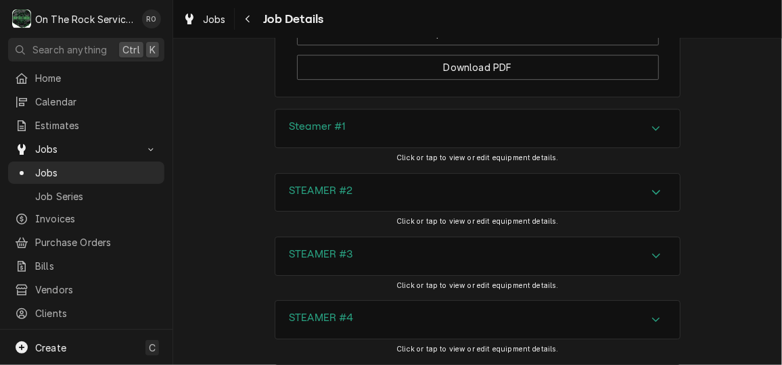
scroll to position [1763, 0]
click at [661, 199] on div "Accordion Header" at bounding box center [656, 191] width 20 height 16
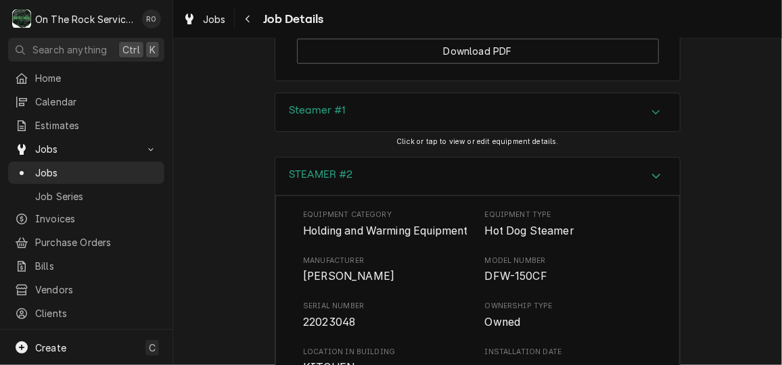
scroll to position [1778, 0]
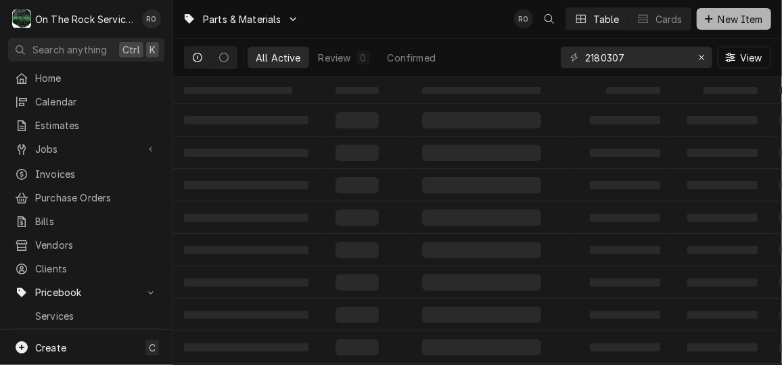
click at [746, 9] on button "New Item" at bounding box center [733, 19] width 74 height 22
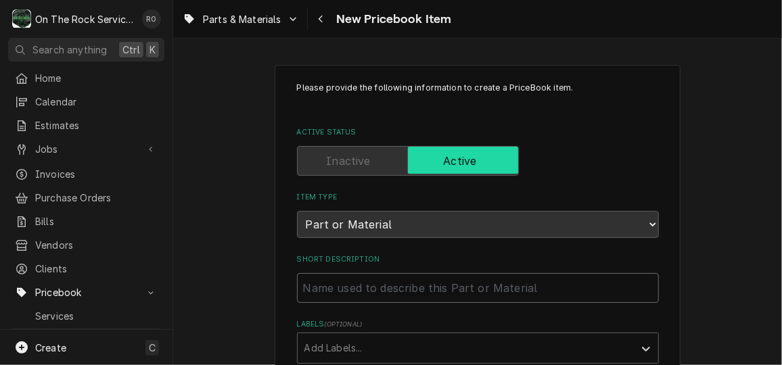
click at [456, 296] on input "Short Description" at bounding box center [478, 288] width 362 height 30
paste input "[PERSON_NAME] 7000821 Water Tank, Plastic"
type textarea "x"
type input "Antunes 7000821 Water Tank, Plastic"
click at [450, 288] on input "Antunes 7000821 Water Tank, Plastic" at bounding box center [478, 288] width 362 height 30
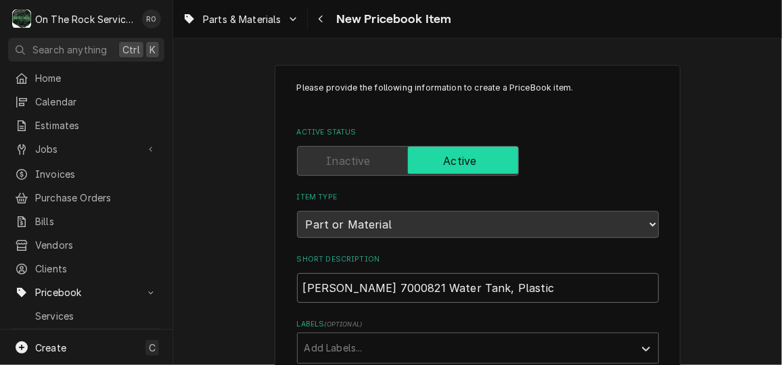
type textarea "x"
type input "Antunes 7000821 Water Tank , Plastic"
type textarea "x"
type input "Antunes 7000821 Water Tank A, Plastic"
type textarea "x"
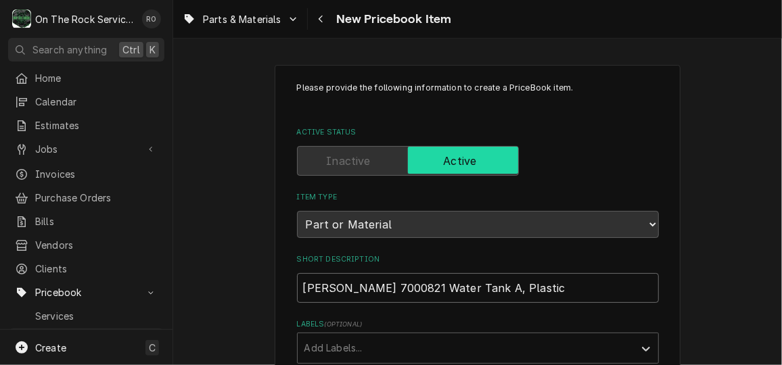
type input "Antunes 7000821 Water Tank As, Plastic"
type textarea "x"
type input "Antunes 7000821 Water Tank Asse, Plastic"
type textarea "x"
type input "Antunes 7000821 Water Tank Assew, Plastic"
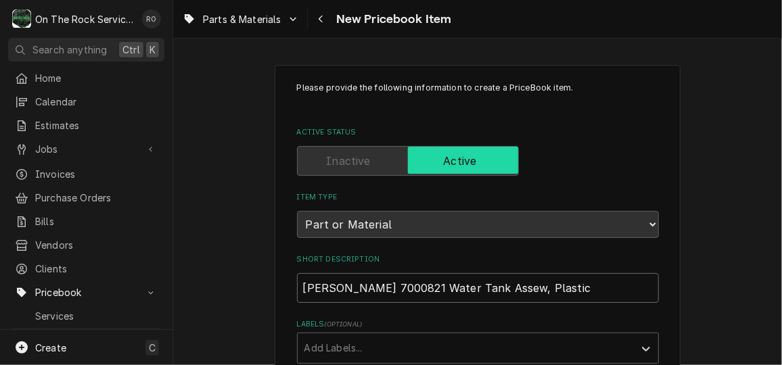
type textarea "x"
type input "Antunes 7000821 Water Tank Assewm, Plastic"
type textarea "x"
type input "Antunes 7000821 Water Tank Assew, Plastic"
type textarea "x"
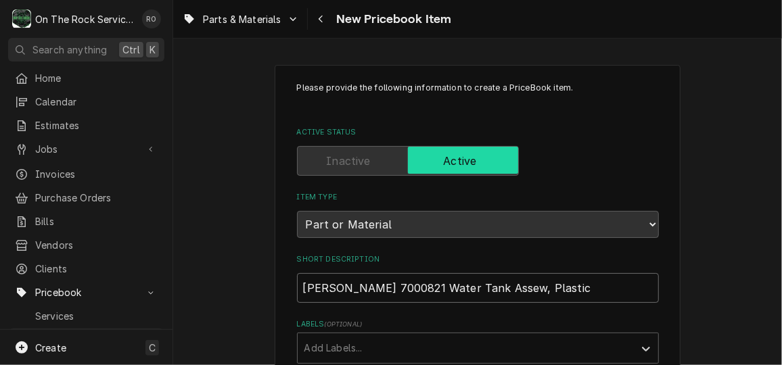
type input "Antunes 7000821 Water Tank Asse, Plastic"
type textarea "x"
type input "Antunes 7000821 Water Tank Ass, Plastic"
type textarea "x"
type input "Antunes 7000821 Water Tank Asse, Plastic"
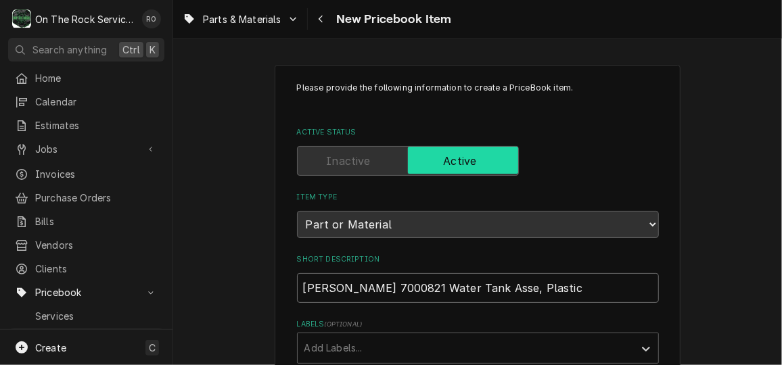
type textarea "x"
type input "Antunes 7000821 Water Tank Assem, Plastic"
type textarea "x"
type input "Antunes 7000821 Water Tank Assemb, Plastic"
type textarea "x"
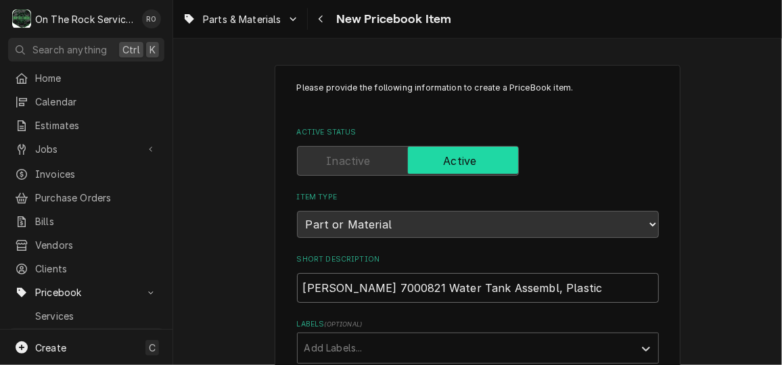
type input "Antunes 7000821 Water Tank Assembly, Plastic"
drag, startPoint x: 389, startPoint y: 286, endPoint x: 269, endPoint y: 275, distance: 120.2
type textarea "x"
type input "Water Tank Assembly, Plastic"
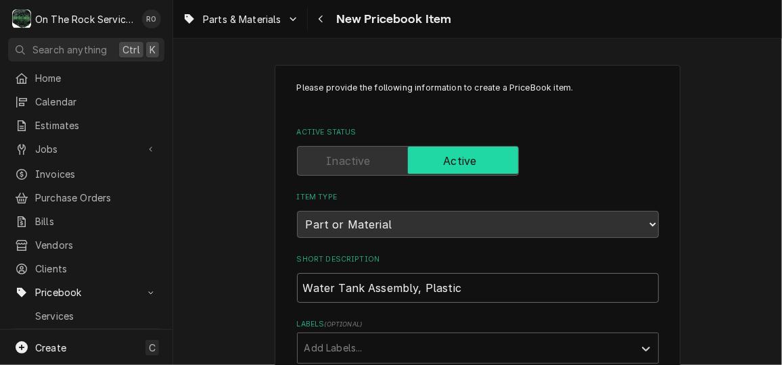
type textarea "x"
type input "A Water Tank Assembly, Plastic"
type textarea "x"
type input "An Water Tank Assembly, Plastic"
type textarea "x"
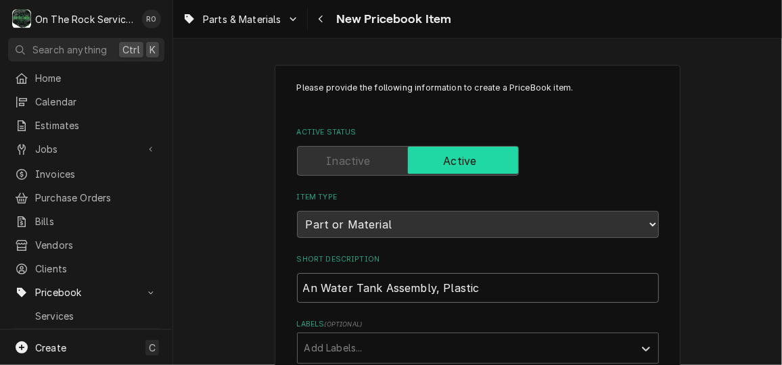
type input "Anu Water Tank Assembly, Plastic"
type textarea "x"
type input "Anun Water Tank Assembly, Plastic"
type textarea "x"
type input "Anu Water Tank Assembly, Plastic"
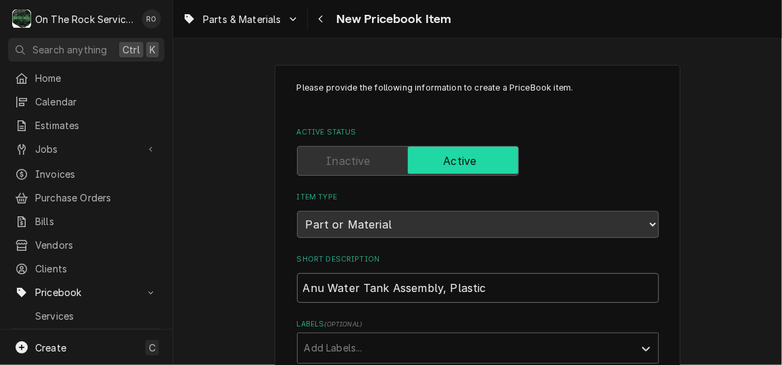
type textarea "x"
type input "An Water Tank Assembly, Plastic"
type textarea "x"
type input "Ant Water Tank Assembly, Plastic"
type textarea "x"
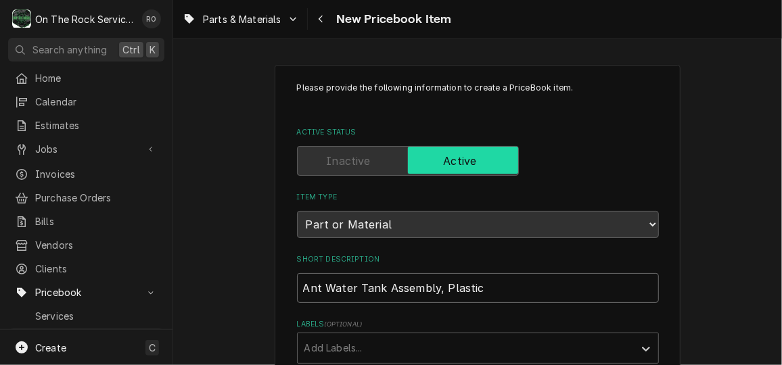
type input "Antu Water Tank Assembly, Plastic"
type textarea "x"
type input "Antun Water Tank Assembly, Plastic"
type textarea "x"
type input "Antune Water Tank Assembly, Plastic"
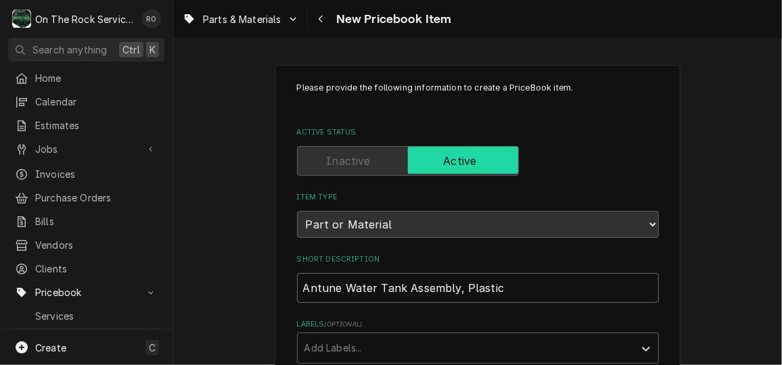
type textarea "x"
type input "Antunes Water Tank Assembly, Plastic"
type textarea "x"
type input "Antunes Water Tank Assembly, Plastic"
type textarea "x"
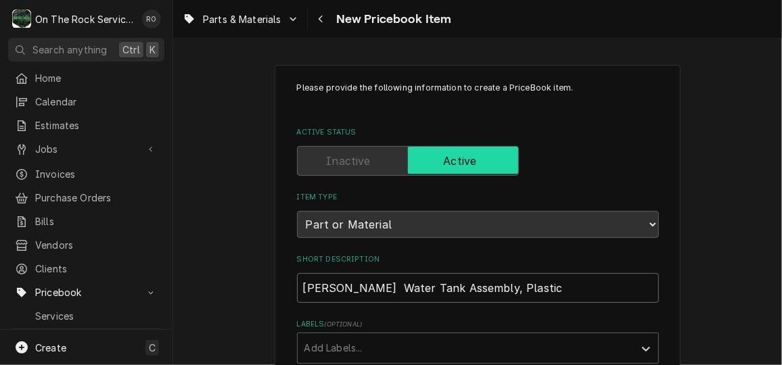
type input "Antunes S Water Tank Assembly, Plastic"
type textarea "x"
type input "Antunes Se Water Tank Assembly, Plastic"
type textarea "x"
type input "Antunes Sel Water Tank Assembly, Plastic"
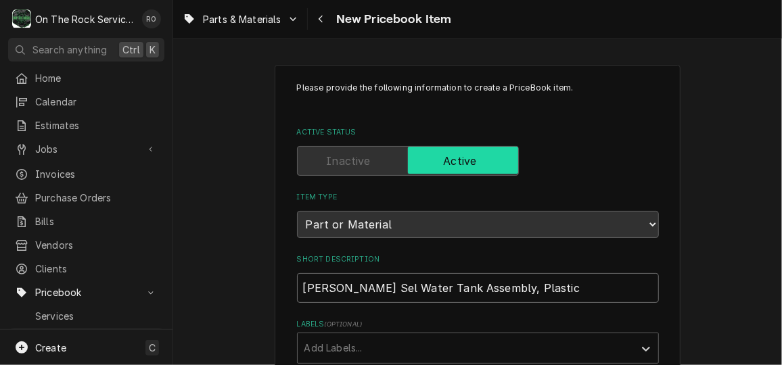
type textarea "x"
type input "Antunes Self Water Tank Assembly, Plastic"
type textarea "x"
type input "Antunes Self C Water Tank Assembly, Plastic"
type textarea "x"
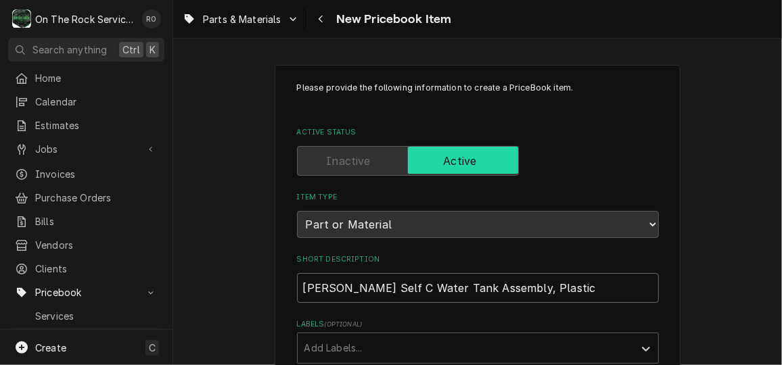
type input "Antunes Self Co Water Tank Assembly, Plastic"
type textarea "x"
type input "Antunes Self Con Water Tank Assembly, Plastic"
type textarea "x"
type input "Antunes Self Cont Water Tank Assembly, Plastic"
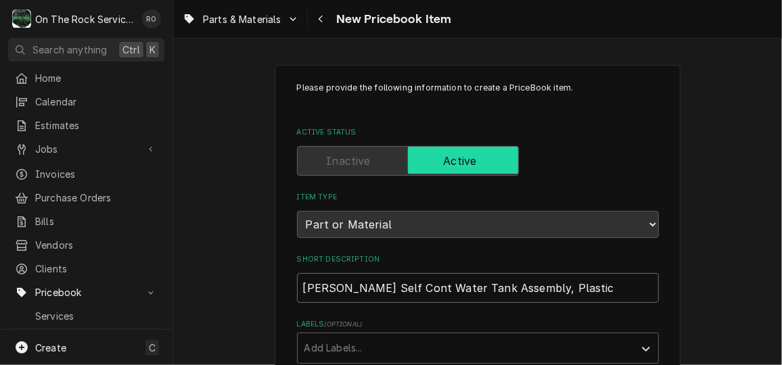
type textarea "x"
type input "Antunes Self Conta Water Tank Assembly, Plastic"
type textarea "x"
type input "Antunes Self Contai Water Tank Assembly, Plastic"
type textarea "x"
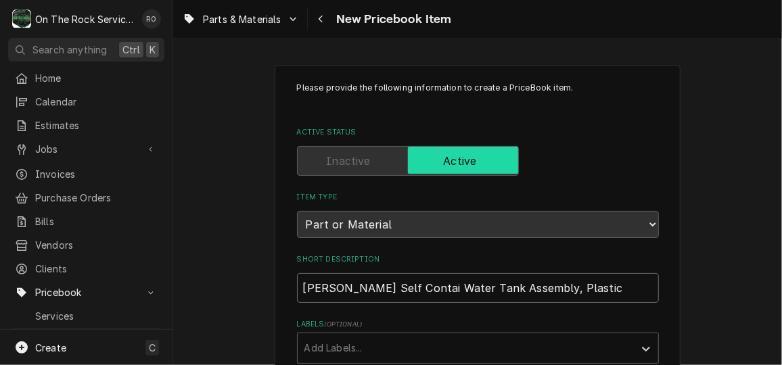
type input "Antunes Self Contain Water Tank Assembly, Plastic"
type textarea "x"
type input "Antunes Self Containe Water Tank Assembly, Plastic"
type textarea "x"
type input "Antunes Self Contained Water Tank Assembly, Plastic"
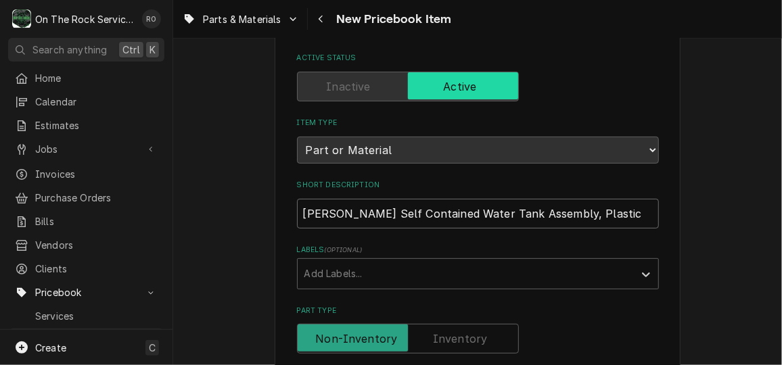
scroll to position [74, 0]
click at [572, 212] on input "Antunes Self Contained Water Tank Assembly, Plastic" at bounding box center [478, 214] width 362 height 30
click at [588, 214] on input "Antunes Self Contained Water Tank Assembly, Plastic" at bounding box center [478, 214] width 362 height 30
type textarea "x"
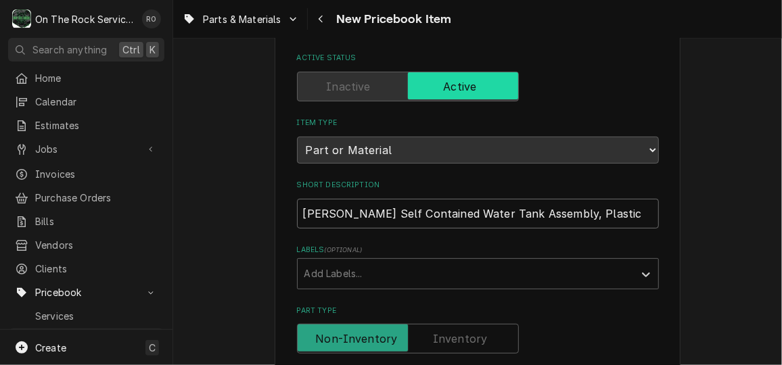
type input "Antunes Self Contained Water Tank Assembly,"
type textarea "x"
type input "Antunes Self Contained Water Tank Assembly,"
type textarea "x"
type input "Antunes Self Contained Water Tank Assembly"
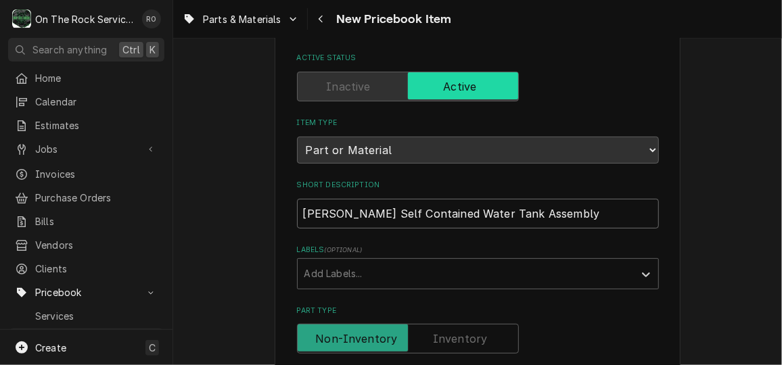
type textarea "x"
type input "Antunes Self Contained Water Tank Assembly"
type textarea "x"
type input "Antunes Self Contained Water Tank Assembly W"
type textarea "x"
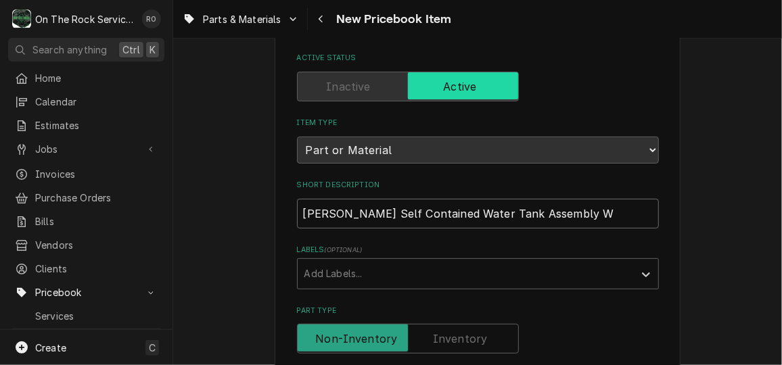
type input "Antunes Self Contained Water Tank Assembly Wi"
type textarea "x"
type input "Antunes Self Contained Water Tank Assembly Wit"
type textarea "x"
type input "Antunes Self Contained Water Tank Assembly With"
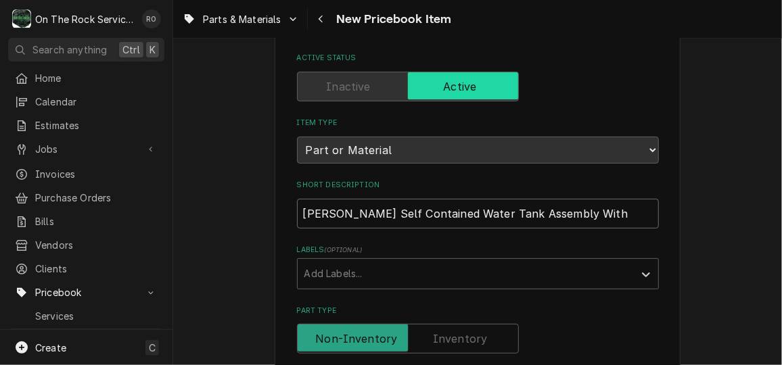
type textarea "x"
type input "Antunes Self Contained Water Tank Assembly With S"
type textarea "x"
type input "Antunes Self Contained Water Tank Assembly With Sh"
type textarea "x"
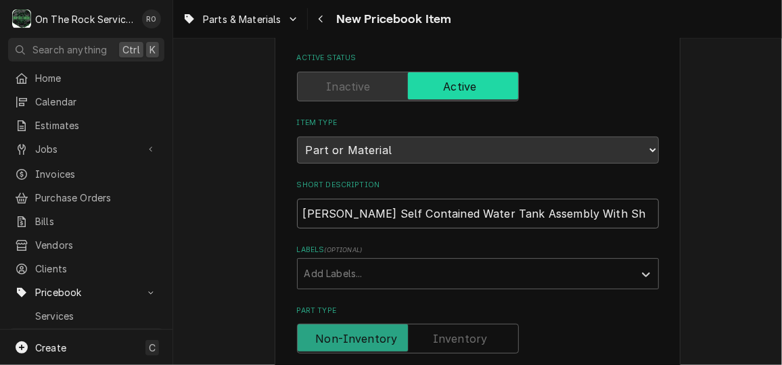
type input "Antunes Self Contained Water Tank Assembly With Shr"
type textarea "x"
type input "Antunes Self Contained Water Tank Assembly With Shro"
type textarea "x"
type input "Antunes Self Contained Water Tank Assembly With Shrou"
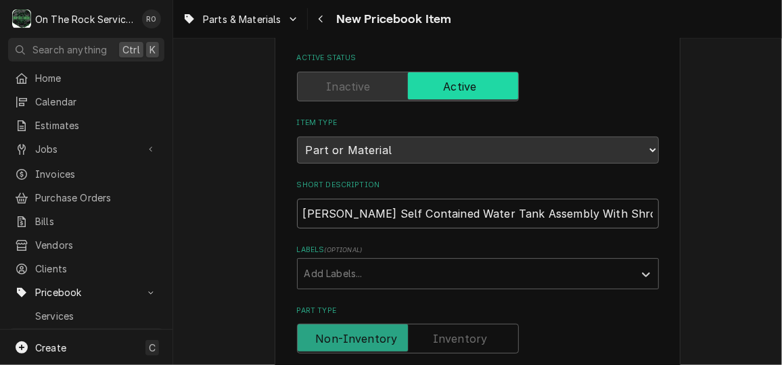
type textarea "x"
type input "Antunes Self Contained Water Tank Assembly With Shroud"
type textarea "x"
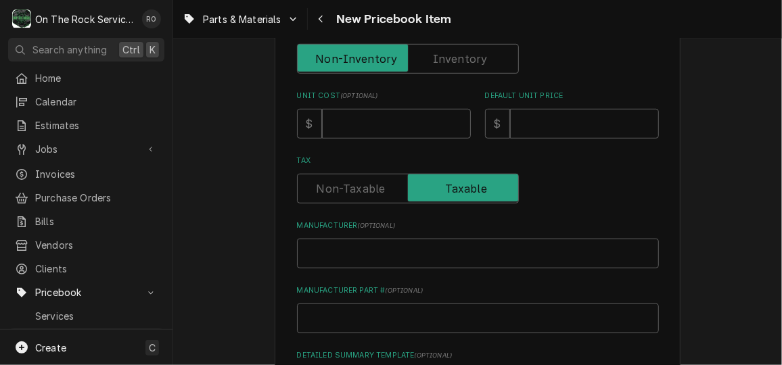
scroll to position [355, 0]
type input "Antunes Self Contained Water Tank Assembly With Shroud"
click at [446, 256] on input "Manufacturer ( optional )" at bounding box center [478, 253] width 362 height 30
paste input "Antunes 7000821"
type textarea "x"
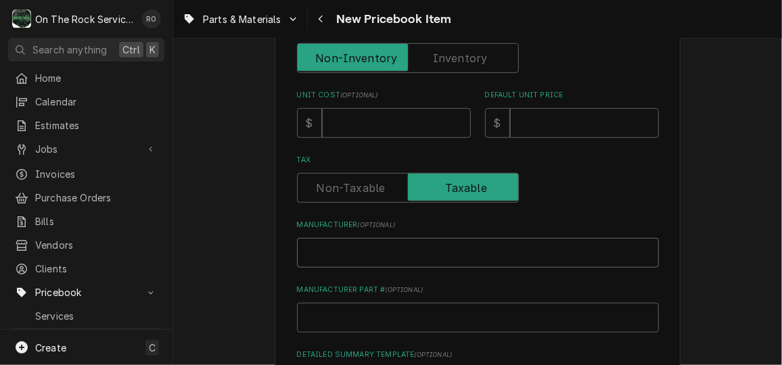
type input "Antunes 7000821"
drag, startPoint x: 397, startPoint y: 258, endPoint x: 346, endPoint y: 246, distance: 52.1
click at [346, 246] on input "Antunes 7000821" at bounding box center [478, 253] width 362 height 30
drag, startPoint x: 346, startPoint y: 246, endPoint x: 400, endPoint y: 256, distance: 54.9
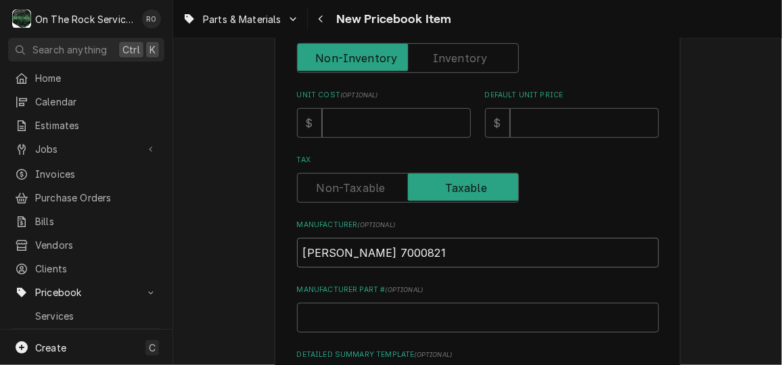
click at [400, 256] on input "Antunes 7000821" at bounding box center [478, 253] width 362 height 30
type textarea "x"
type input "Antunes"
click at [326, 320] on input "Manufacturer Part # ( optional )" at bounding box center [478, 318] width 362 height 30
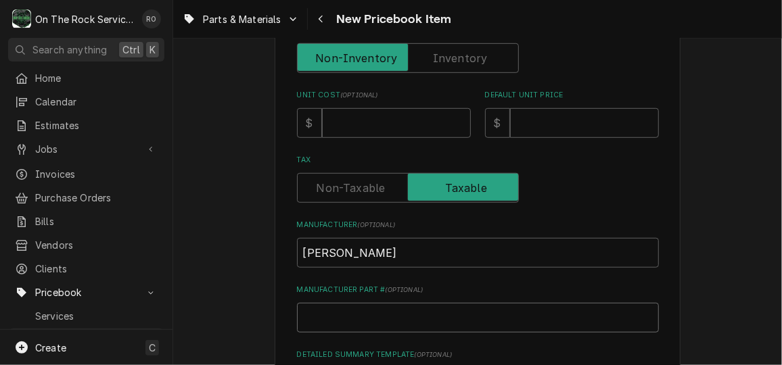
paste input "7000821"
type textarea "x"
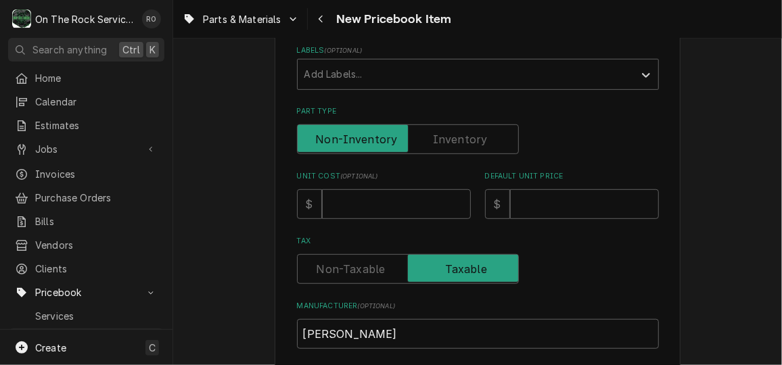
scroll to position [226, 0]
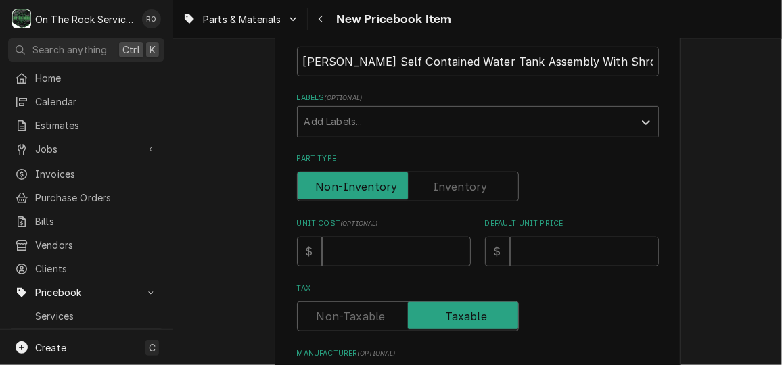
type input "7000821"
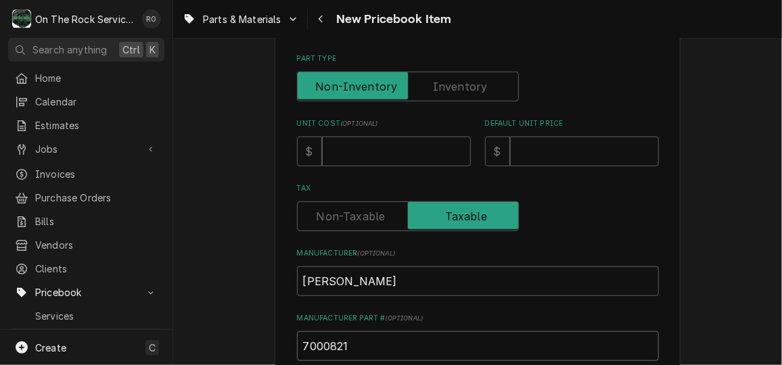
scroll to position [327, 0]
click at [404, 153] on input "Unit Cost ( optional )" at bounding box center [396, 152] width 149 height 30
type textarea "x"
type input "3"
type textarea "x"
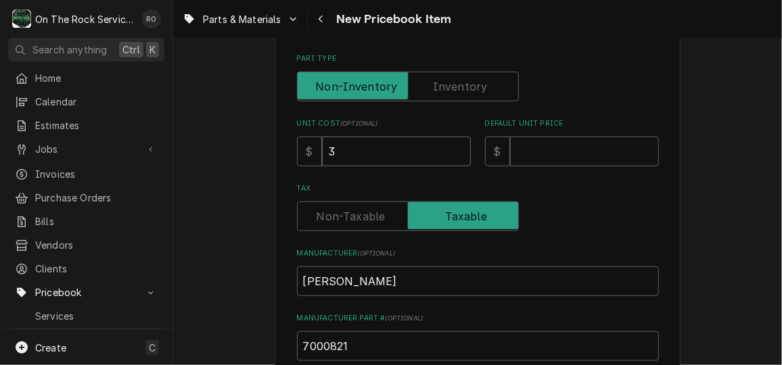
type input "35"
type textarea "x"
type input "358.0"
type textarea "x"
type input "358.02"
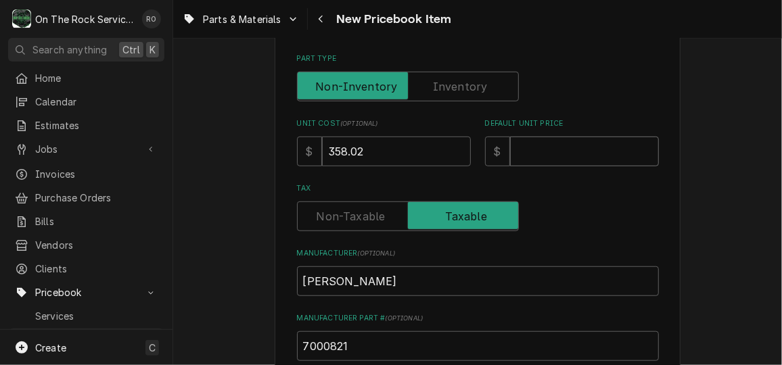
type textarea "x"
type input "5"
type textarea "x"
type input "53"
type textarea "x"
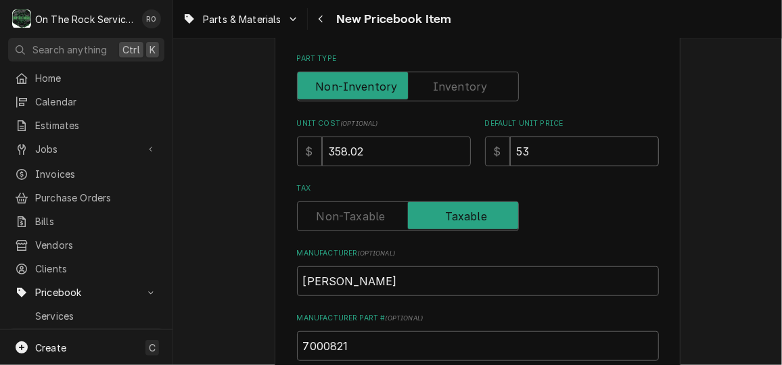
type input "537"
type textarea "x"
type input "537.0"
type textarea "x"
type input "537.03"
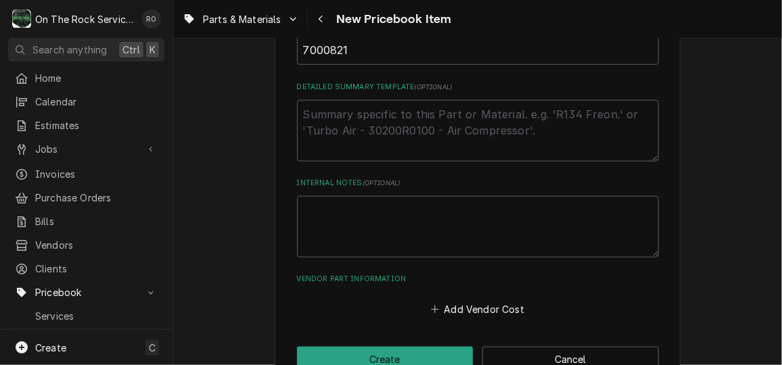
scroll to position [657, 0]
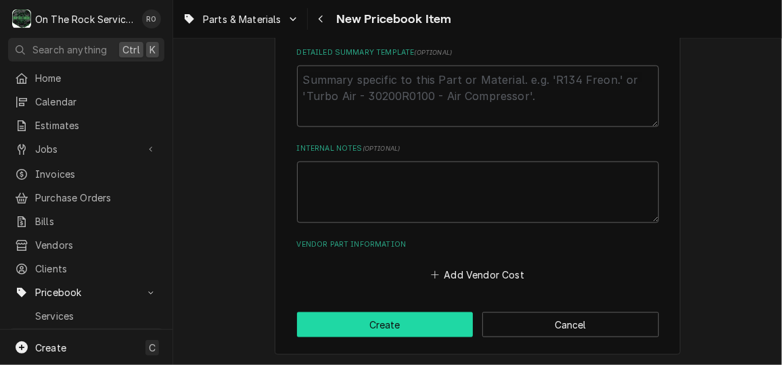
click at [350, 319] on button "Create" at bounding box center [385, 324] width 176 height 25
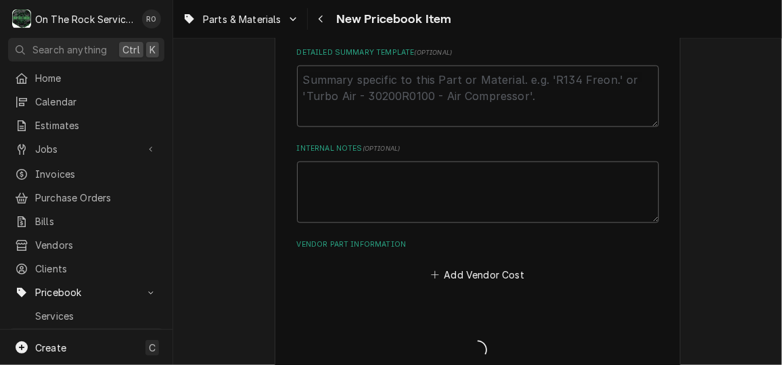
type textarea "x"
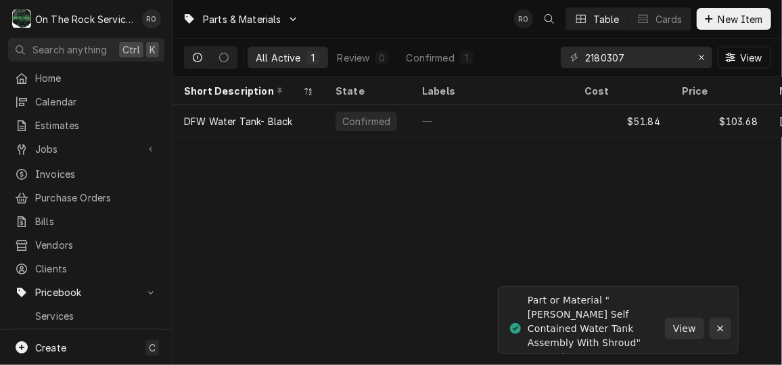
click at [721, 327] on button "Notifications alt+T" at bounding box center [720, 329] width 22 height 22
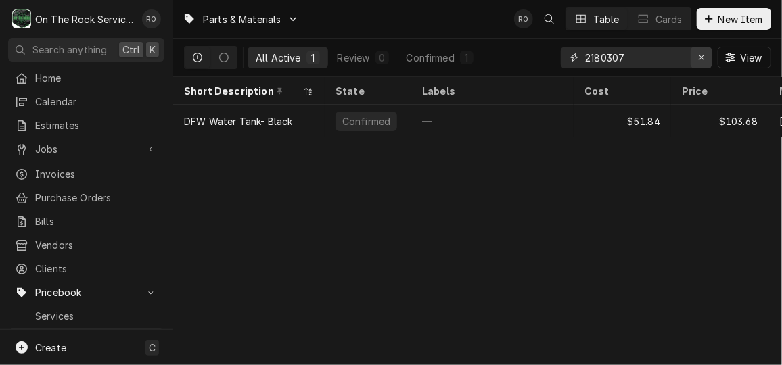
click at [705, 53] on div "Erase input" at bounding box center [701, 58] width 14 height 14
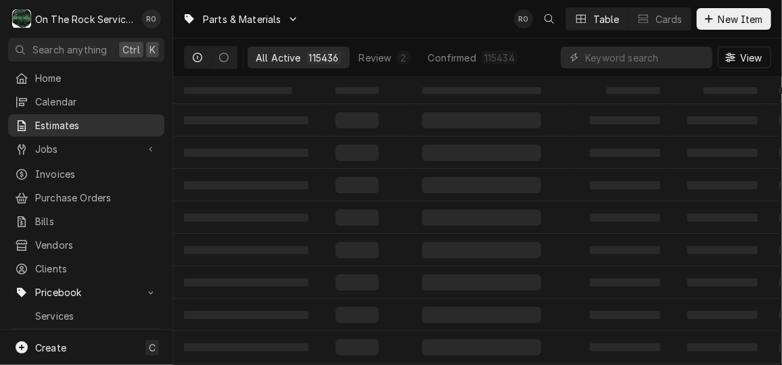
click at [97, 119] on span "Estimates" at bounding box center [96, 125] width 122 height 14
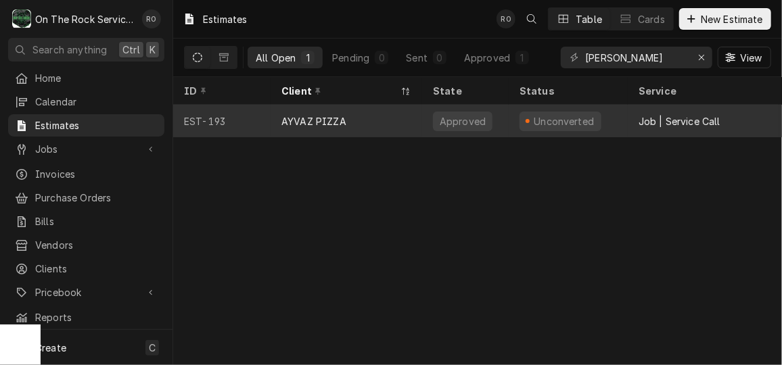
click at [668, 111] on div "Job | Service Call" at bounding box center [702, 121] width 151 height 32
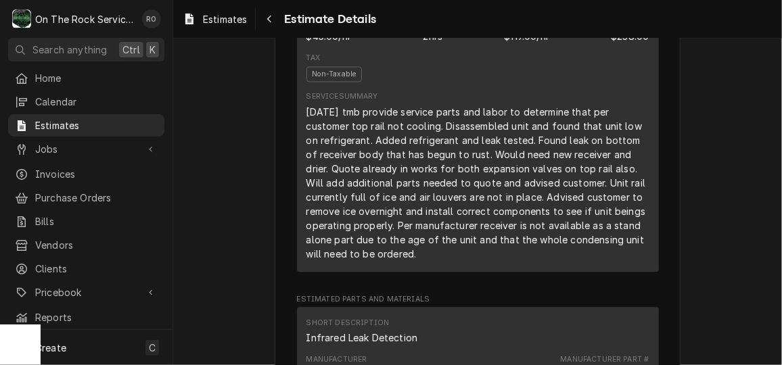
scroll to position [1149, 0]
